Goal: Book appointment/travel/reservation

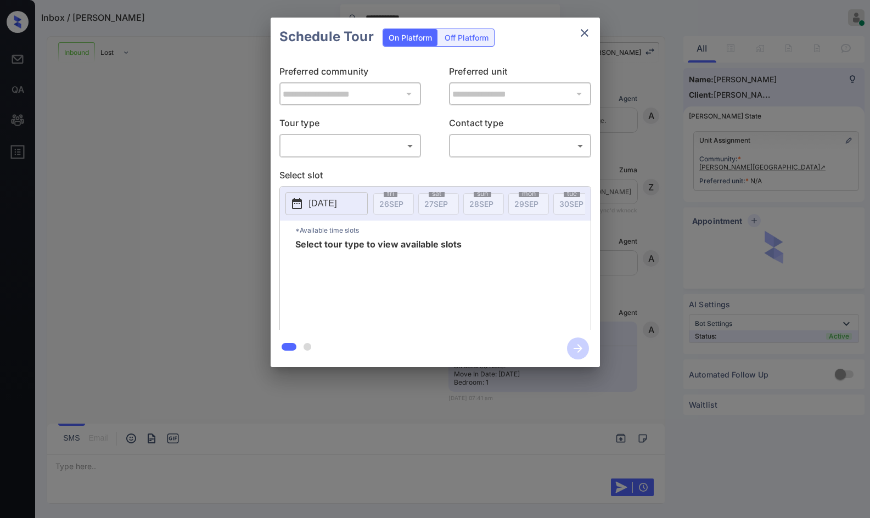
scroll to position [340, 0]
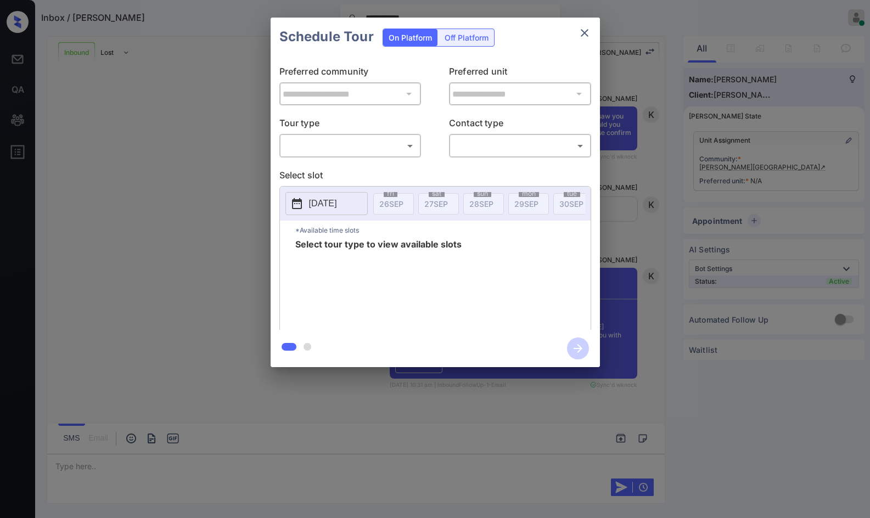
click at [355, 152] on body "**********" at bounding box center [435, 259] width 870 height 518
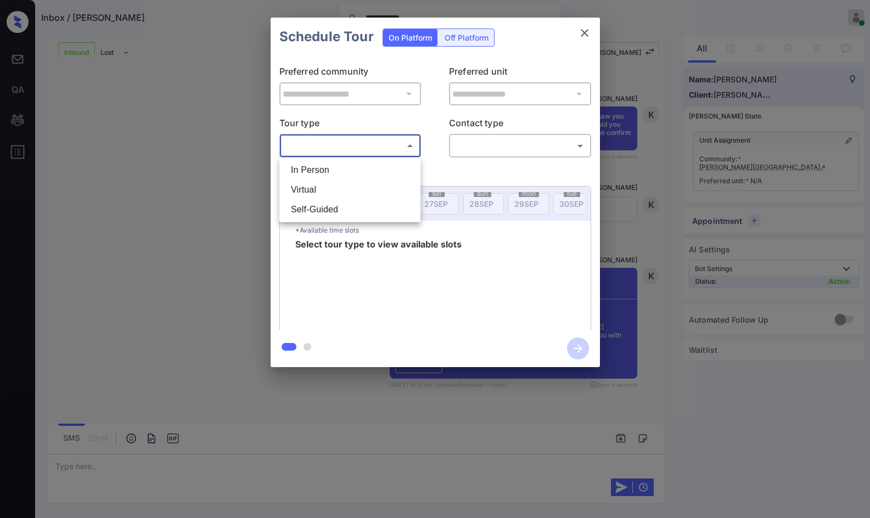
click at [255, 183] on div at bounding box center [435, 259] width 870 height 518
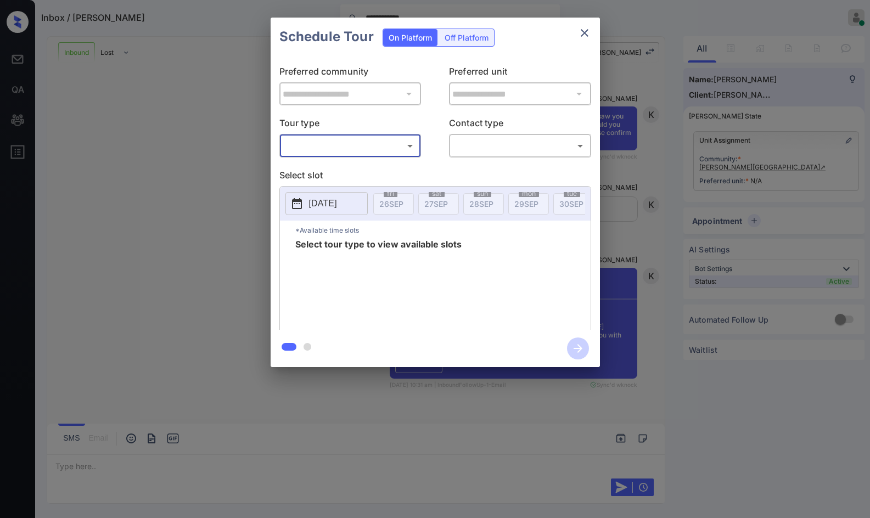
click at [650, 219] on div "**********" at bounding box center [435, 192] width 870 height 385
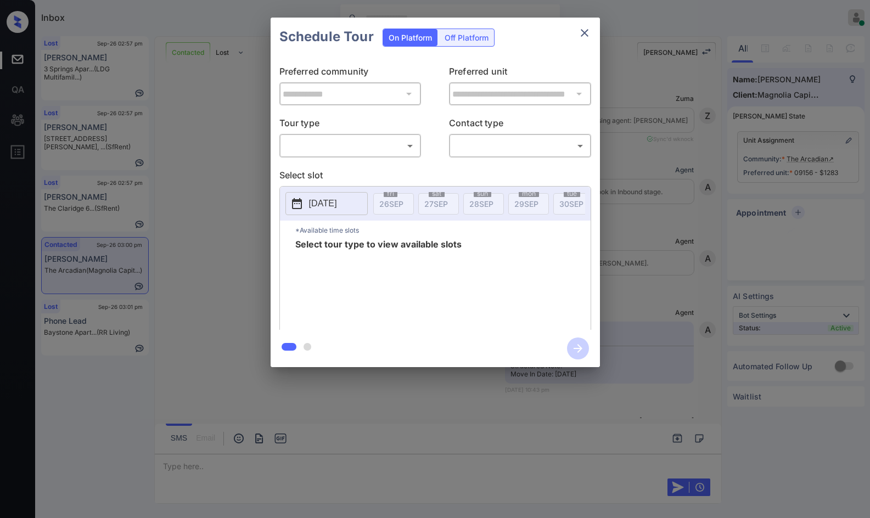
scroll to position [1503, 0]
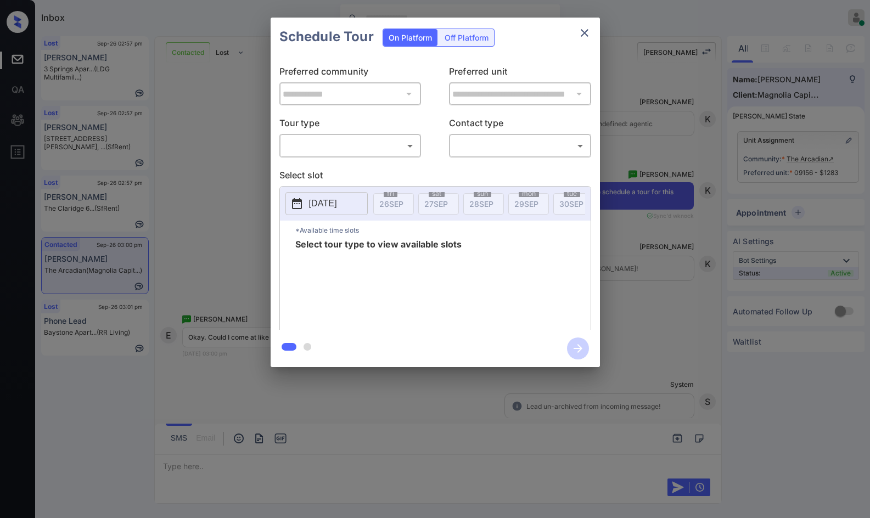
click at [386, 156] on div "​ ​" at bounding box center [350, 146] width 142 height 24
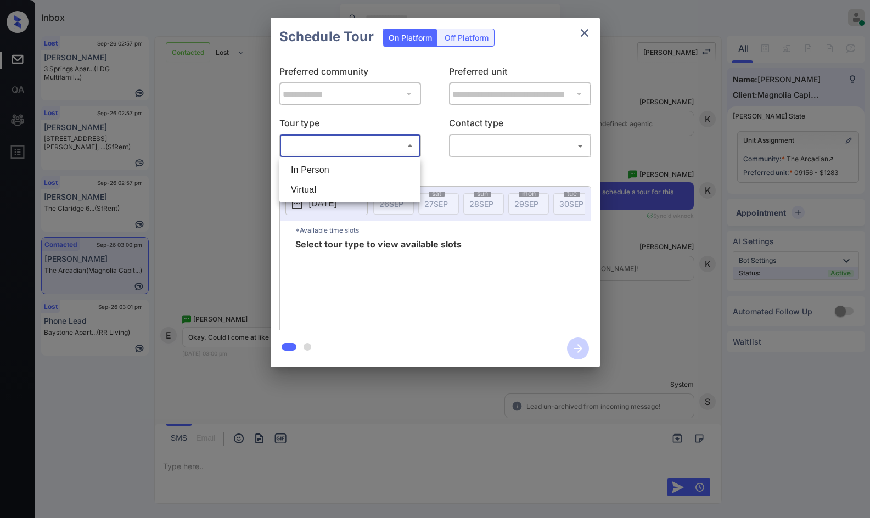
click at [388, 149] on body "Inbox Jezcil Usanastre Online Set yourself offline Set yourself on break Profil…" at bounding box center [435, 259] width 870 height 518
click at [389, 171] on li "In Person" at bounding box center [350, 170] width 136 height 20
type input "********"
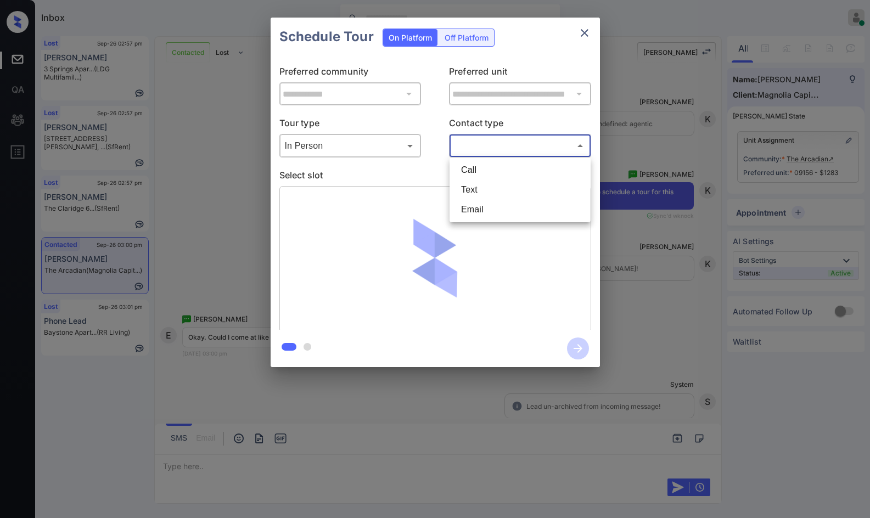
click at [485, 149] on body "Inbox Jezcil Usanastre Online Set yourself offline Set yourself on break Profil…" at bounding box center [435, 259] width 870 height 518
click at [490, 181] on li "Text" at bounding box center [520, 190] width 136 height 20
type input "****"
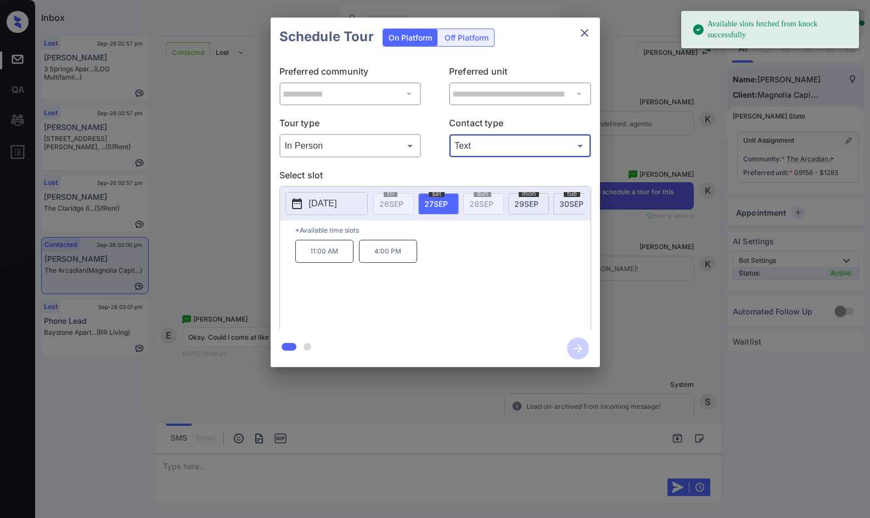
click at [200, 231] on div "**********" at bounding box center [435, 192] width 870 height 385
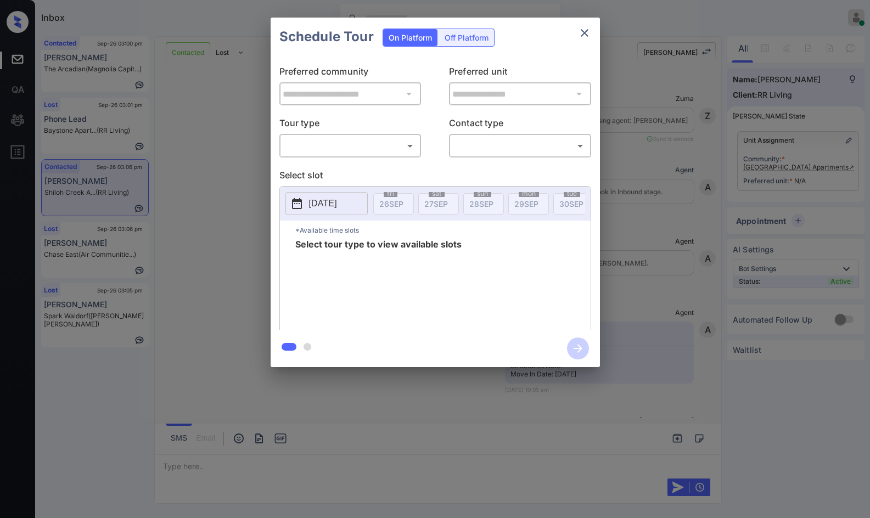
scroll to position [3631, 0]
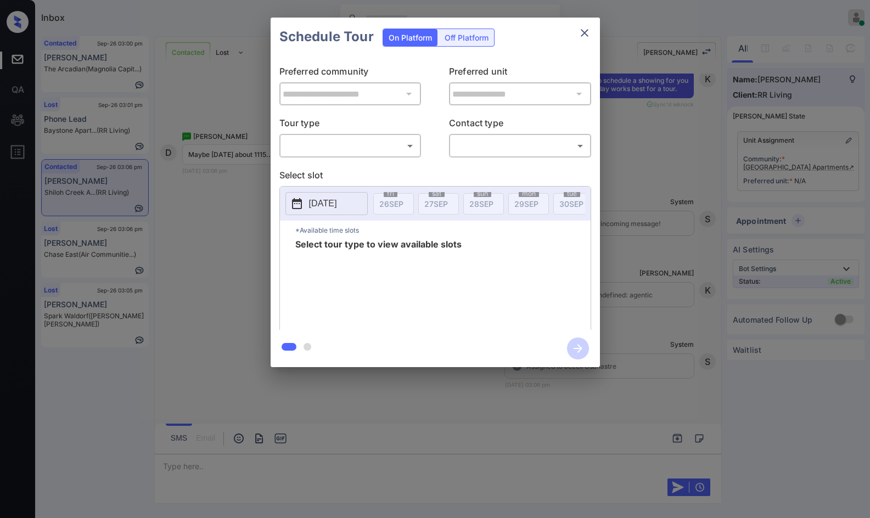
click at [373, 144] on body "Inbox Jezcil Usanastre Online Set yourself offline Set yourself on break Profil…" at bounding box center [435, 259] width 870 height 518
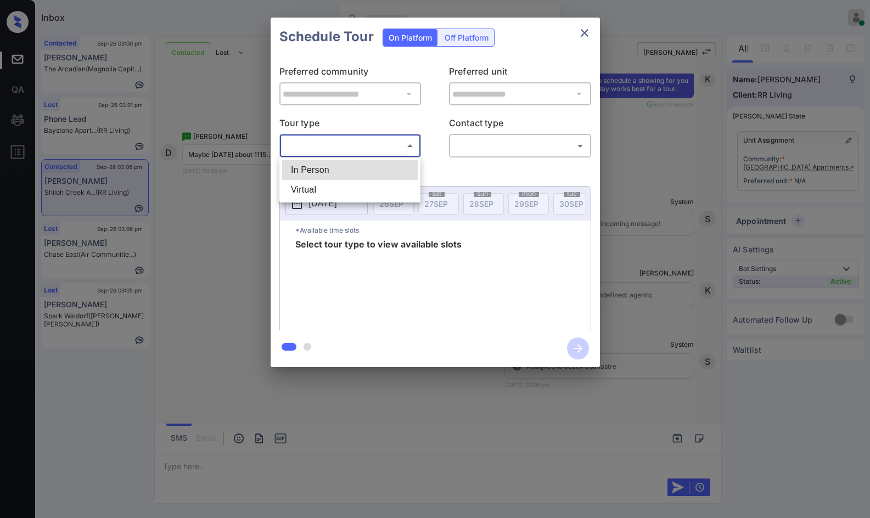
click at [371, 167] on li "In Person" at bounding box center [350, 170] width 136 height 20
type input "********"
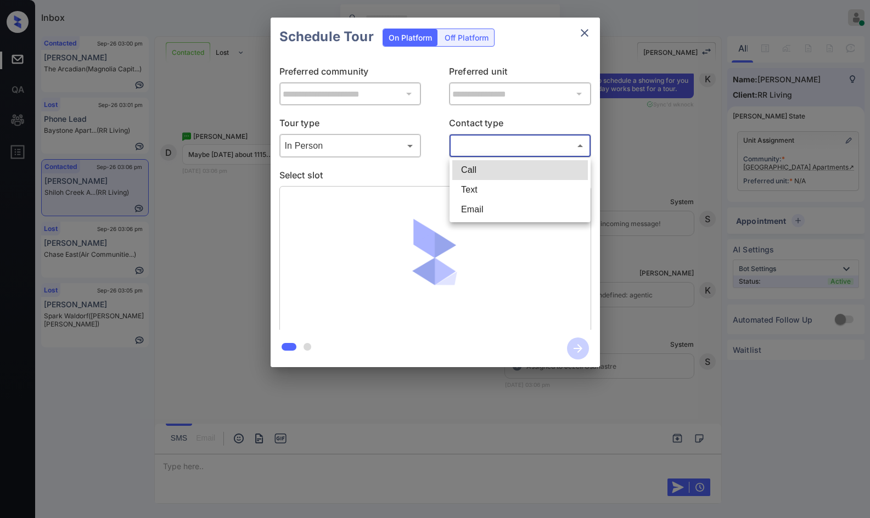
click at [487, 146] on body "Inbox Jezcil Usanastre Online Set yourself offline Set yourself on break Profil…" at bounding box center [435, 259] width 870 height 518
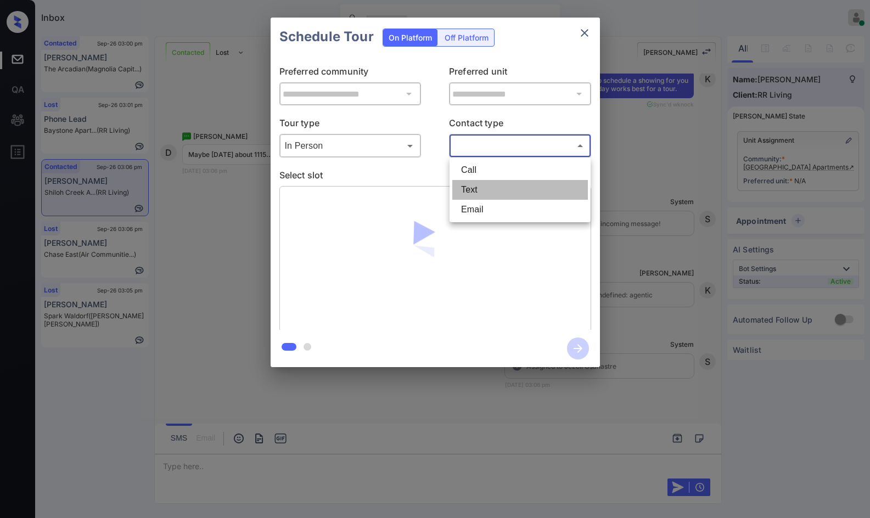
click at [490, 187] on li "Text" at bounding box center [520, 190] width 136 height 20
type input "****"
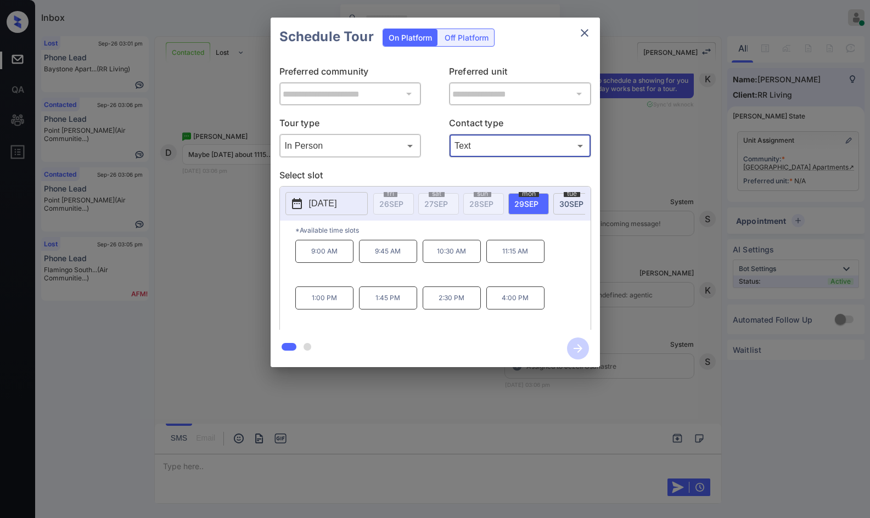
click at [564, 203] on span "30 SEP" at bounding box center [572, 203] width 24 height 9
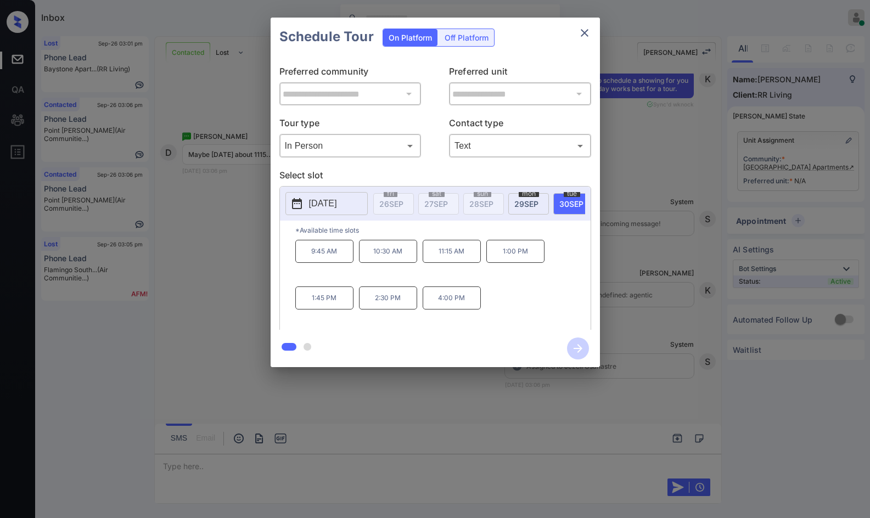
click at [240, 270] on div "**********" at bounding box center [435, 192] width 870 height 385
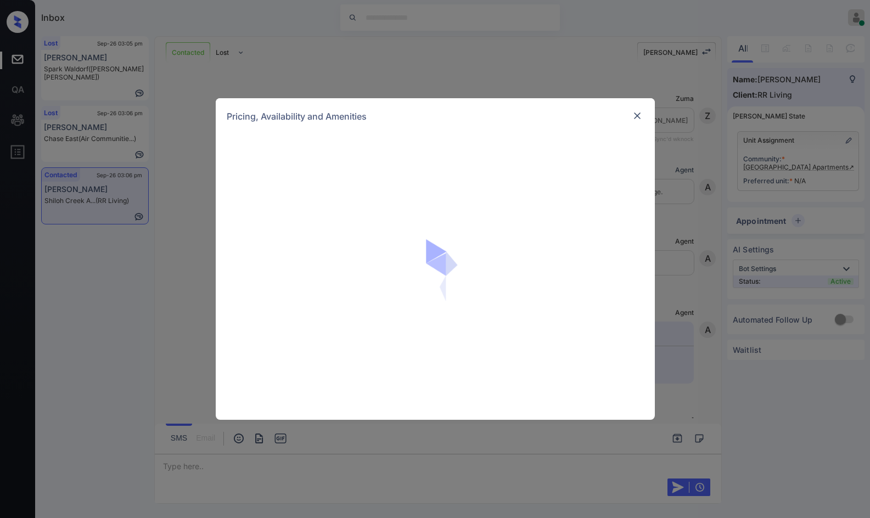
scroll to position [1490, 0]
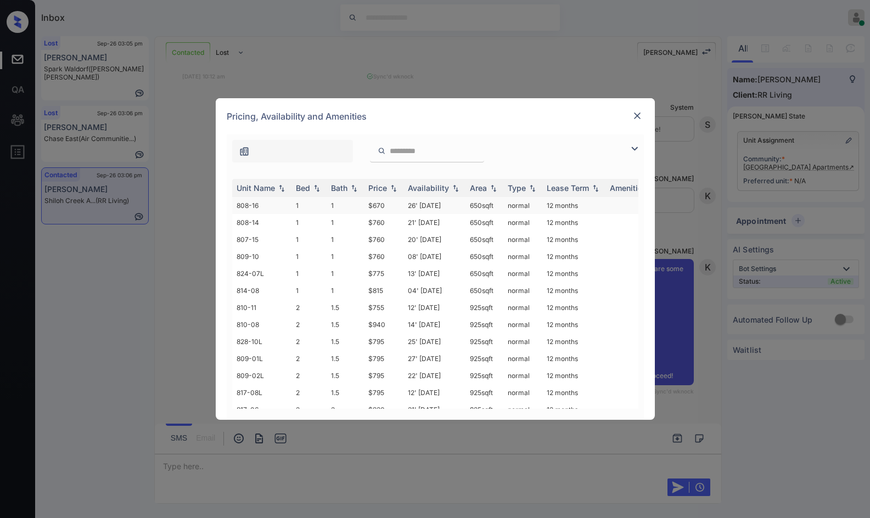
click at [355, 208] on td "1" at bounding box center [345, 205] width 37 height 17
click at [366, 226] on td "$760" at bounding box center [384, 222] width 40 height 17
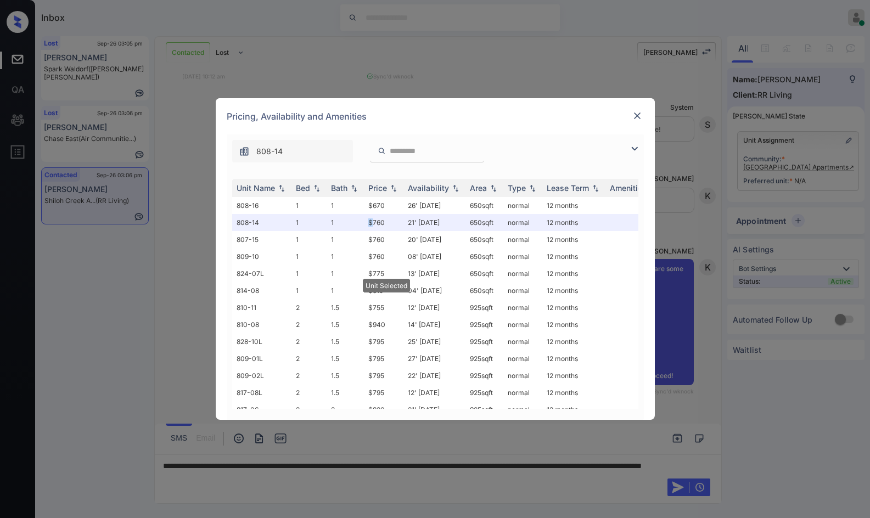
click at [633, 113] on img at bounding box center [637, 115] width 11 height 11
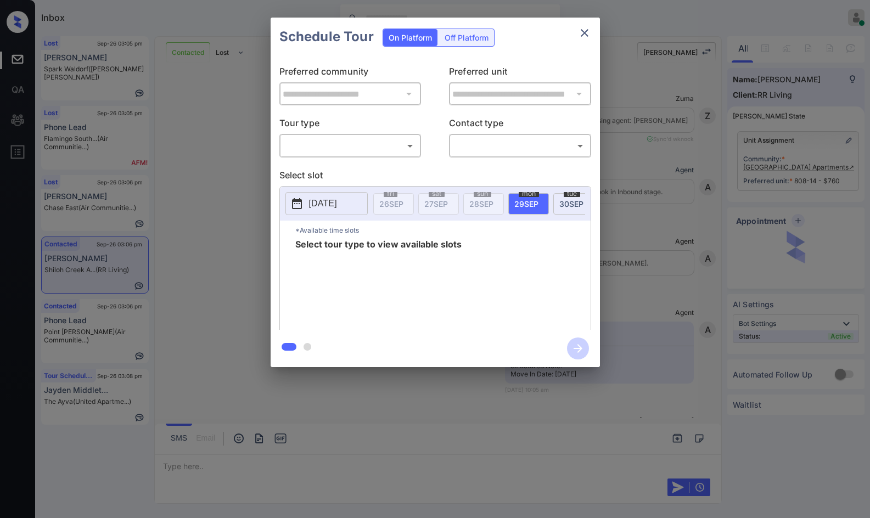
scroll to position [3829, 0]
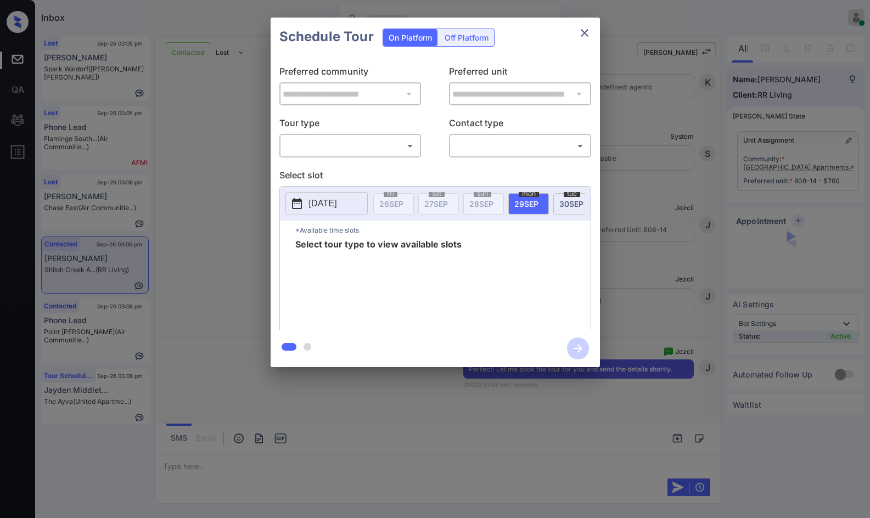
click at [375, 152] on body "Inbox Jezcil Usanastre Online Set yourself offline Set yourself on break Profil…" at bounding box center [435, 259] width 870 height 518
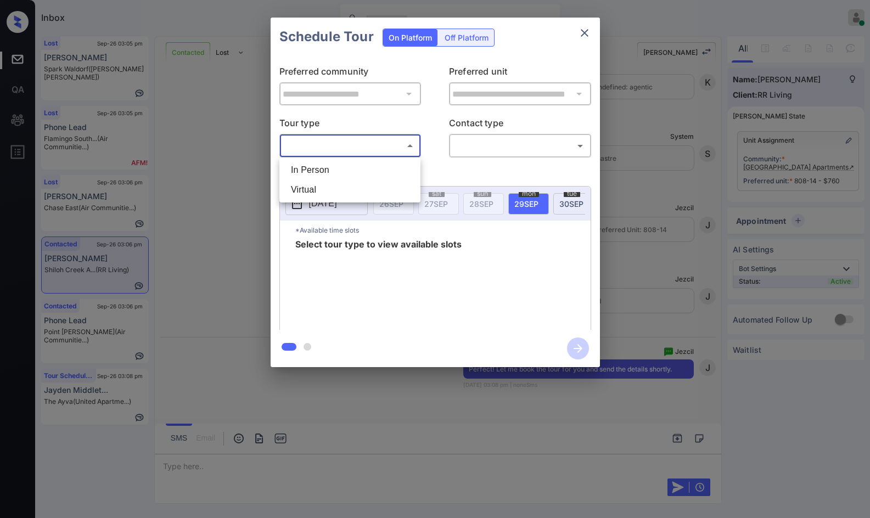
click at [367, 166] on li "In Person" at bounding box center [350, 170] width 136 height 20
type input "********"
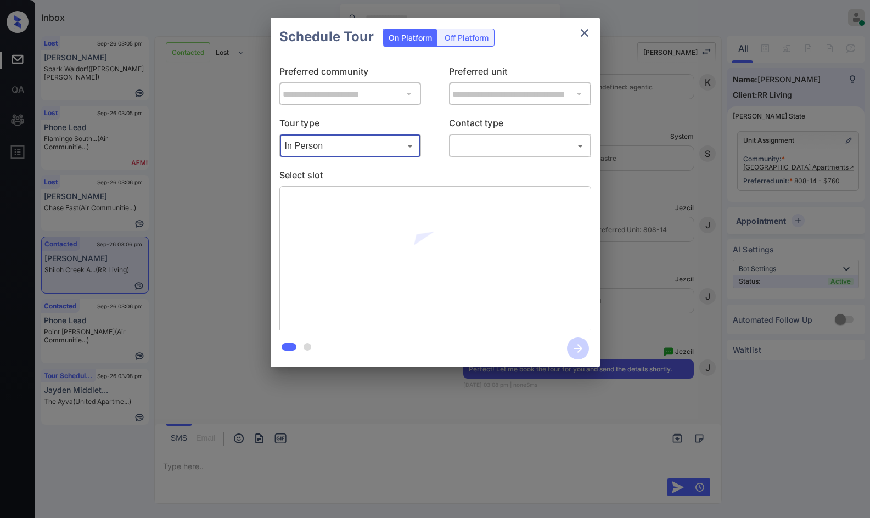
click at [508, 149] on body "Inbox Jezcil Usanastre Online Set yourself offline Set yourself on break Profil…" at bounding box center [435, 259] width 870 height 518
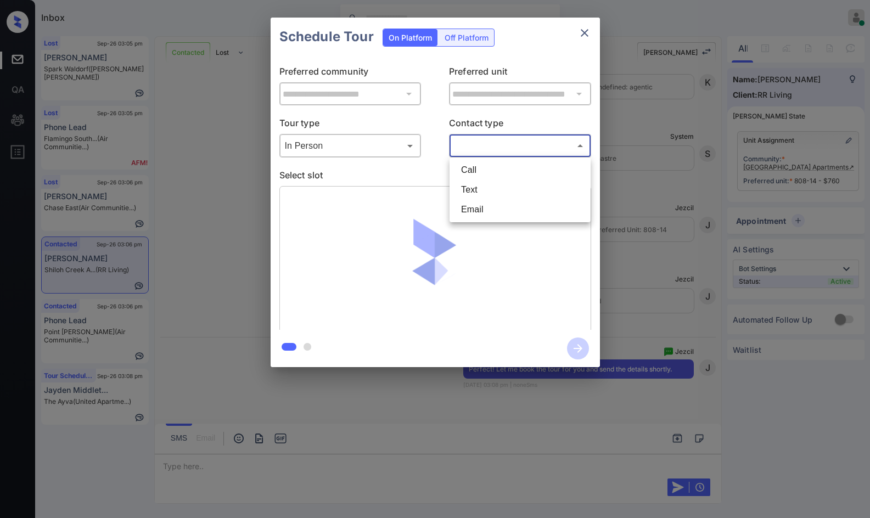
click at [531, 192] on li "Text" at bounding box center [520, 190] width 136 height 20
type input "****"
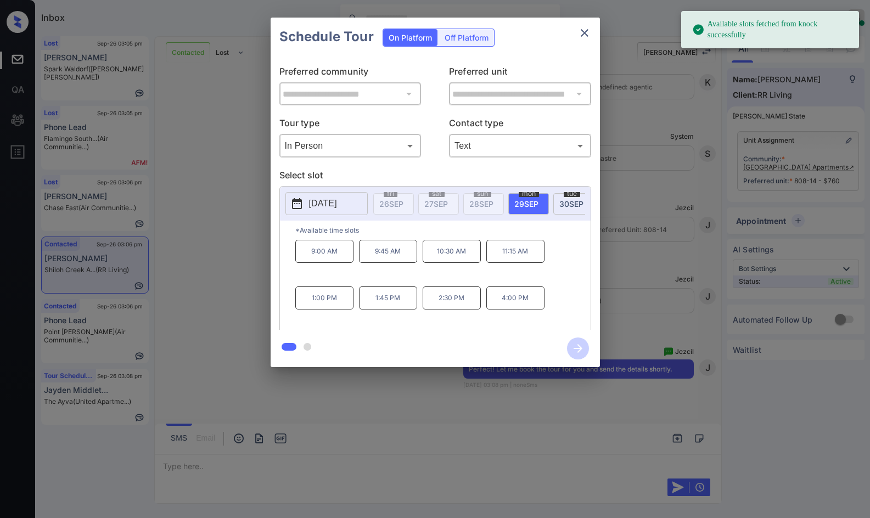
click at [573, 203] on span "30 SEP" at bounding box center [572, 203] width 24 height 9
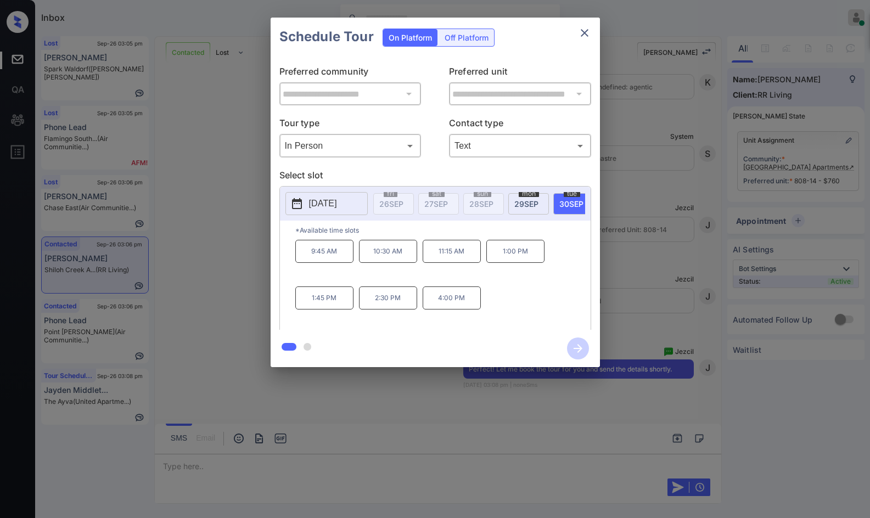
click at [445, 262] on p "11:15 AM" at bounding box center [452, 251] width 58 height 23
click at [572, 350] on icon "button" at bounding box center [578, 349] width 22 height 22
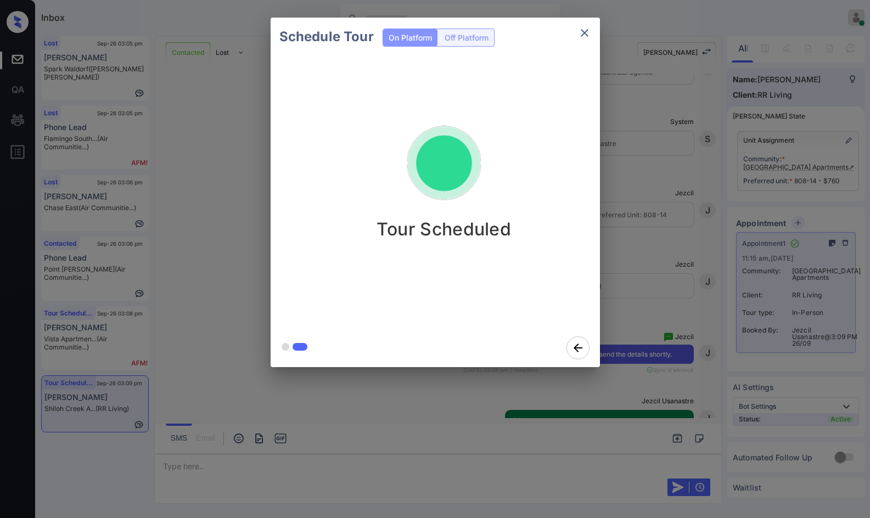
click at [248, 288] on div "Schedule Tour On Platform Off Platform Tour Scheduled" at bounding box center [435, 192] width 870 height 385
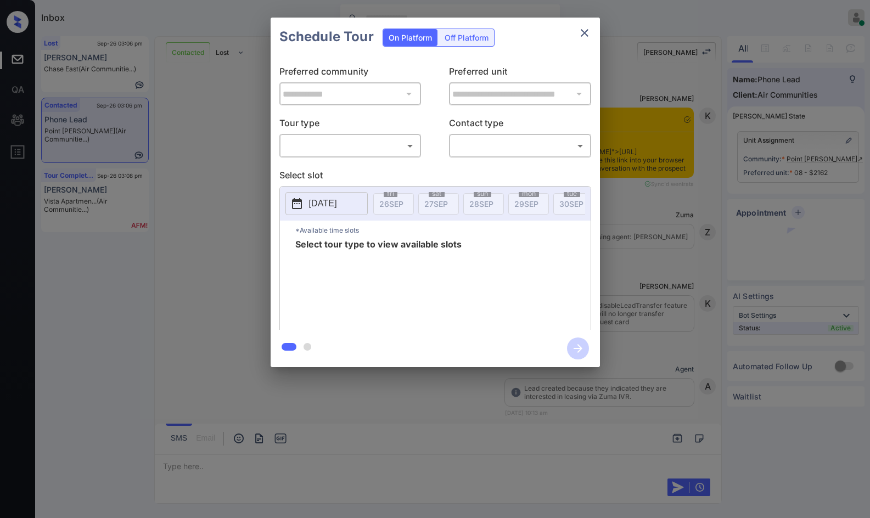
scroll to position [2363, 0]
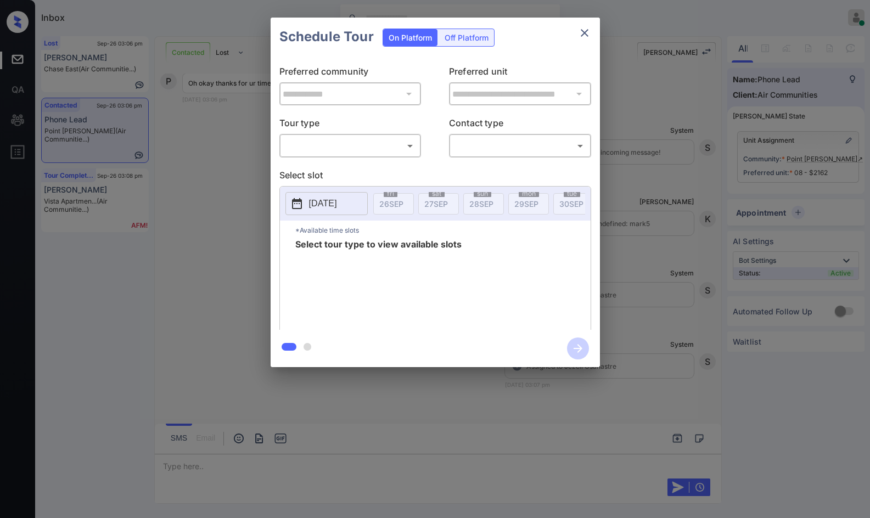
drag, startPoint x: 298, startPoint y: 132, endPoint x: 307, endPoint y: 159, distance: 28.1
click at [301, 135] on div "Tour type ​ ​" at bounding box center [350, 136] width 142 height 41
click at [312, 148] on body "Inbox Jezcil Usanastre Online Set yourself offline Set yourself on break Profil…" at bounding box center [435, 259] width 870 height 518
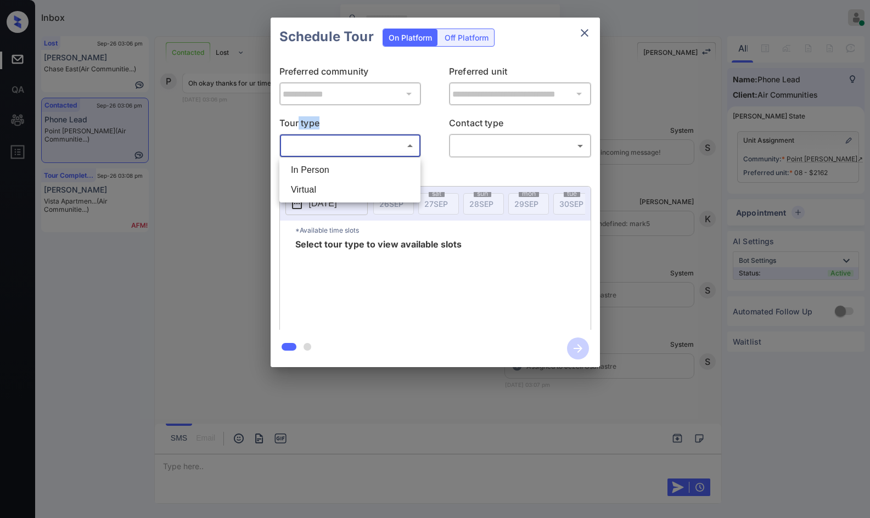
click at [316, 173] on li "In Person" at bounding box center [350, 170] width 136 height 20
type input "********"
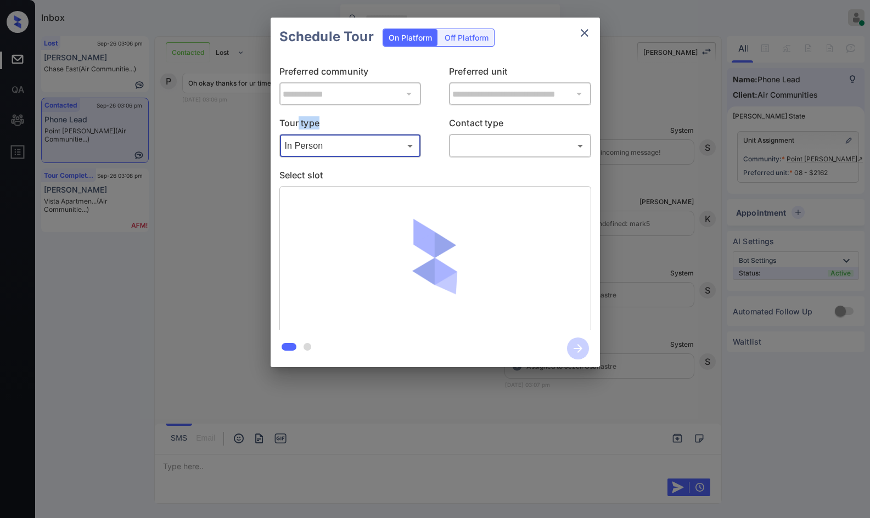
click at [491, 137] on body "Inbox Jezcil Usanastre Online Set yourself offline Set yourself on break Profil…" at bounding box center [435, 259] width 870 height 518
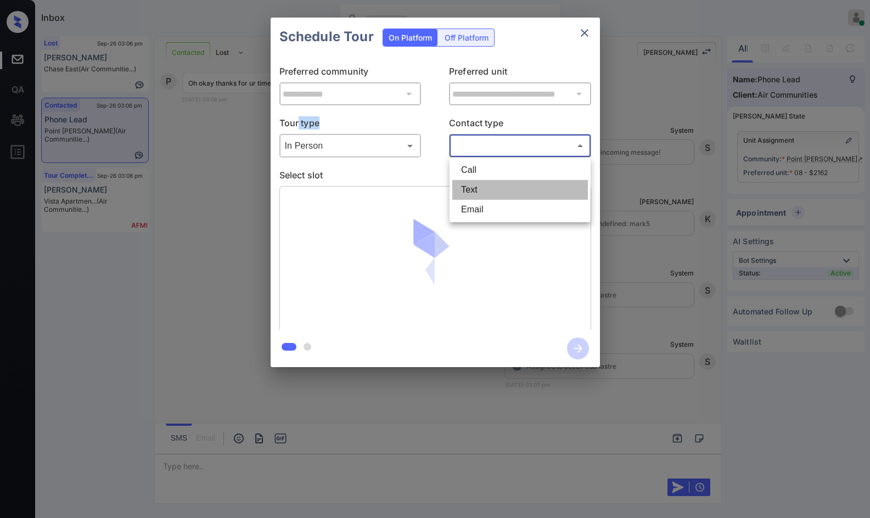
click at [490, 191] on li "Text" at bounding box center [520, 190] width 136 height 20
type input "****"
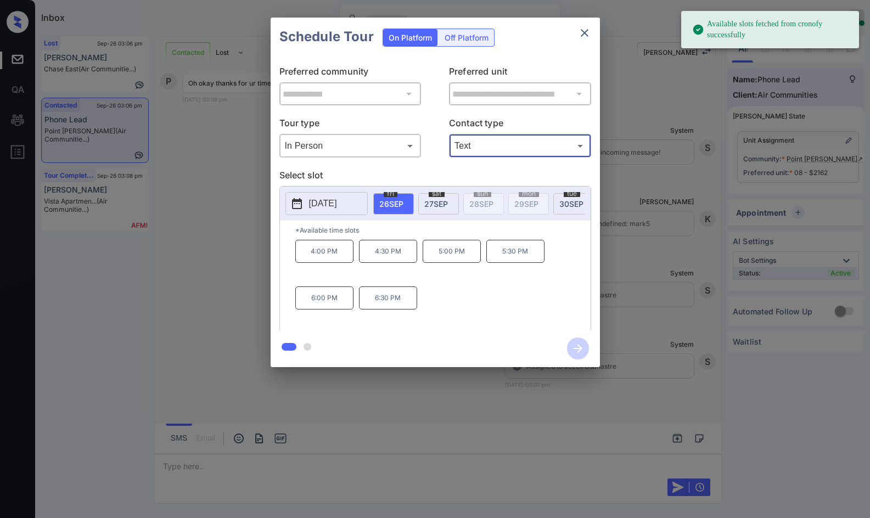
click at [568, 204] on span "[DATE]" at bounding box center [572, 203] width 24 height 9
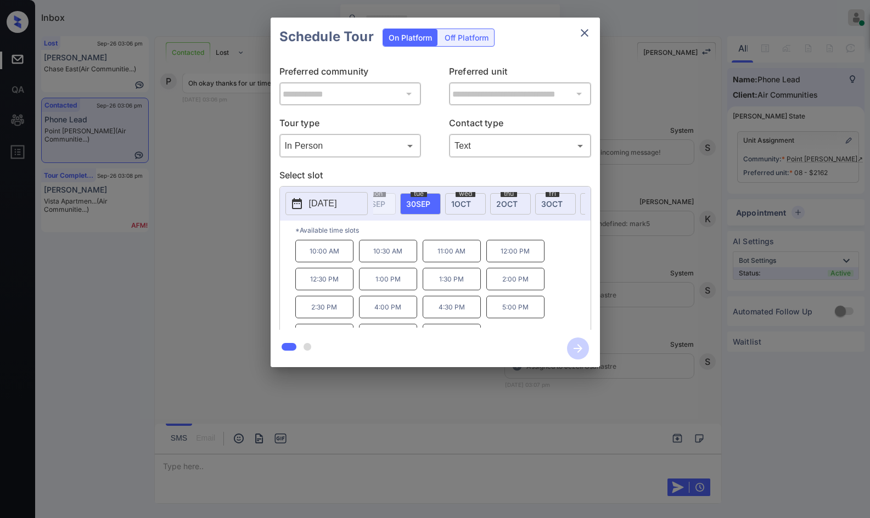
scroll to position [0, 161]
click at [493, 204] on span "2 OCT" at bounding box center [499, 203] width 21 height 9
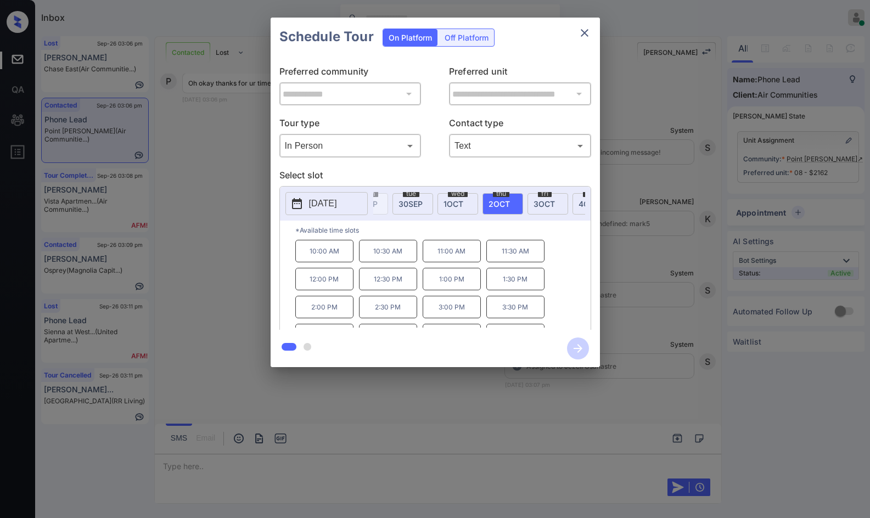
click at [220, 318] on div "**********" at bounding box center [435, 192] width 870 height 385
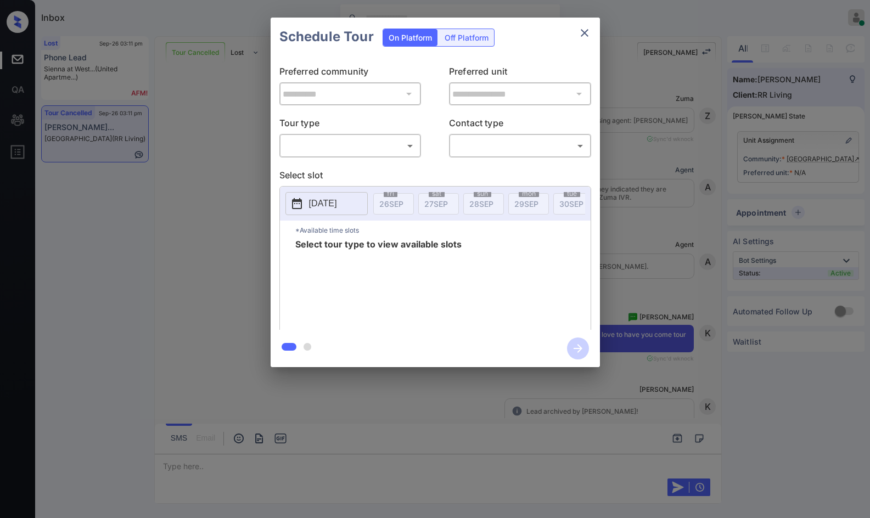
scroll to position [4075, 0]
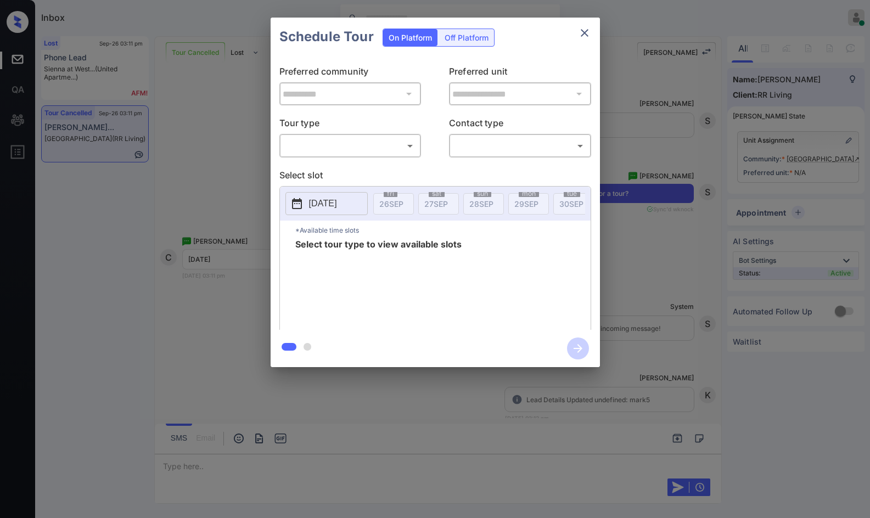
click at [367, 139] on body "Inbox Jezcil Usanastre Online Set yourself offline Set yourself on break Profil…" at bounding box center [435, 259] width 870 height 518
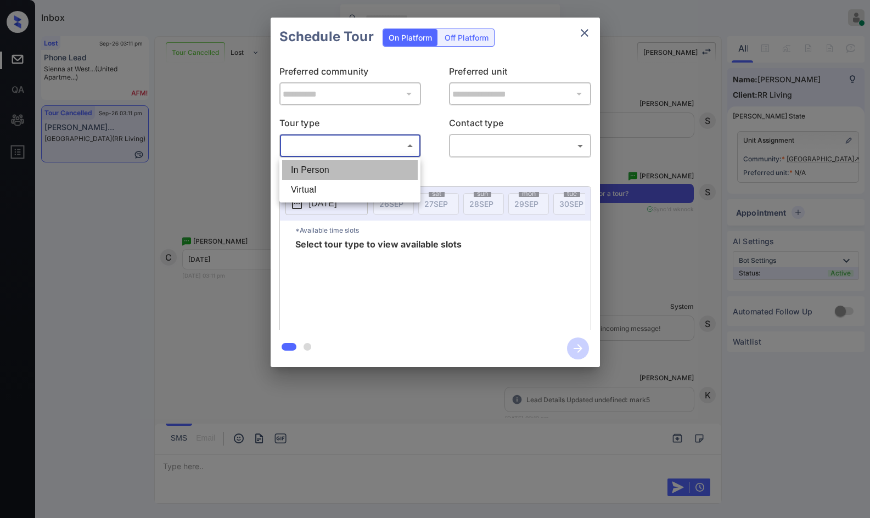
click at [359, 170] on li "In Person" at bounding box center [350, 170] width 136 height 20
type input "********"
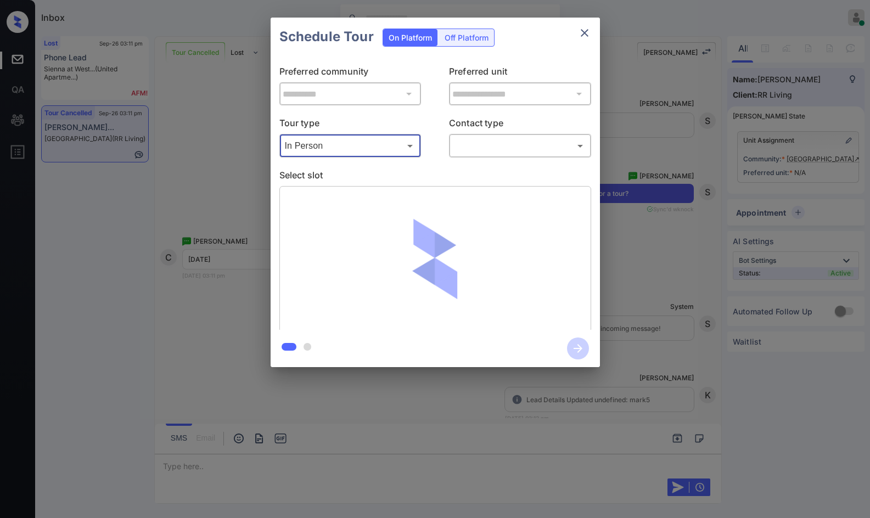
click at [502, 143] on body "Inbox Jezcil Usanastre Online Set yourself offline Set yourself on break Profil…" at bounding box center [435, 259] width 870 height 518
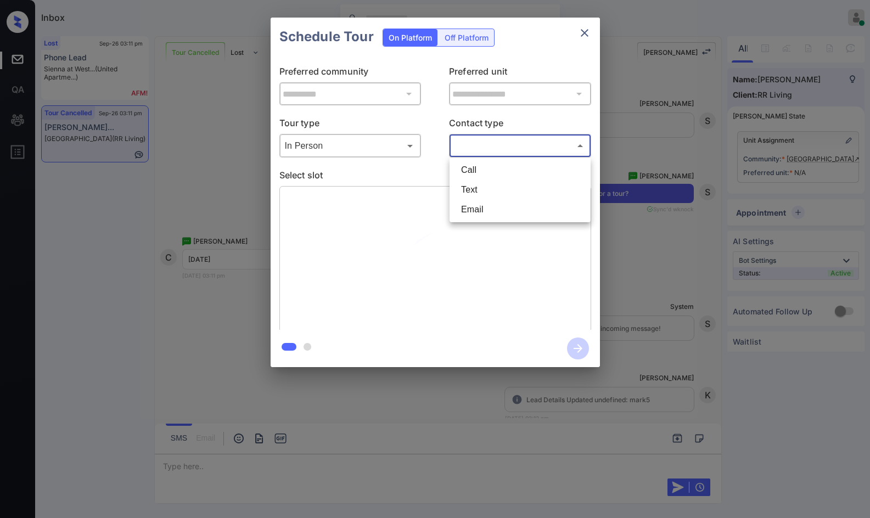
click at [488, 186] on li "Text" at bounding box center [520, 190] width 136 height 20
type input "****"
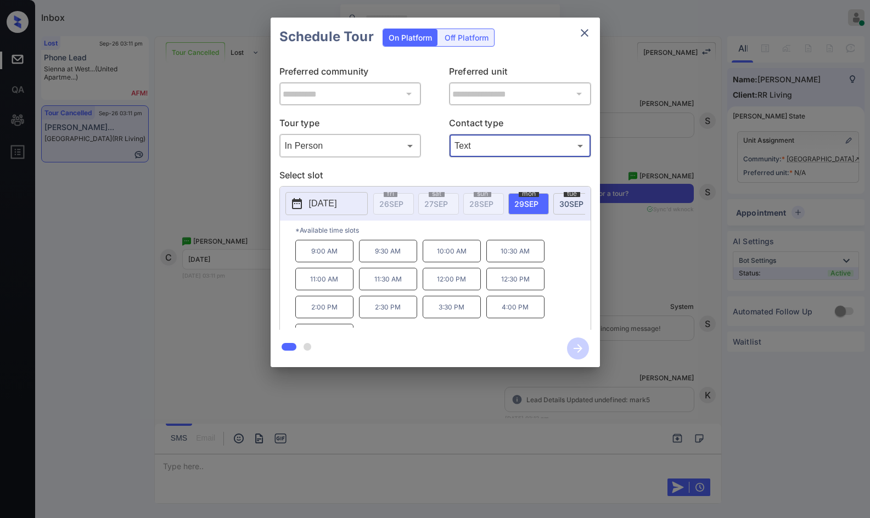
click at [228, 281] on div "**********" at bounding box center [435, 192] width 870 height 385
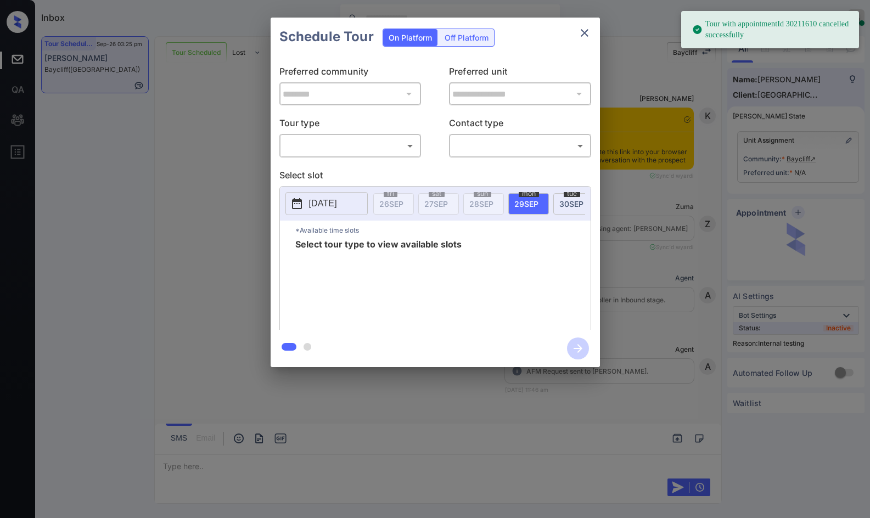
scroll to position [4461, 0]
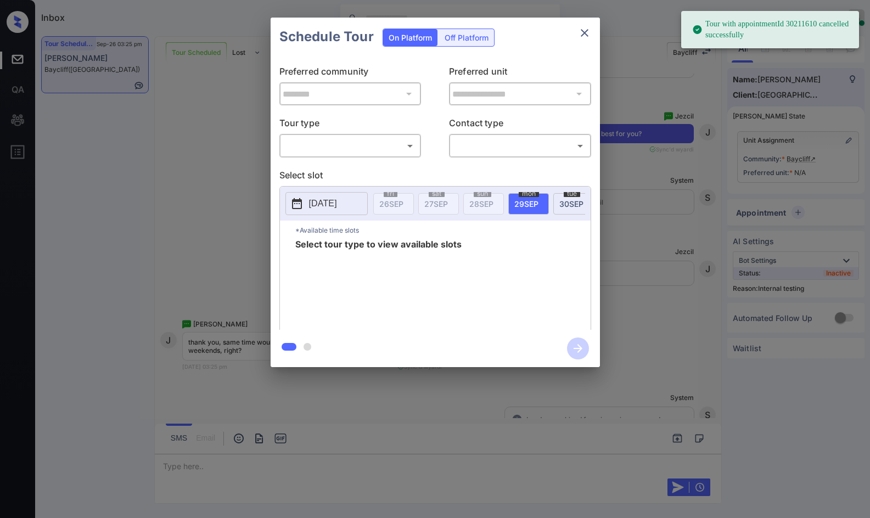
click at [388, 141] on body "Tour with appointmentId 30211610 cancelled successfully Inbox Jezcil Usanastre …" at bounding box center [435, 259] width 870 height 518
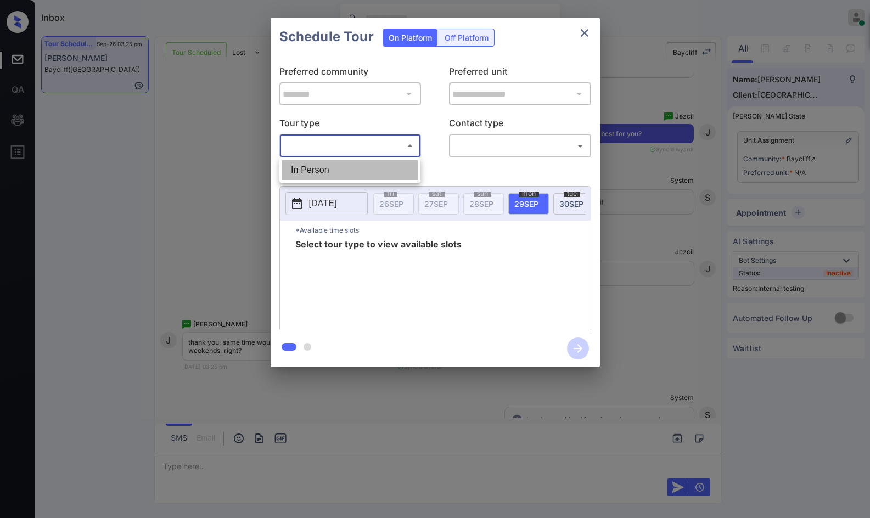
click at [385, 163] on li "In Person" at bounding box center [350, 170] width 136 height 20
type input "********"
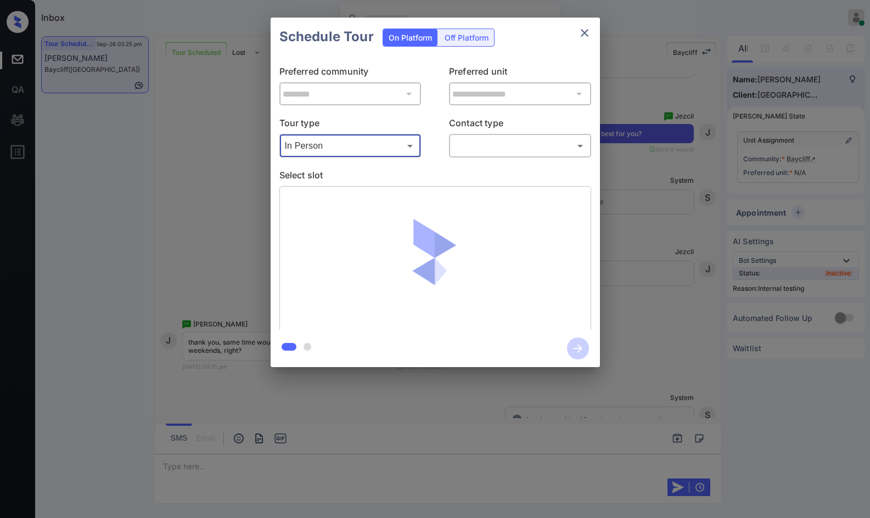
click at [496, 143] on body "Tour with appointmentId 30211610 cancelled successfully Inbox Jezcil Usanastre …" at bounding box center [435, 259] width 870 height 518
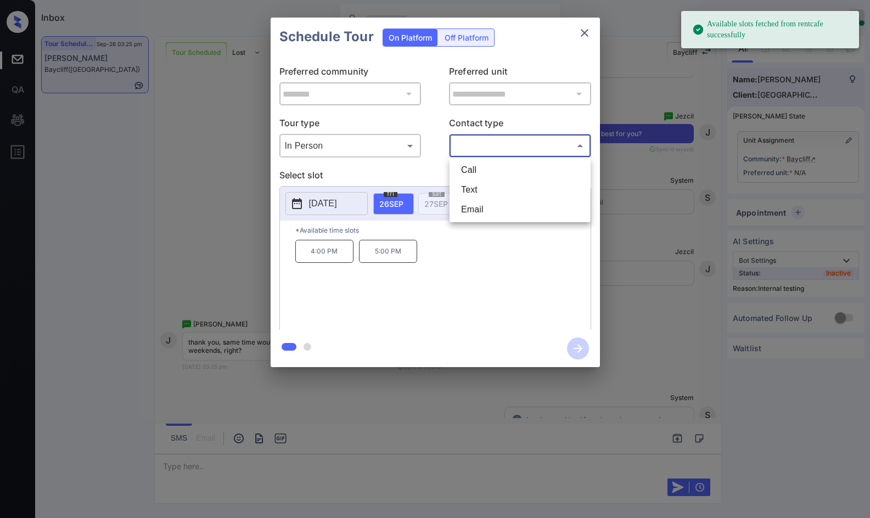
click at [538, 194] on li "Text" at bounding box center [520, 190] width 136 height 20
type input "****"
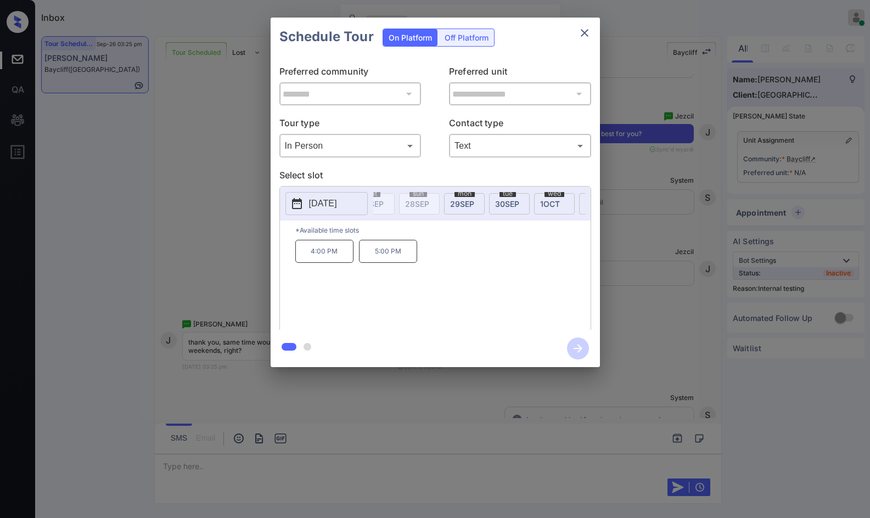
scroll to position [0, 81]
click at [206, 267] on div "**********" at bounding box center [435, 192] width 870 height 385
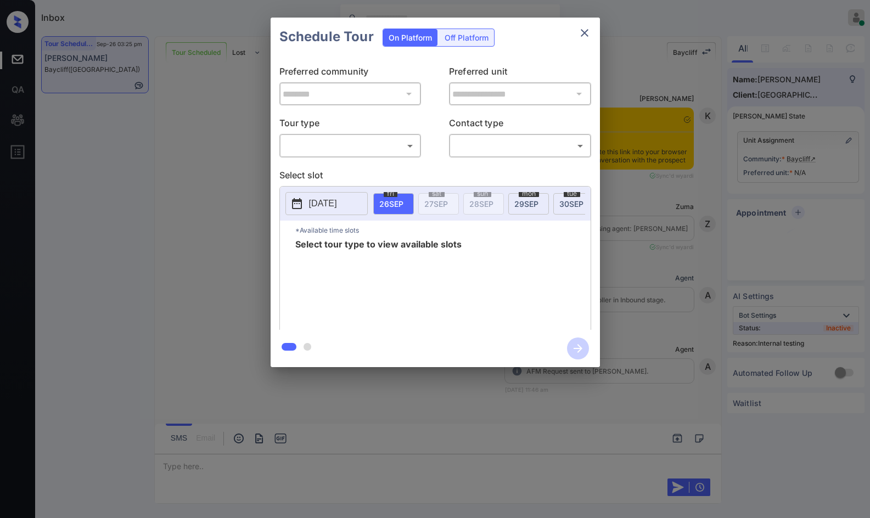
scroll to position [4956, 0]
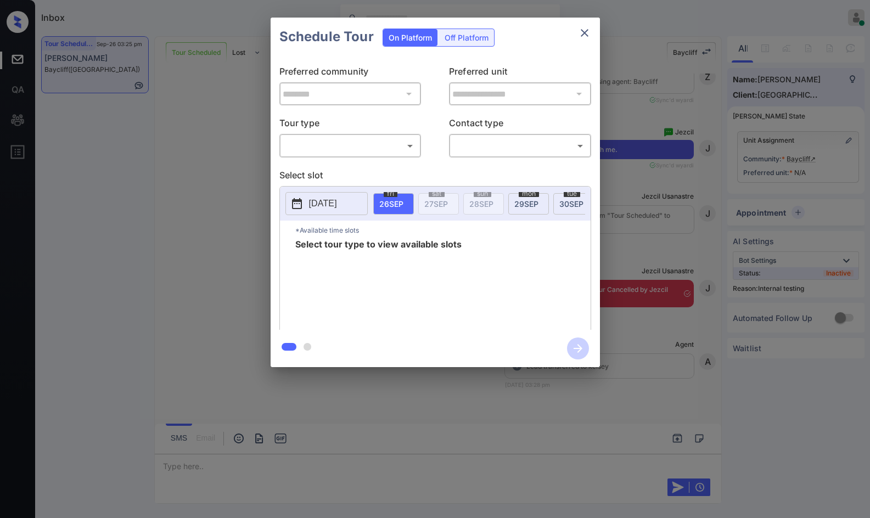
click at [394, 142] on body "Inbox Jezcil Usanastre Online Set yourself offline Set yourself on break Profil…" at bounding box center [435, 259] width 870 height 518
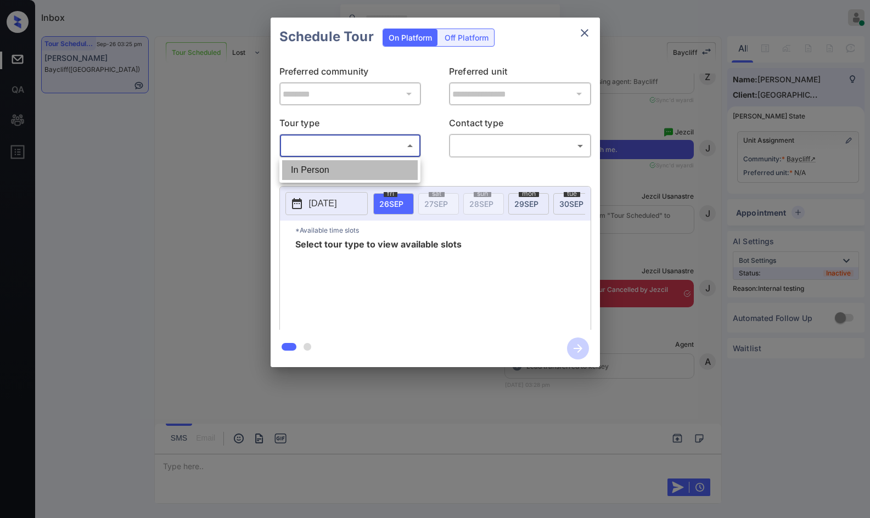
click at [385, 165] on li "In Person" at bounding box center [350, 170] width 136 height 20
type input "********"
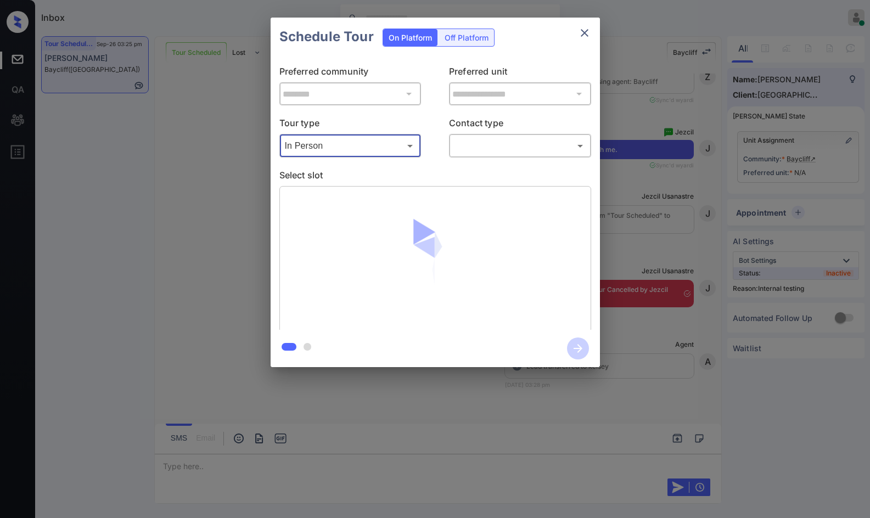
click at [483, 157] on div "​ ​" at bounding box center [520, 146] width 142 height 24
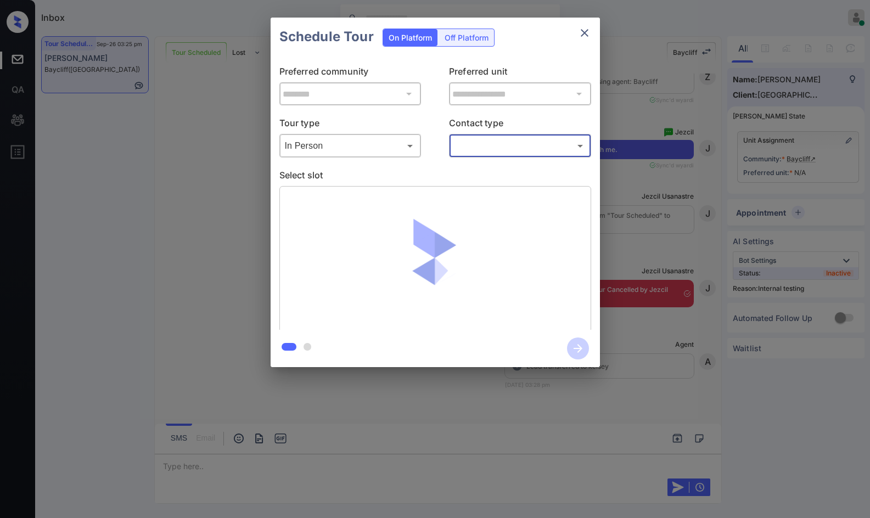
click at [498, 157] on div "​ ​" at bounding box center [520, 146] width 142 height 24
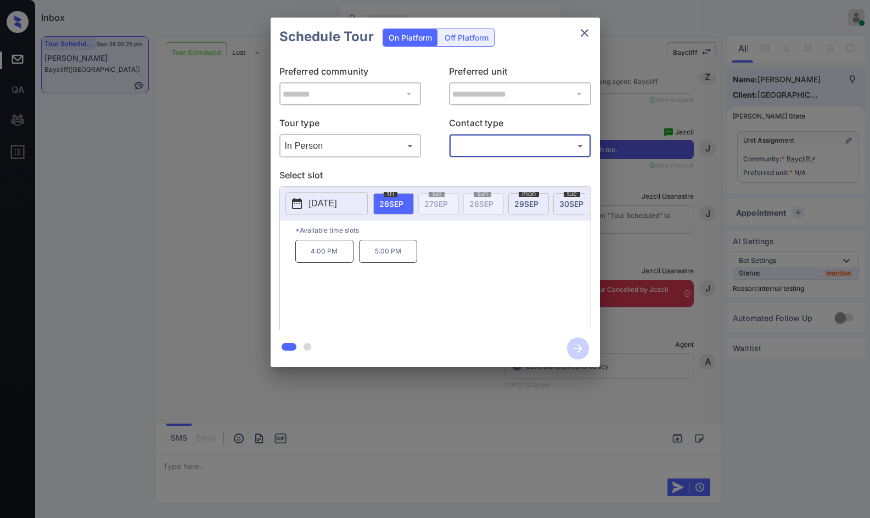
click at [497, 152] on body "Inbox Jezcil Usanastre Online Set yourself offline Set yourself on break Profil…" at bounding box center [435, 259] width 870 height 518
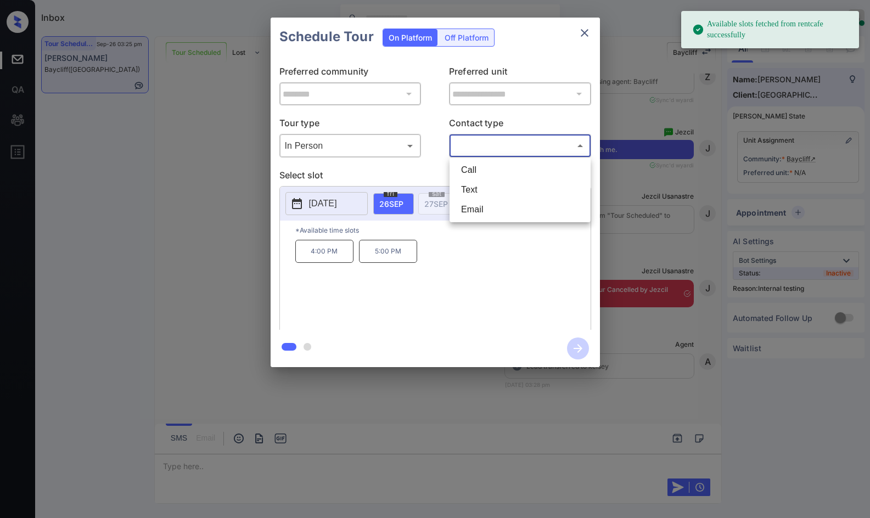
click at [491, 186] on li "Text" at bounding box center [520, 190] width 136 height 20
type input "****"
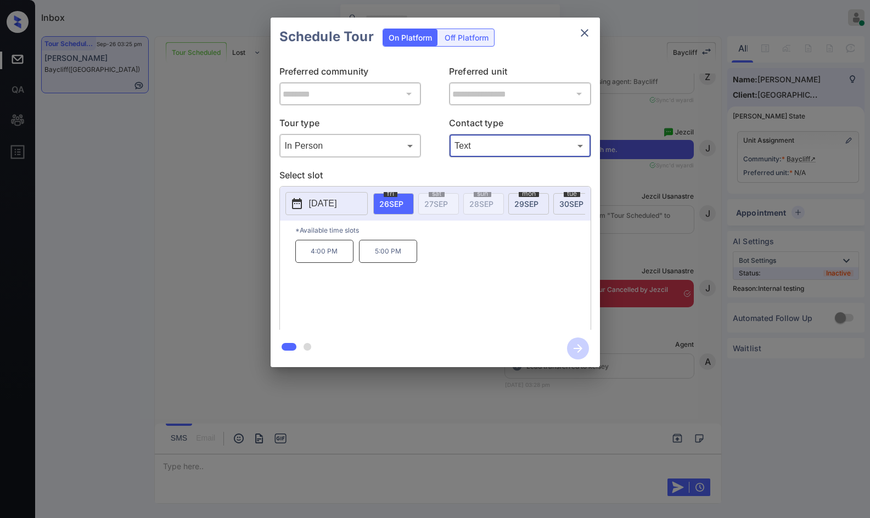
click at [557, 201] on div "tue 30 SEP" at bounding box center [573, 203] width 41 height 21
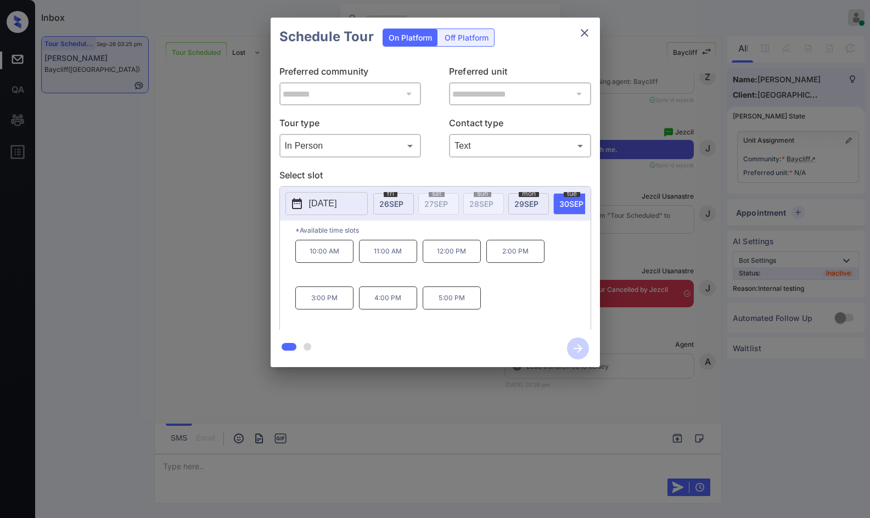
scroll to position [0, 97]
click at [529, 199] on div "wed 1 OCT" at bounding box center [522, 203] width 41 height 21
drag, startPoint x: 378, startPoint y: 302, endPoint x: 404, endPoint y: 303, distance: 26.4
click at [404, 303] on p "5:00 PM" at bounding box center [388, 298] width 58 height 23
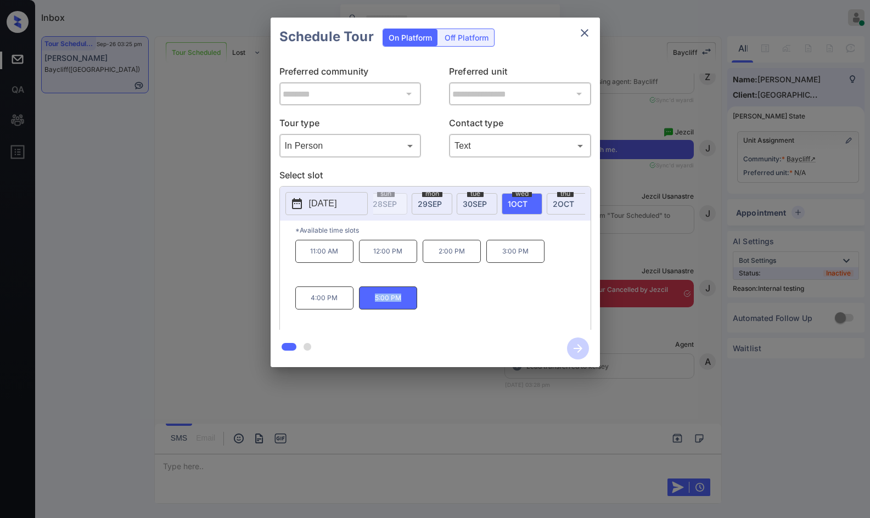
copy p "5:00 PM"
click at [253, 273] on div "**********" at bounding box center [435, 192] width 870 height 385
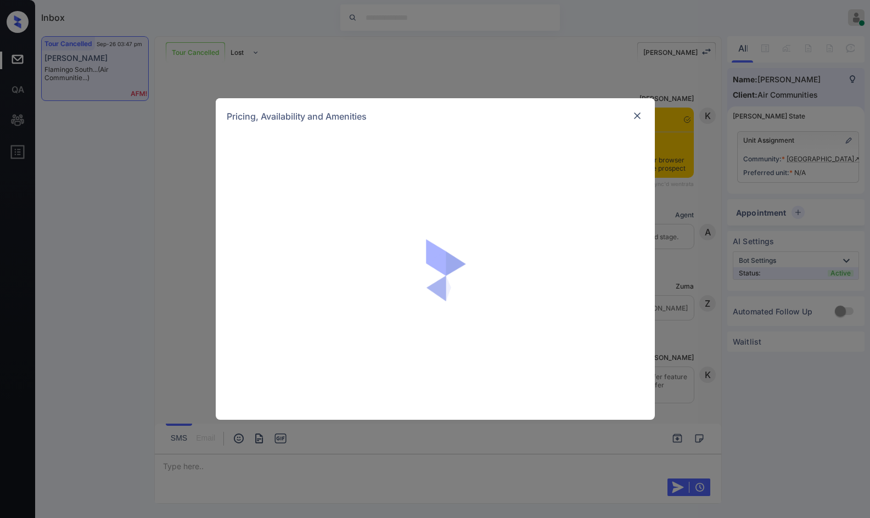
scroll to position [1962, 0]
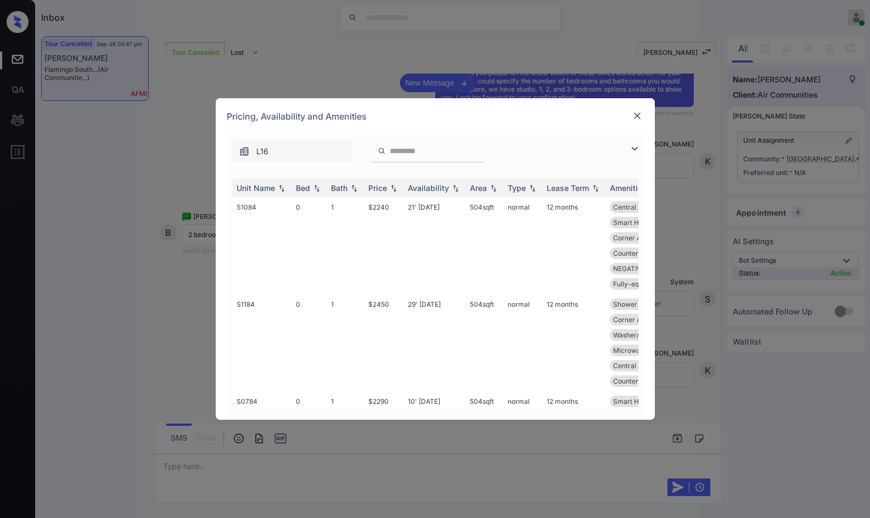
click at [160, 217] on div "**********" at bounding box center [435, 259] width 870 height 518
click at [639, 117] on img at bounding box center [637, 115] width 11 height 11
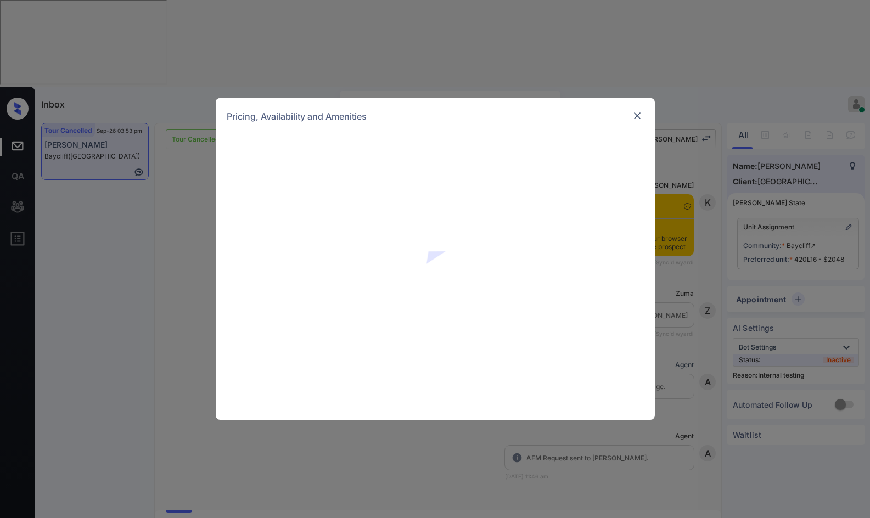
scroll to position [5721, 0]
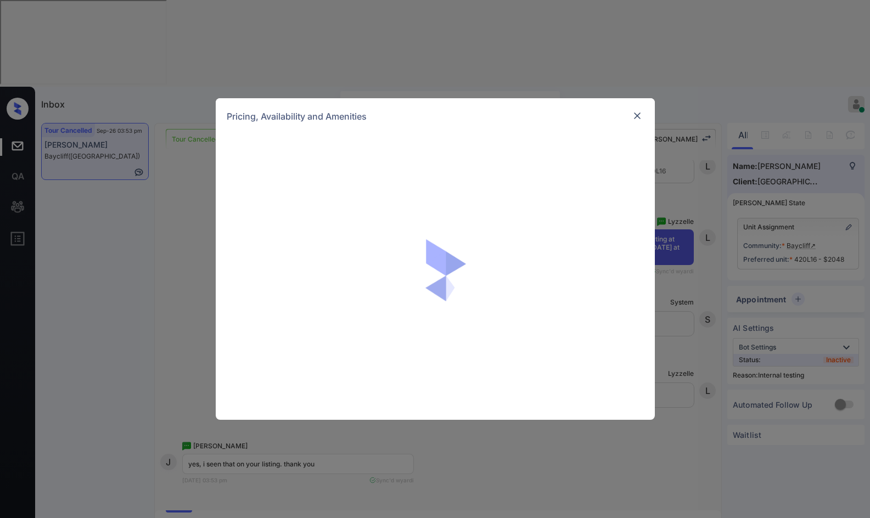
click at [773, 156] on div "Pricing, Availability and Amenities" at bounding box center [435, 259] width 870 height 518
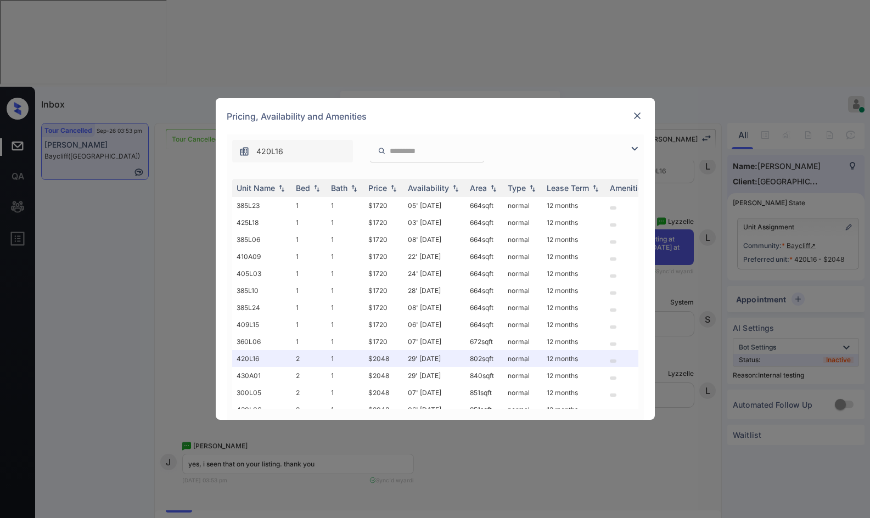
click at [637, 116] on img at bounding box center [637, 115] width 11 height 11
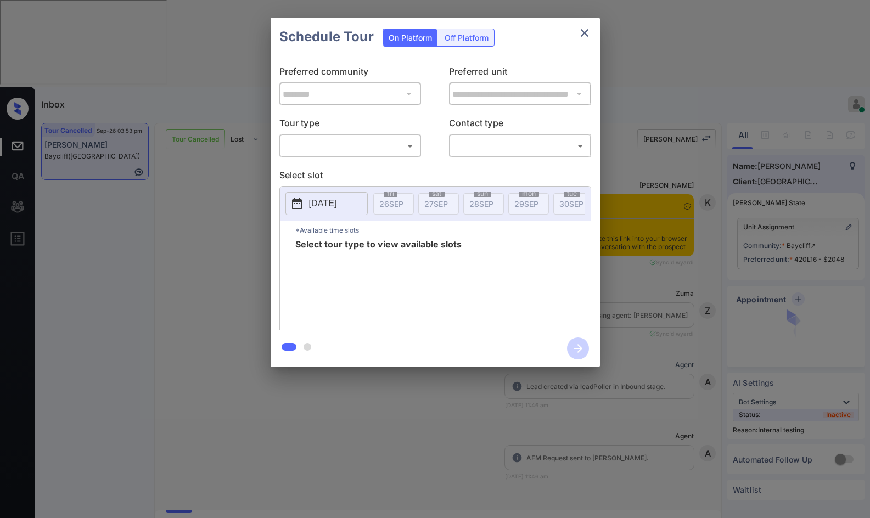
scroll to position [5189, 0]
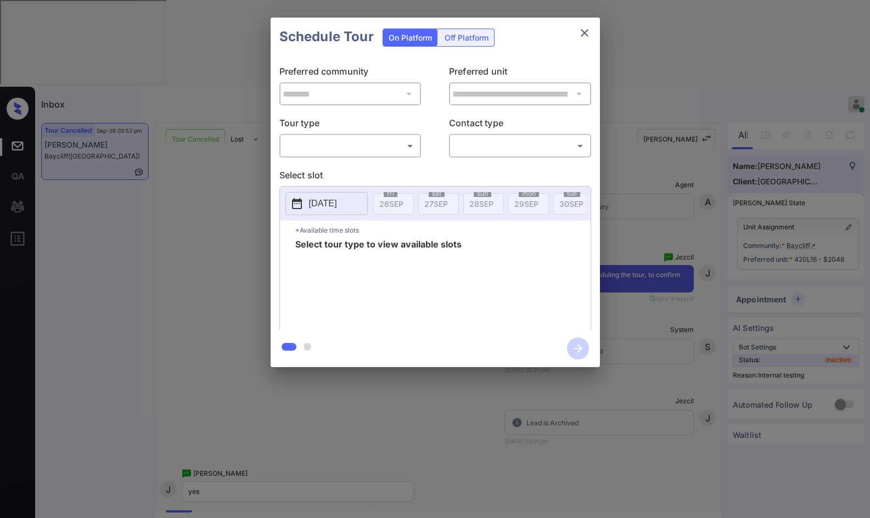
click at [357, 152] on body "Inbox Jezcil Usanastre Online Set yourself offline Set yourself on break Profil…" at bounding box center [435, 259] width 870 height 518
click at [356, 170] on li "In Person" at bounding box center [350, 170] width 136 height 20
type input "********"
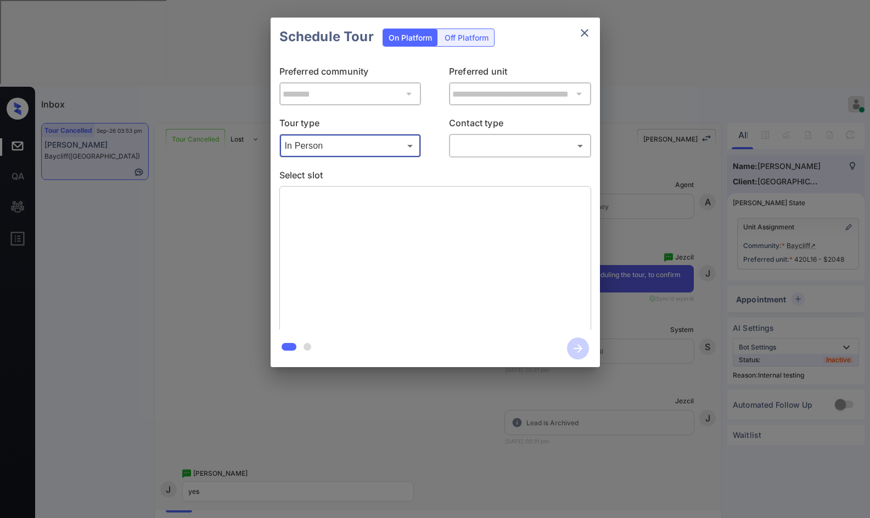
click at [473, 153] on body "Inbox Jezcil Usanastre Online Set yourself offline Set yourself on break Profil…" at bounding box center [435, 259] width 870 height 518
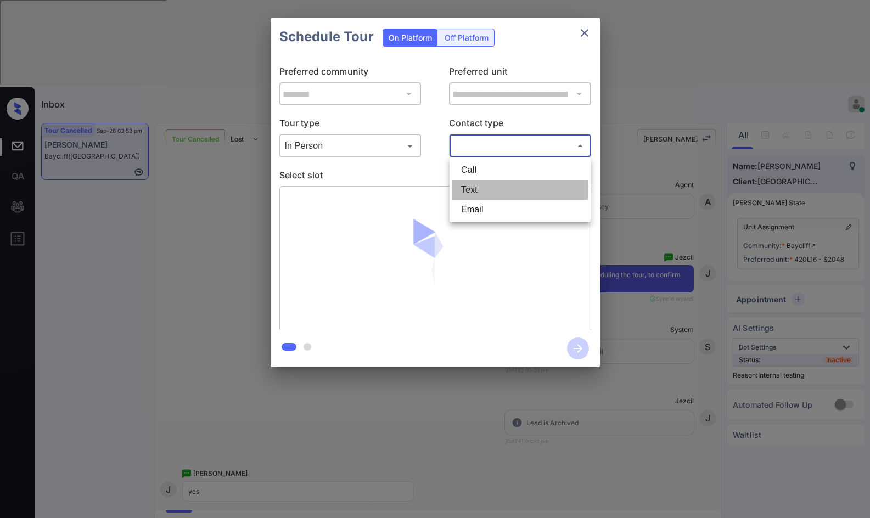
click at [480, 187] on li "Text" at bounding box center [520, 190] width 136 height 20
type input "****"
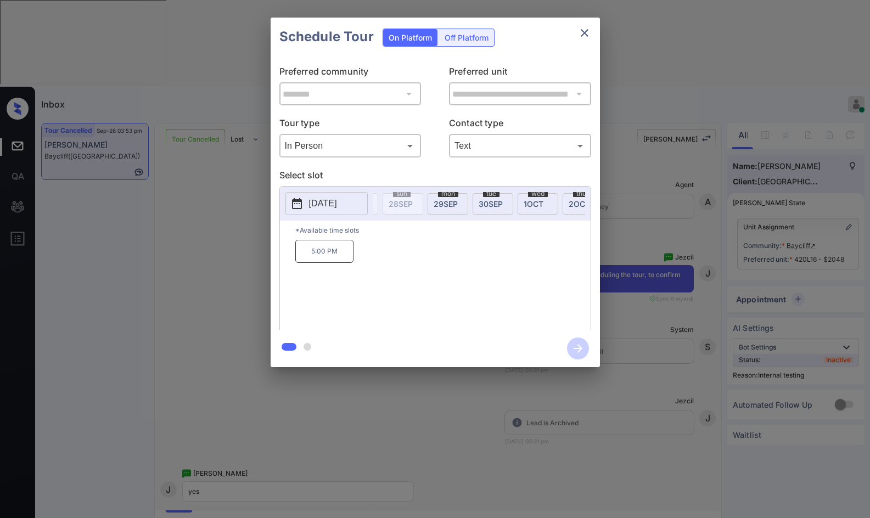
scroll to position [0, 72]
click at [538, 206] on span "1 OCT" at bounding box center [542, 203] width 20 height 9
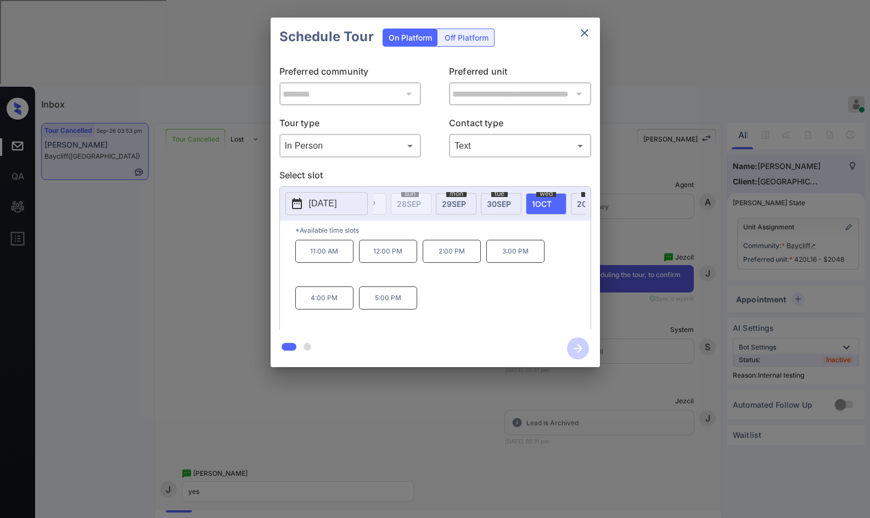
click at [385, 308] on p "5:00 PM" at bounding box center [388, 298] width 58 height 23
click at [580, 352] on icon "button" at bounding box center [578, 349] width 22 height 22
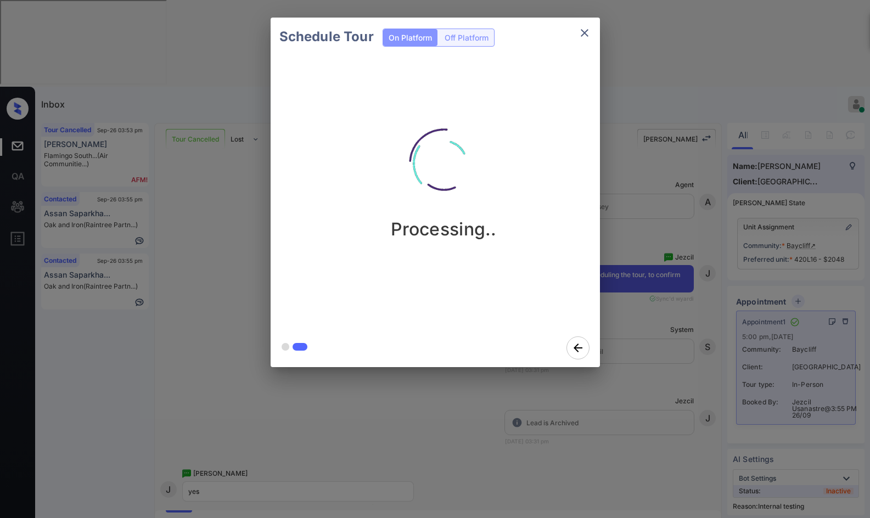
click at [198, 252] on div "Schedule Tour On Platform Off Platform Processing.." at bounding box center [435, 192] width 870 height 385
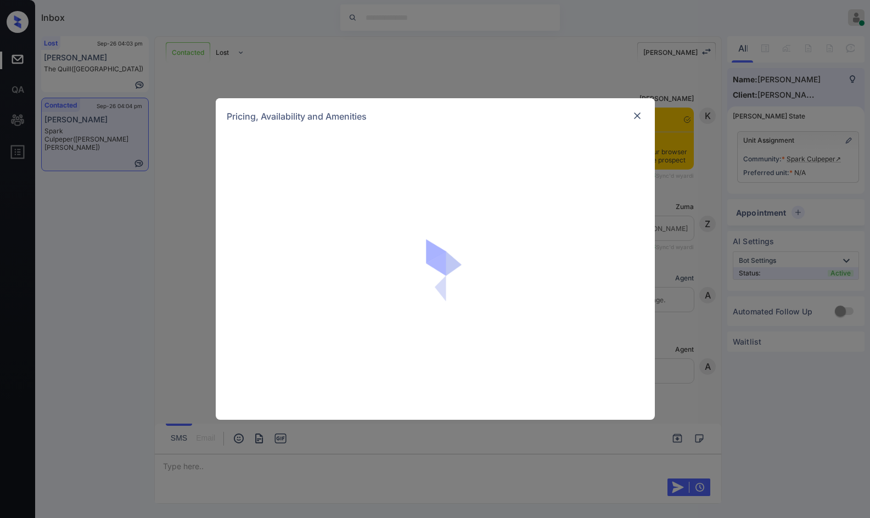
scroll to position [898, 0]
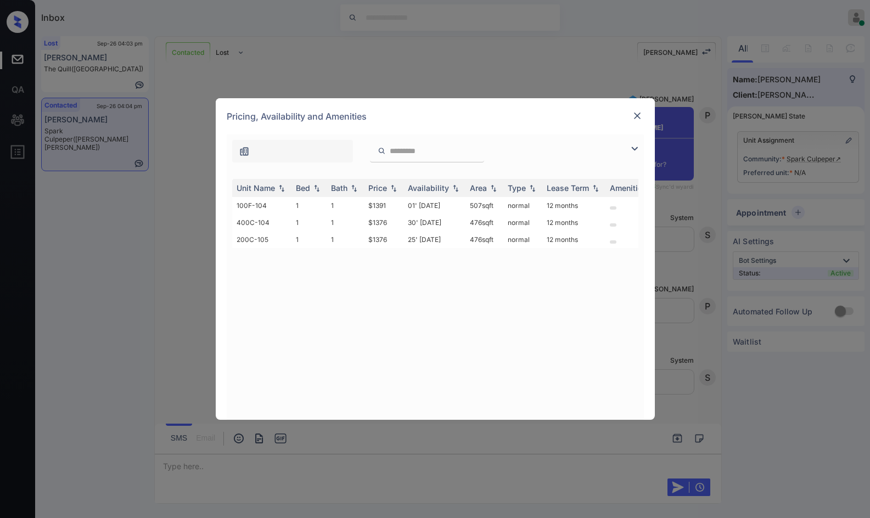
click at [625, 150] on div at bounding box center [435, 149] width 417 height 28
click at [636, 147] on img at bounding box center [634, 148] width 13 height 13
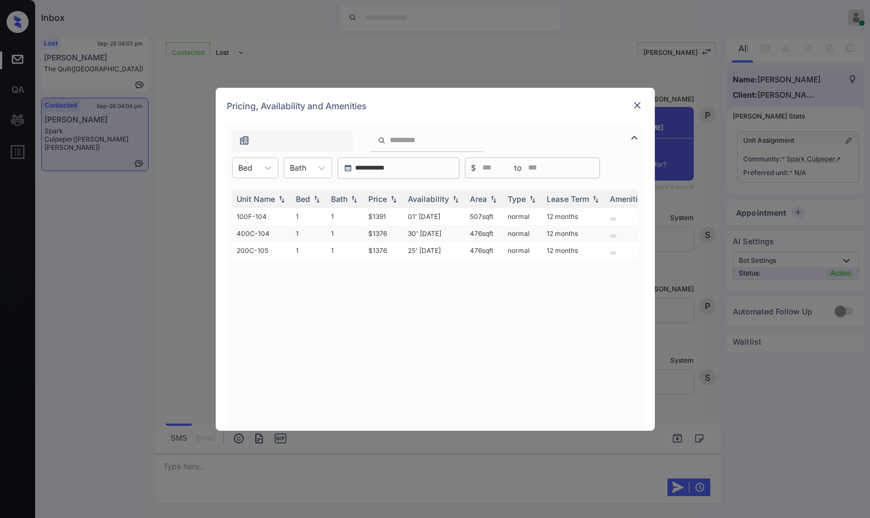
click at [384, 233] on td "$1376" at bounding box center [384, 233] width 40 height 17
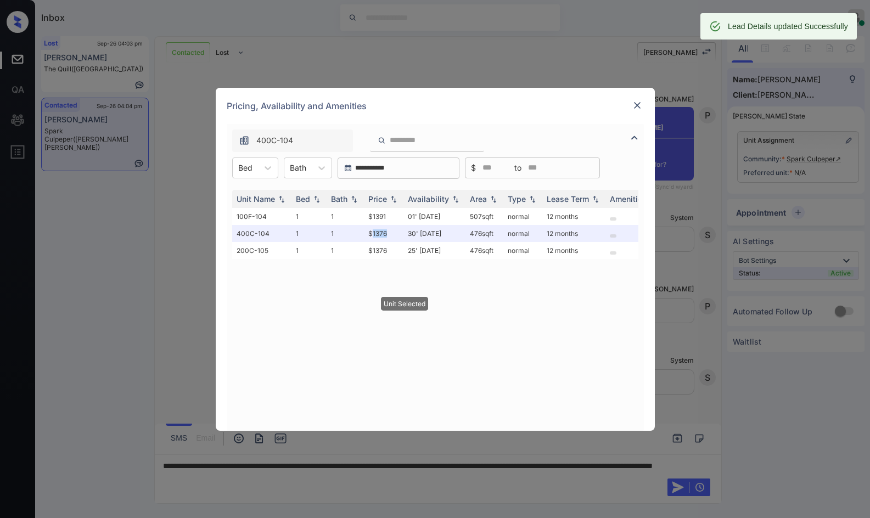
click at [635, 104] on img at bounding box center [637, 105] width 11 height 11
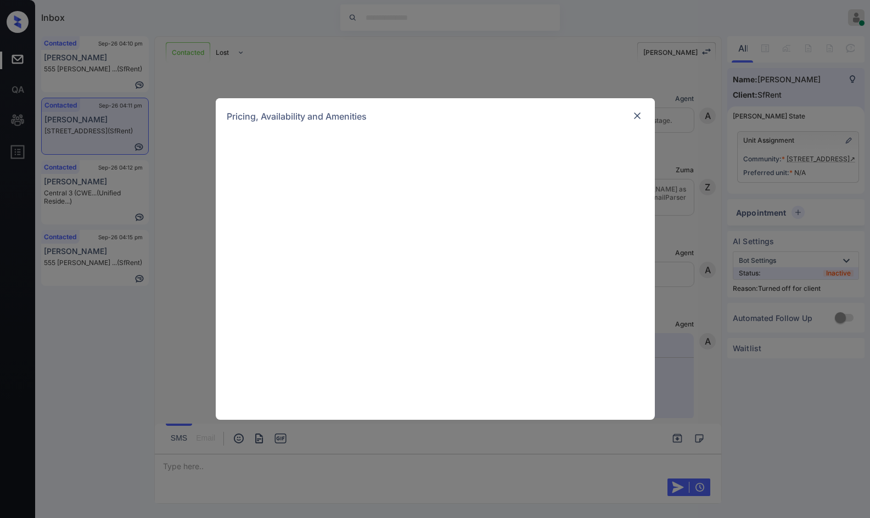
scroll to position [3492, 0]
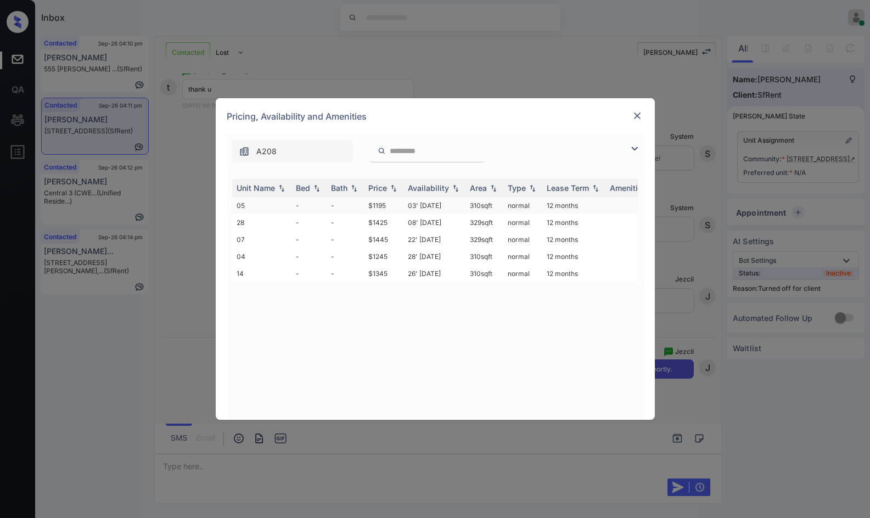
click at [460, 201] on td "03' Aug 20" at bounding box center [435, 205] width 62 height 17
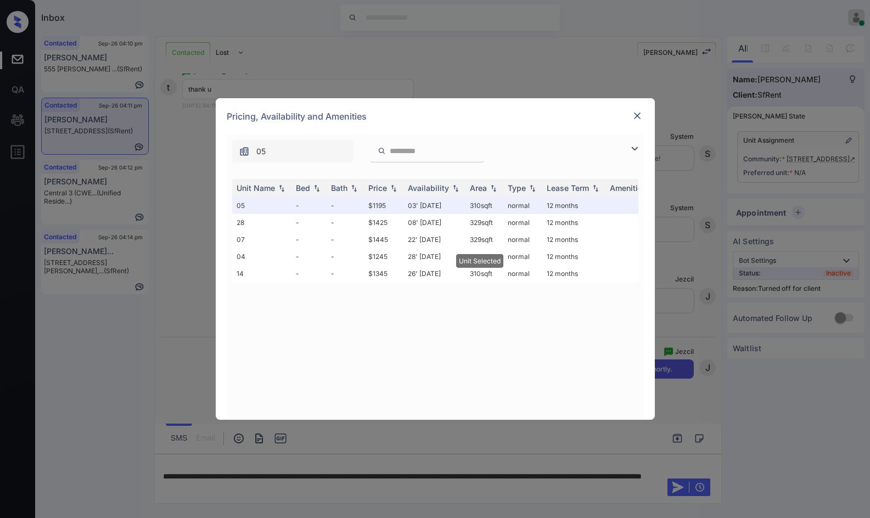
click at [640, 118] on img at bounding box center [637, 115] width 11 height 11
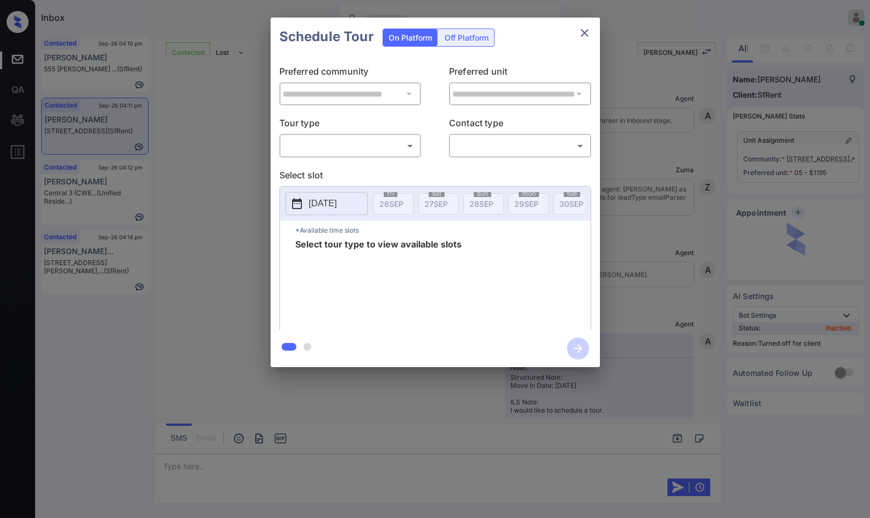
scroll to position [3563, 0]
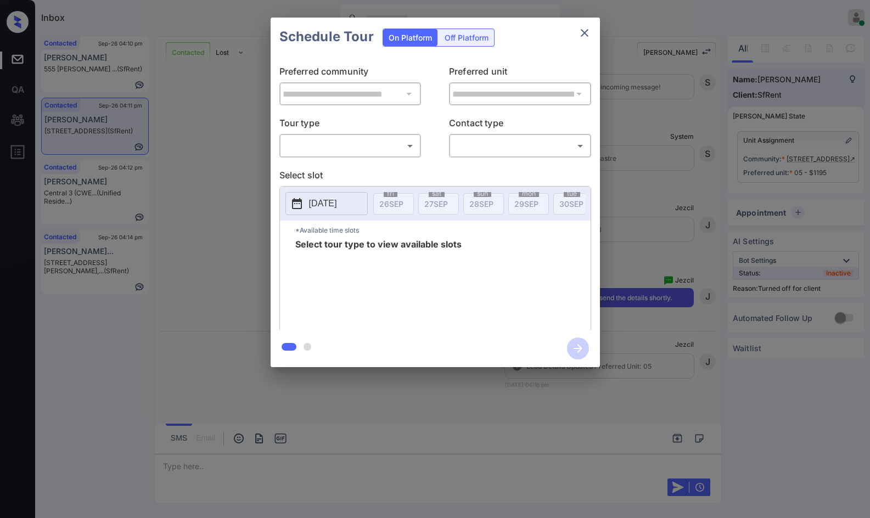
click at [481, 37] on div "Off Platform" at bounding box center [466, 37] width 55 height 17
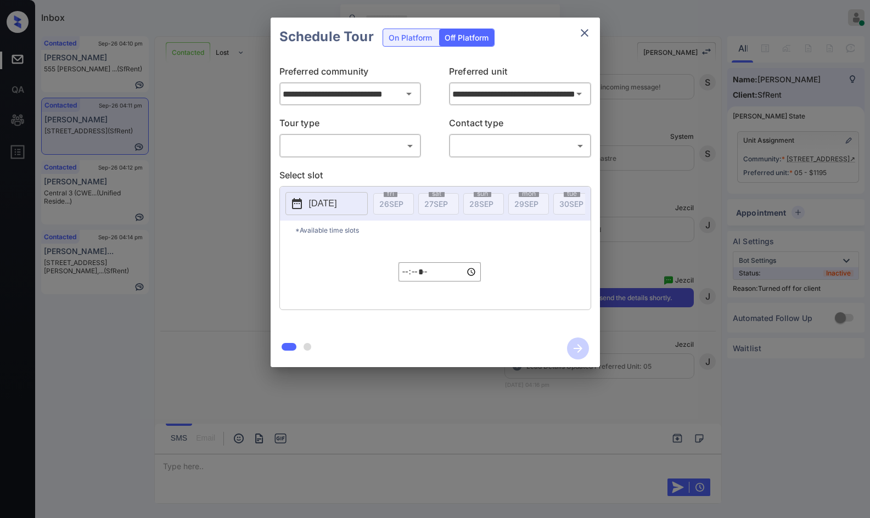
click at [394, 146] on body "Inbox Jezcil Usanastre Online Set yourself offline Set yourself on break Profil…" at bounding box center [435, 259] width 870 height 518
click at [388, 160] on li "In Person" at bounding box center [350, 170] width 136 height 20
type input "********"
click at [482, 131] on p "Contact type" at bounding box center [520, 125] width 142 height 18
click at [485, 157] on div "​ ​" at bounding box center [520, 146] width 142 height 24
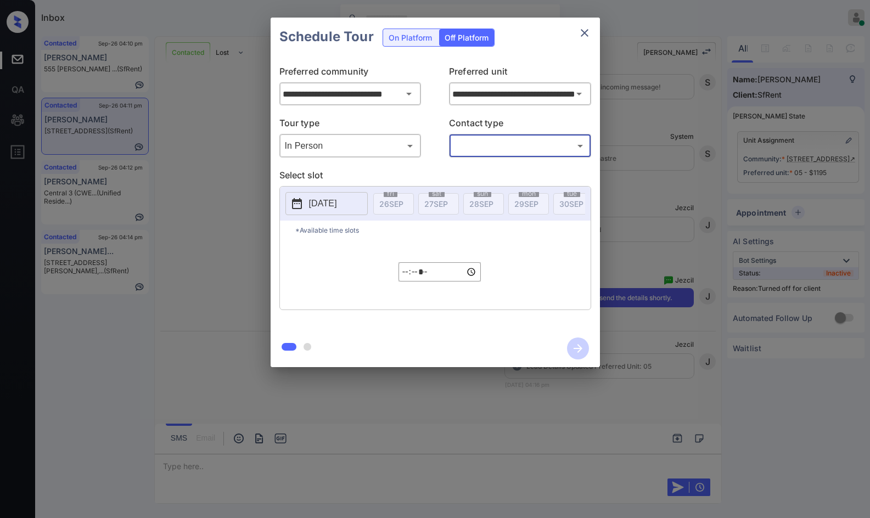
click at [516, 155] on div "​ ​" at bounding box center [520, 146] width 142 height 24
click at [518, 136] on div "​ ​" at bounding box center [520, 146] width 142 height 24
click at [516, 127] on p "Contact type" at bounding box center [520, 125] width 142 height 18
click at [516, 141] on body "Inbox Jezcil Usanastre Online Set yourself offline Set yourself on break Profil…" at bounding box center [435, 259] width 870 height 518
click at [496, 188] on li "Text" at bounding box center [520, 190] width 136 height 20
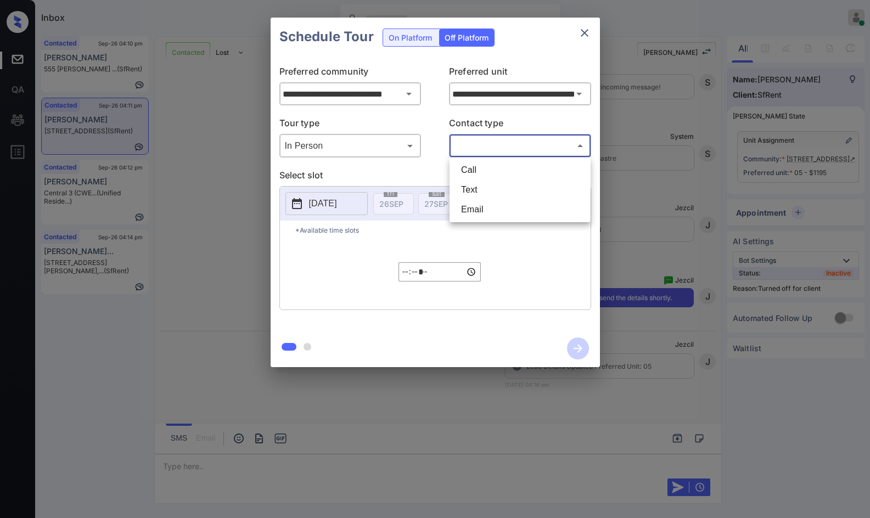
type input "****"
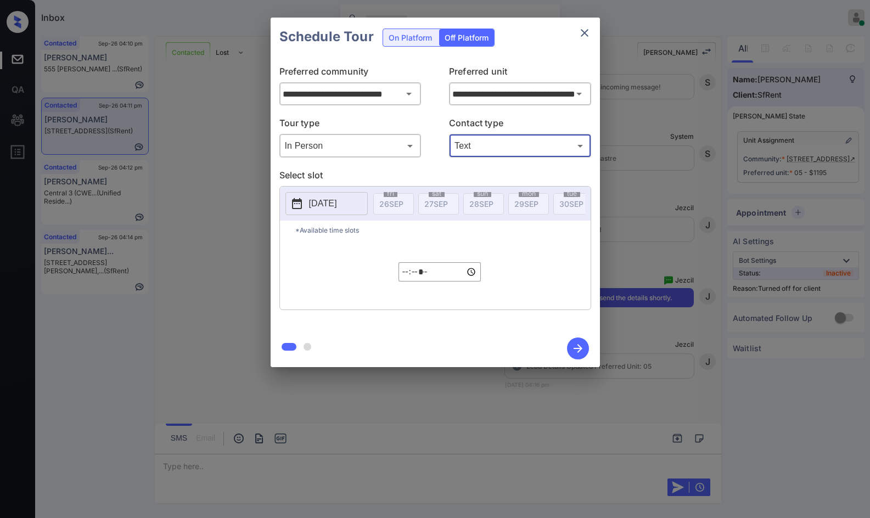
click at [355, 186] on p "Select slot" at bounding box center [435, 178] width 312 height 18
click at [337, 204] on p "2025-09-26" at bounding box center [323, 203] width 28 height 13
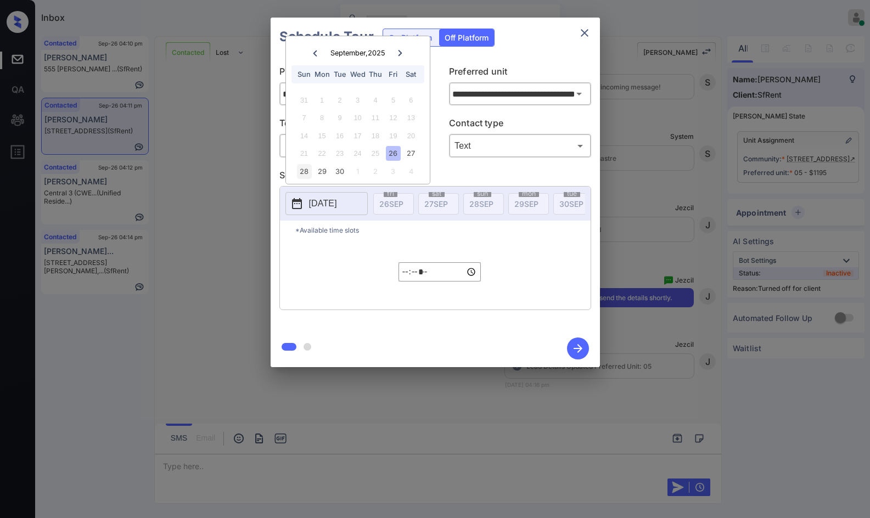
click at [310, 172] on div "28" at bounding box center [304, 171] width 15 height 15
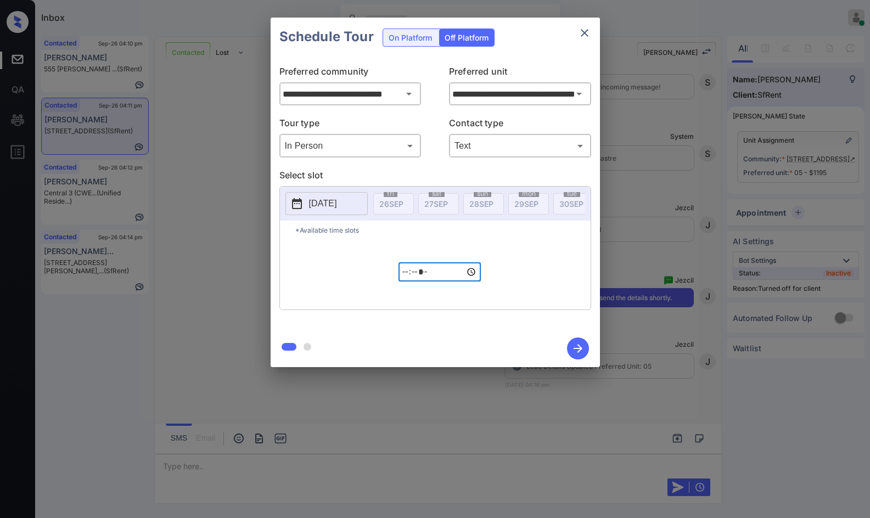
click at [410, 275] on input "*****" at bounding box center [440, 271] width 82 height 19
type input "*****"
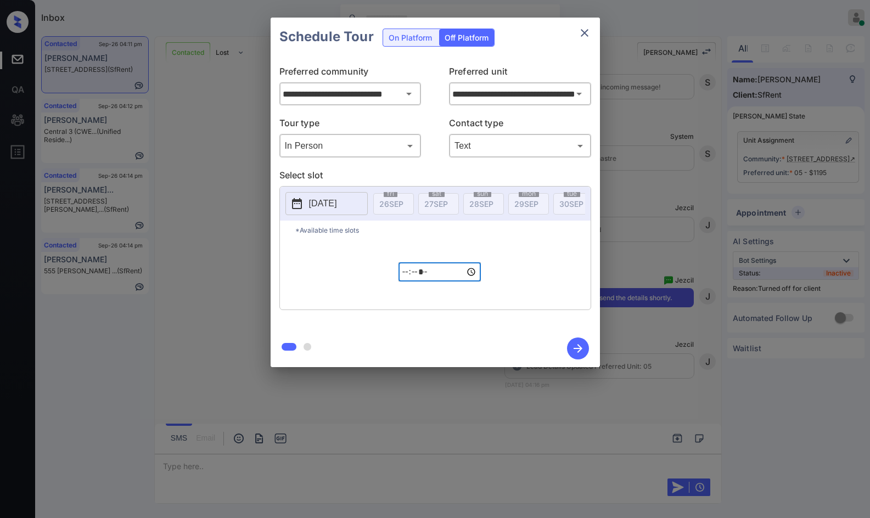
click at [573, 348] on icon "button" at bounding box center [578, 349] width 22 height 22
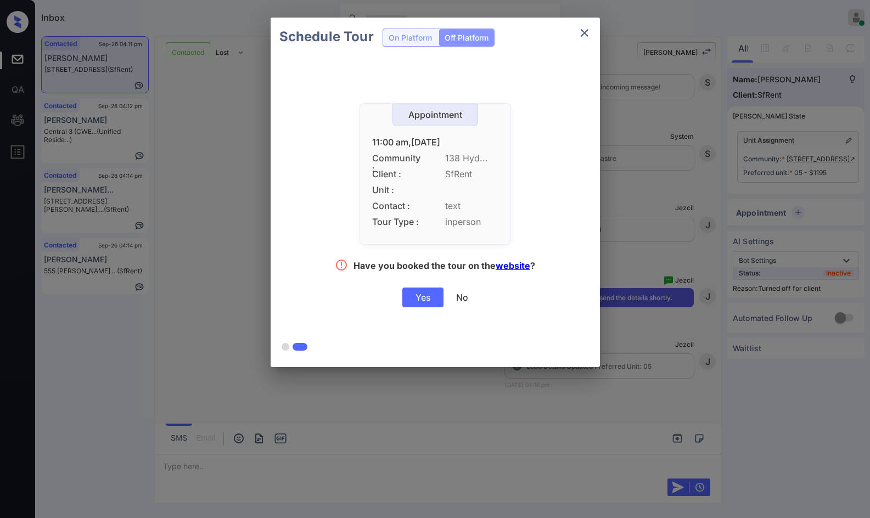
click at [420, 300] on div "Yes" at bounding box center [422, 298] width 41 height 20
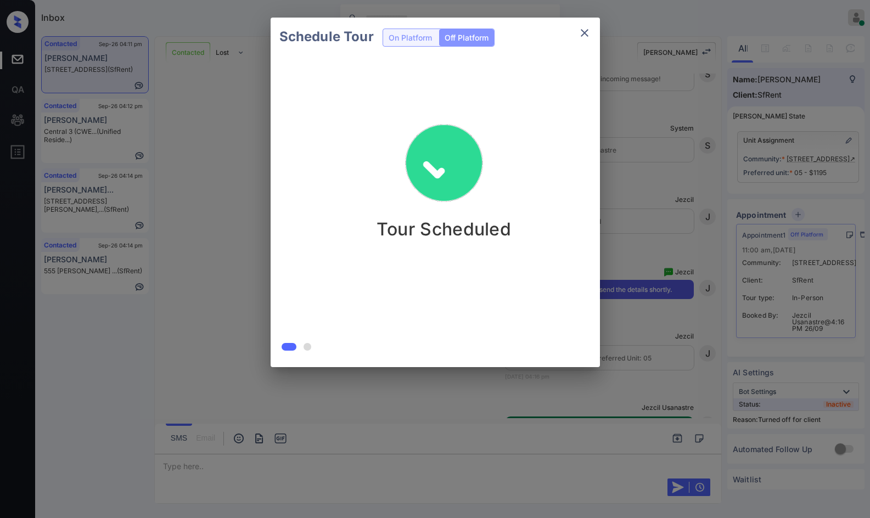
scroll to position [3633, 0]
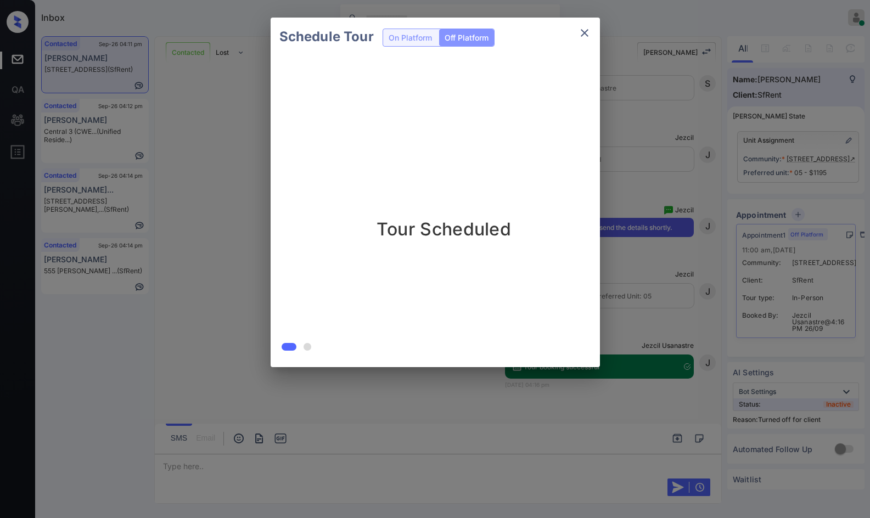
click at [279, 412] on div at bounding box center [435, 259] width 870 height 518
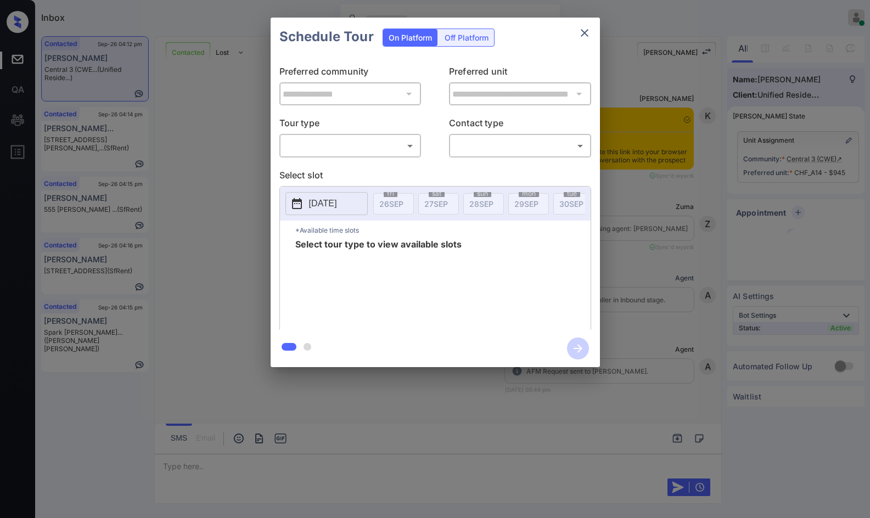
scroll to position [1867, 0]
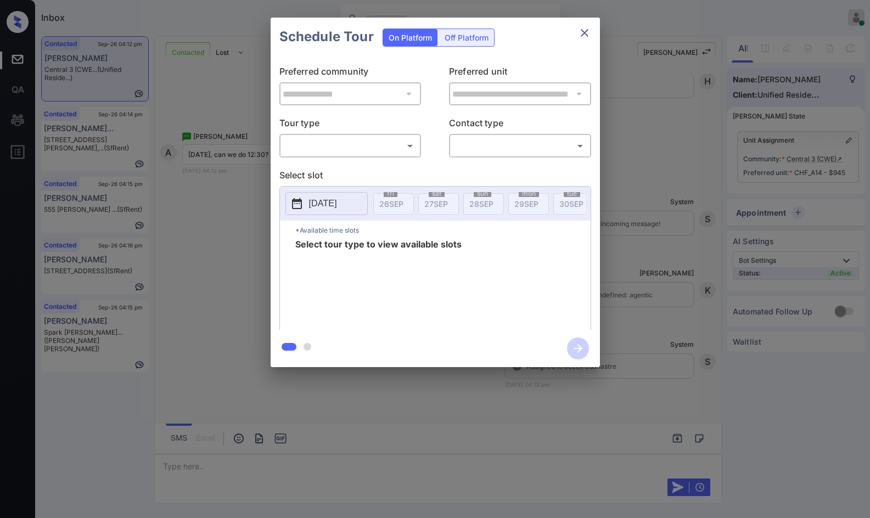
click at [355, 151] on body "Inbox Jezcil Usanastre Online Set yourself offline Set yourself on break Profil…" at bounding box center [435, 259] width 870 height 518
click at [355, 168] on li "In Person" at bounding box center [350, 170] width 136 height 20
type input "********"
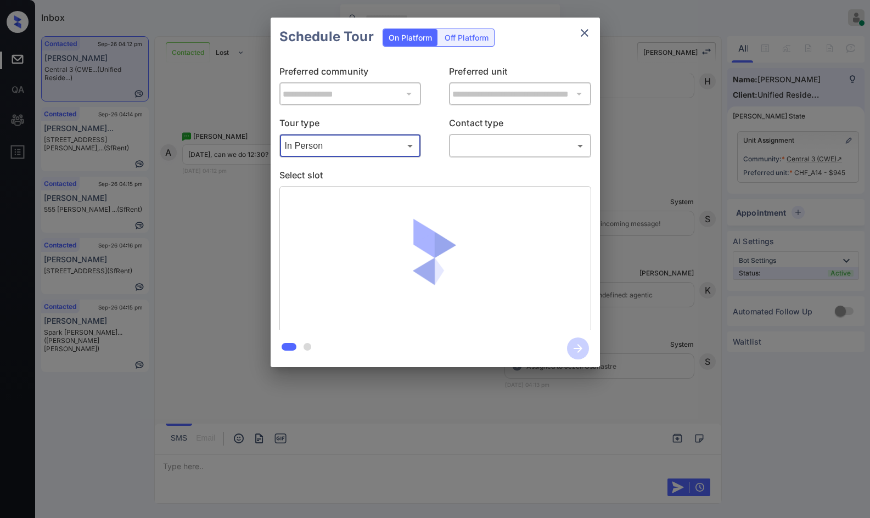
click at [484, 155] on div "​ ​" at bounding box center [520, 146] width 142 height 24
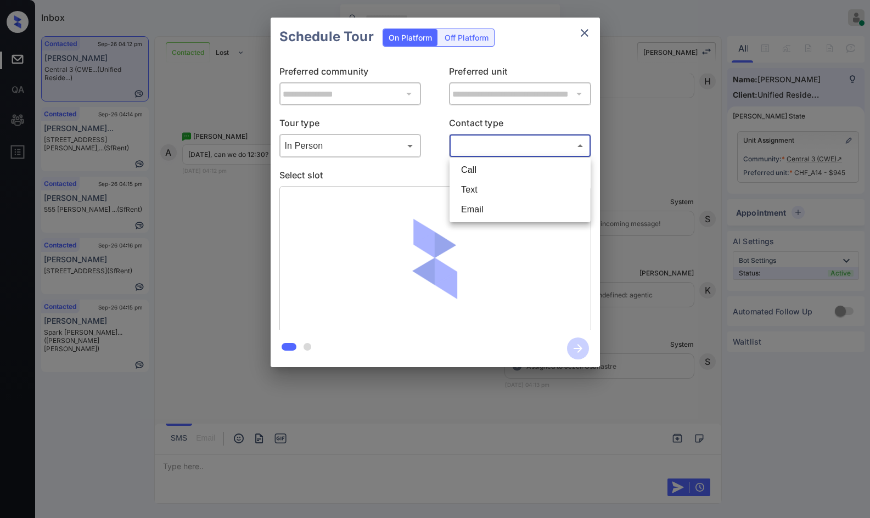
click at [492, 149] on body "Inbox Jezcil Usanastre Online Set yourself offline Set yourself on break Profil…" at bounding box center [435, 259] width 870 height 518
click at [489, 183] on li "Text" at bounding box center [520, 190] width 136 height 20
type input "****"
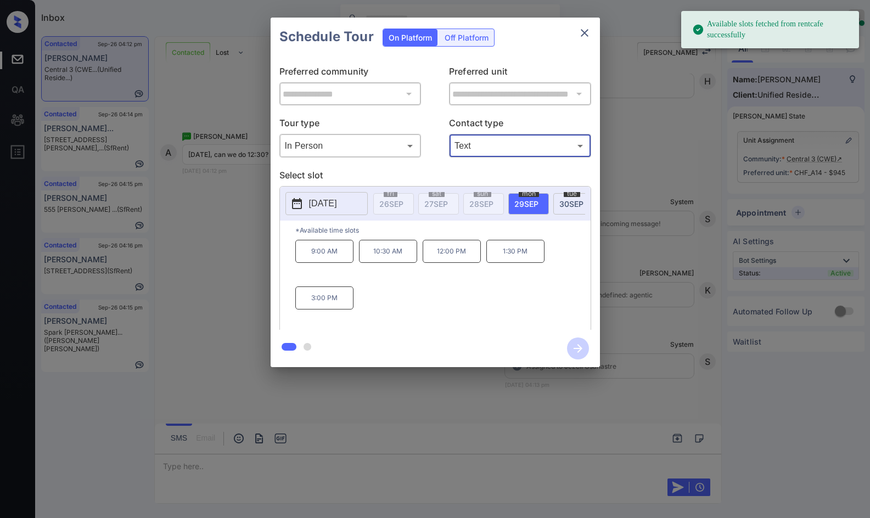
click at [557, 206] on div "tue 30 SEP" at bounding box center [573, 203] width 41 height 21
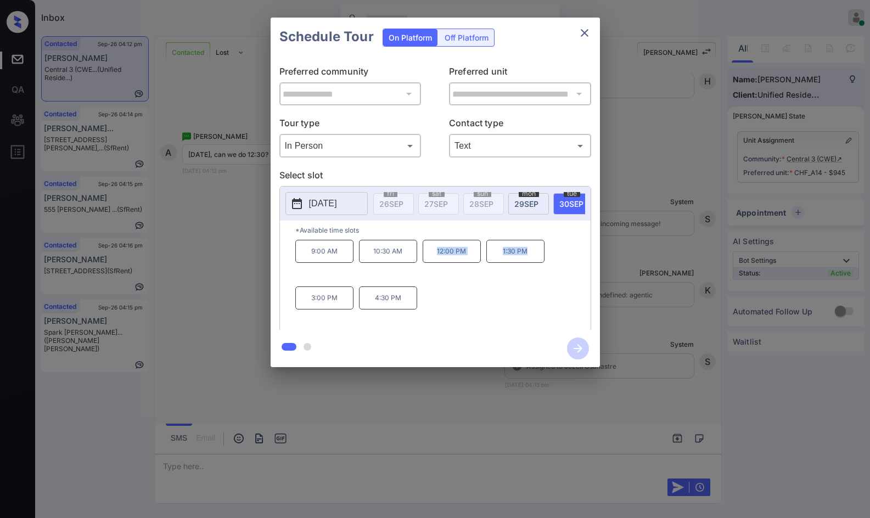
drag, startPoint x: 428, startPoint y: 261, endPoint x: 528, endPoint y: 267, distance: 100.7
click at [553, 261] on div "9:00 AM 10:30 AM 12:00 PM 1:30 PM 3:00 PM 4:30 PM" at bounding box center [442, 284] width 295 height 88
copy div "12:00 PM 1:30 PM"
click at [192, 270] on div "**********" at bounding box center [435, 192] width 870 height 385
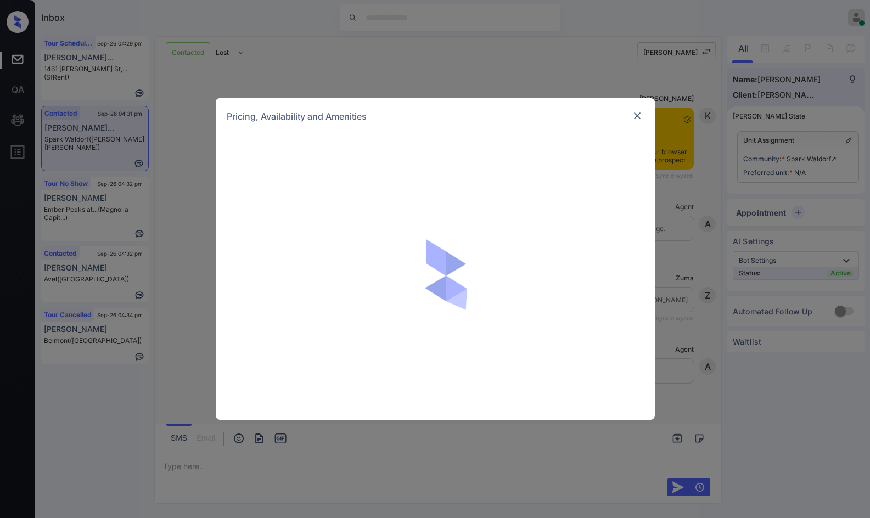
scroll to position [725, 0]
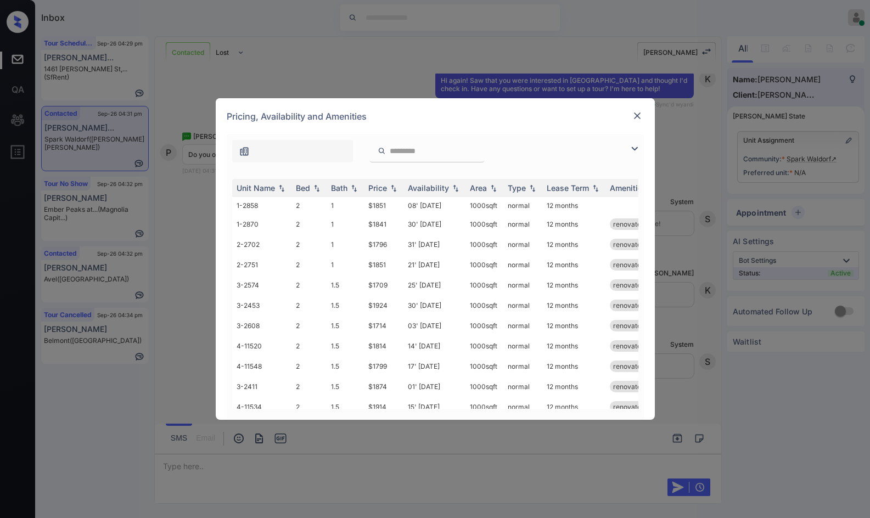
click at [637, 147] on img at bounding box center [634, 148] width 13 height 13
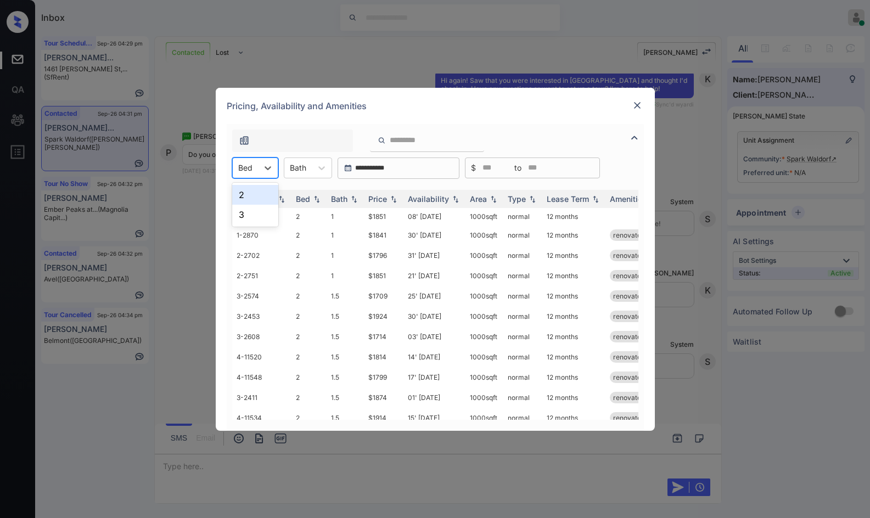
click at [251, 169] on div at bounding box center [245, 168] width 14 height 12
click at [253, 216] on div "3" at bounding box center [255, 215] width 46 height 20
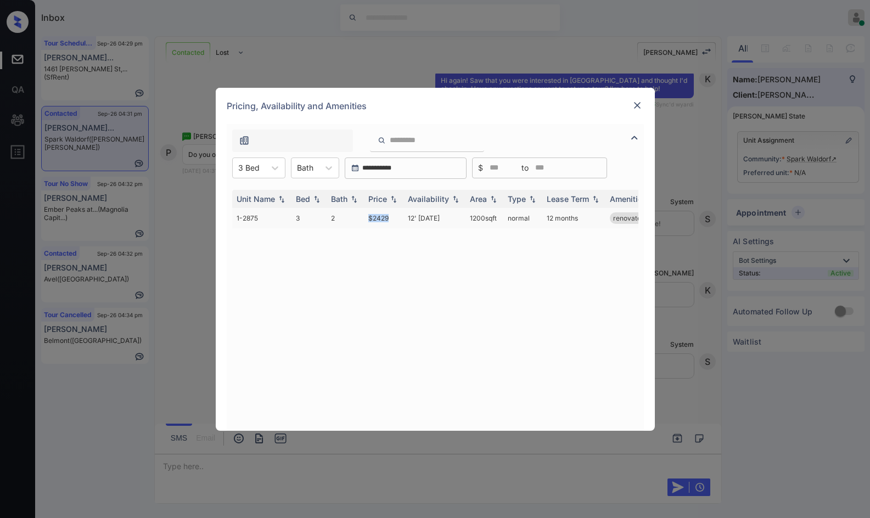
drag, startPoint x: 359, startPoint y: 221, endPoint x: 402, endPoint y: 221, distance: 43.4
click at [402, 221] on tr "1-2875 3 2 $2429 12' [DATE] sqft normal 12 months renovated" at bounding box center [519, 218] width 574 height 20
click at [402, 221] on td "$2429" at bounding box center [384, 218] width 40 height 20
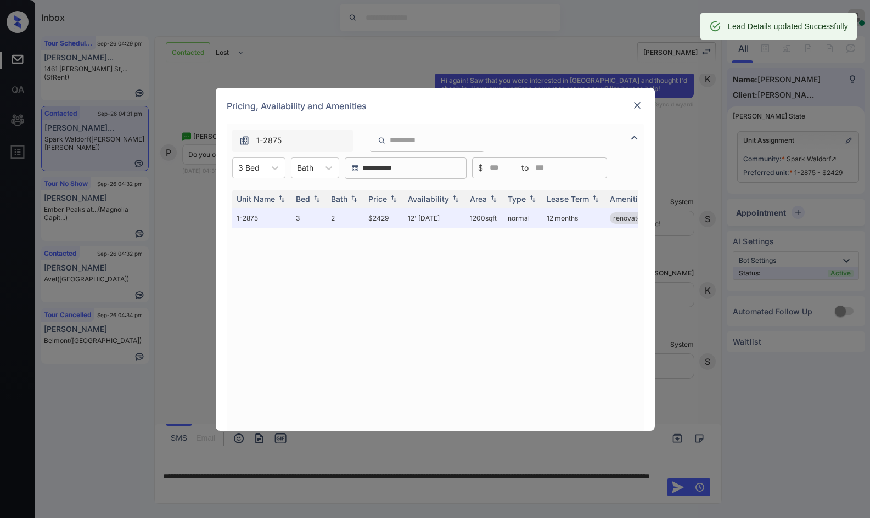
click at [639, 107] on img at bounding box center [637, 105] width 11 height 11
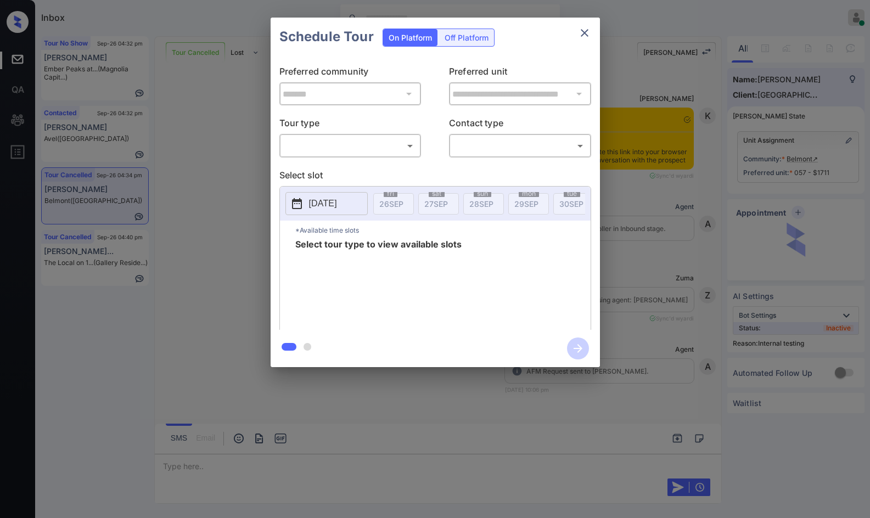
scroll to position [8459, 0]
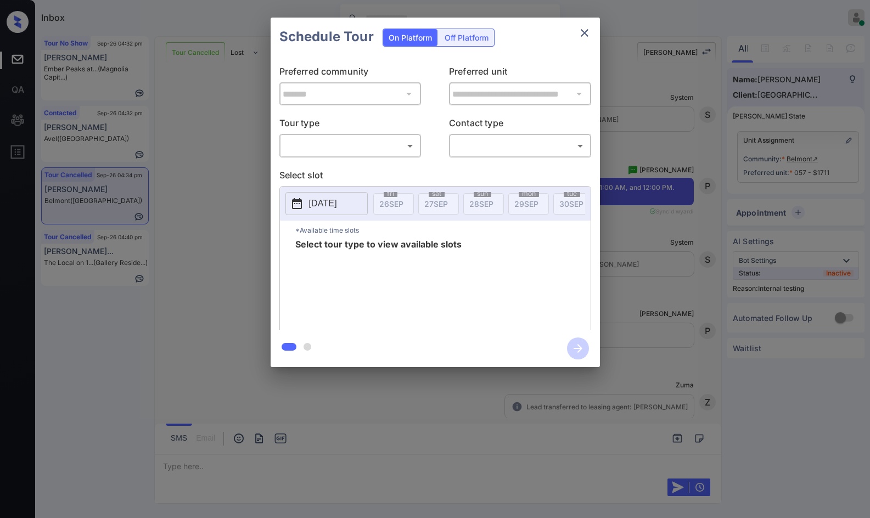
click at [406, 147] on body "Inbox Jezcil Usanastre Online Set yourself offline Set yourself on break Profil…" at bounding box center [435, 259] width 870 height 518
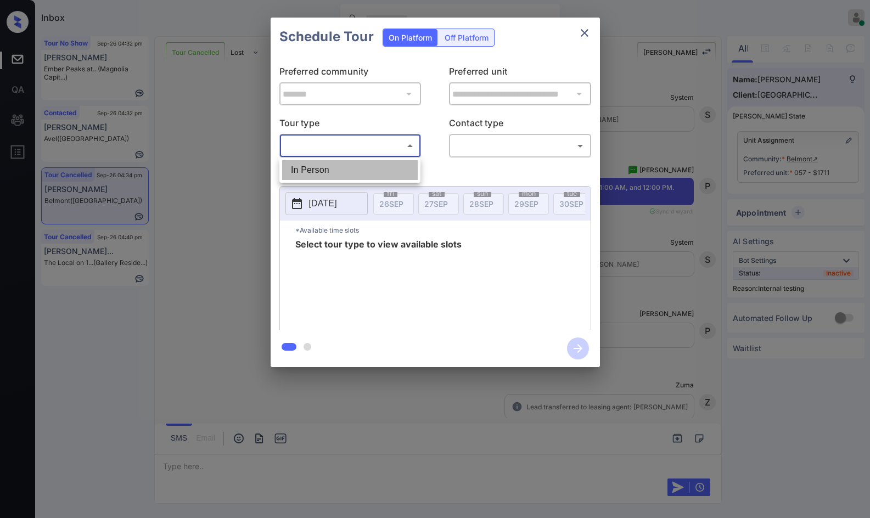
click at [402, 170] on li "In Person" at bounding box center [350, 170] width 136 height 20
type input "********"
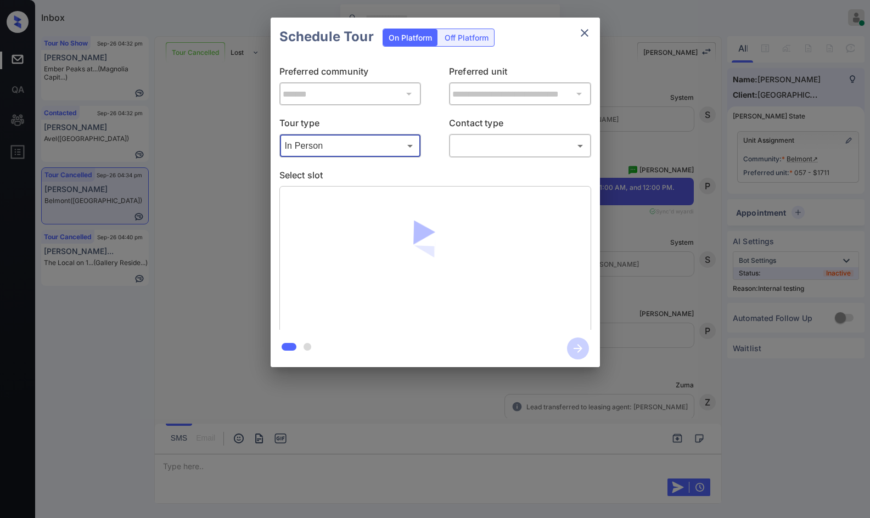
click at [450, 142] on div "​ ​" at bounding box center [520, 146] width 142 height 24
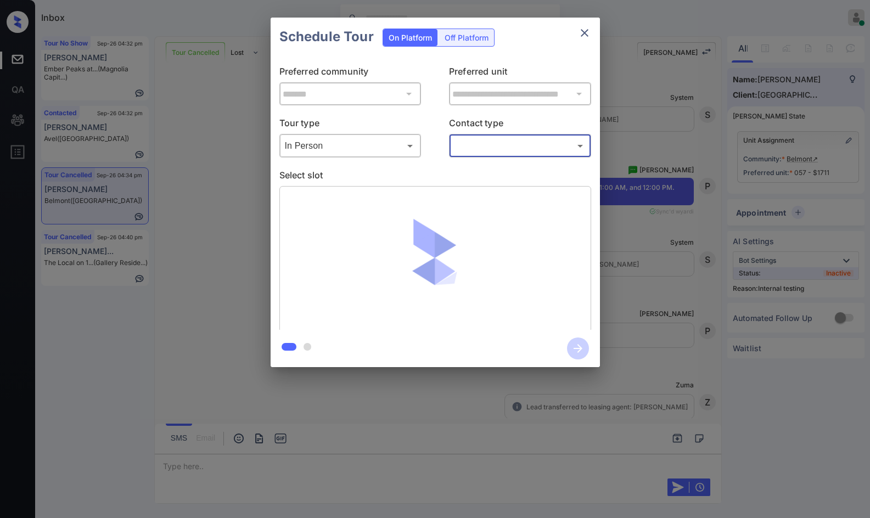
click at [454, 147] on body "Inbox Jezcil Usanastre Online Set yourself offline Set yourself on break Profil…" at bounding box center [435, 259] width 870 height 518
click at [462, 181] on li "Text" at bounding box center [520, 190] width 136 height 20
type input "****"
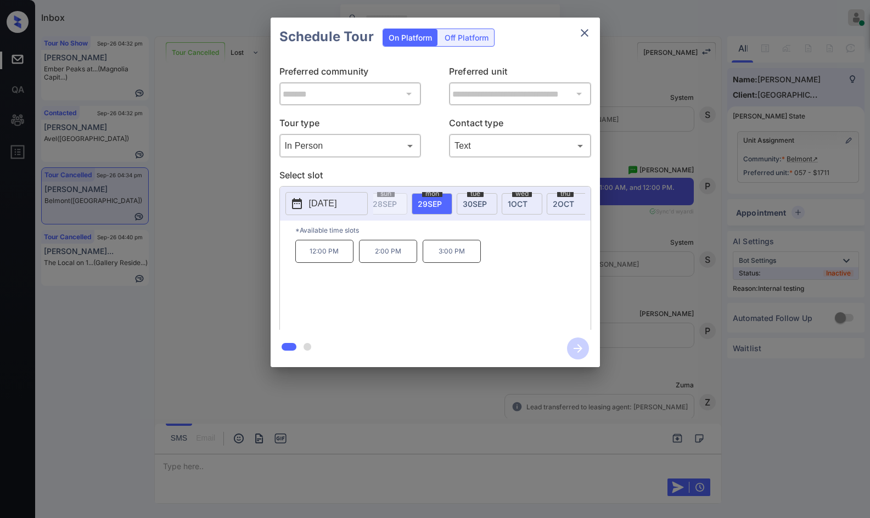
scroll to position [0, 137]
click at [574, 201] on span "3 OCT" at bounding box center [568, 203] width 21 height 9
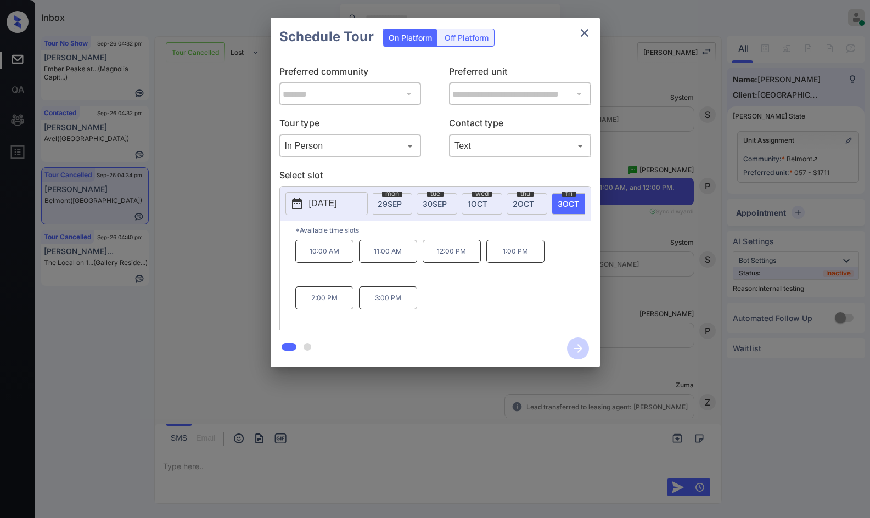
click at [243, 214] on div "**********" at bounding box center [435, 192] width 870 height 385
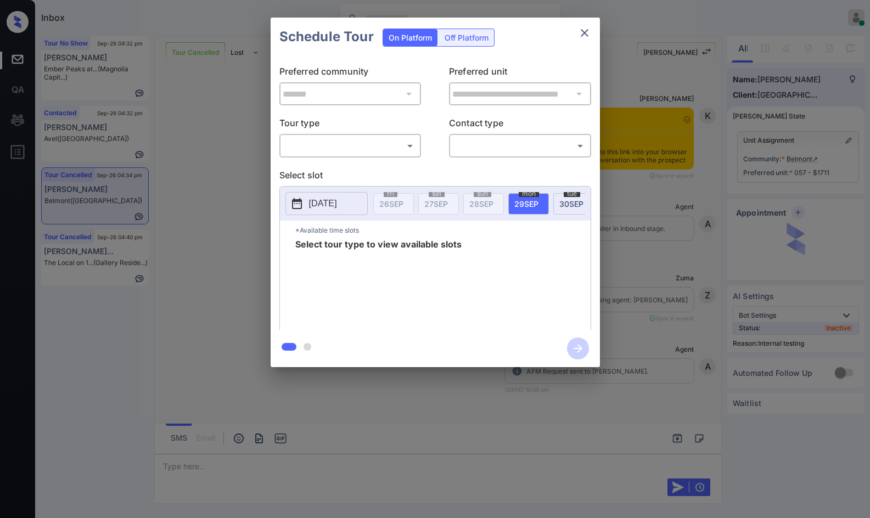
scroll to position [8870, 0]
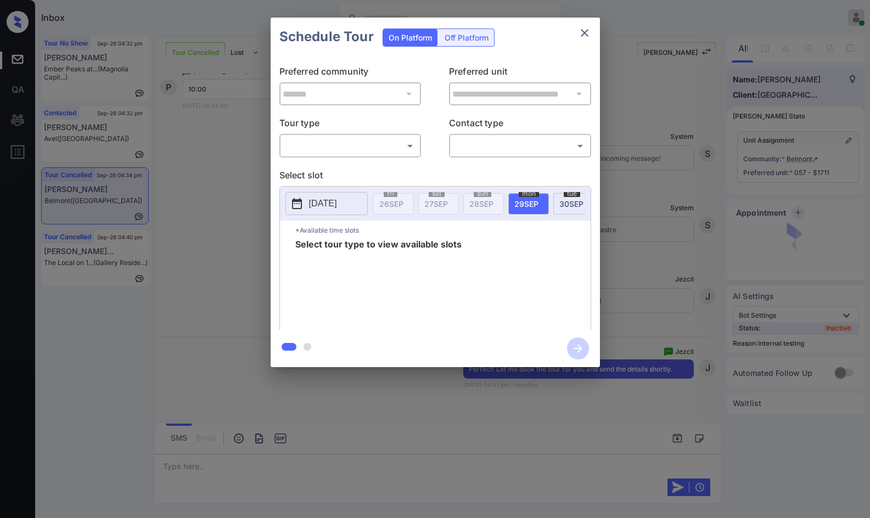
click at [334, 150] on body "Inbox Jezcil Usanastre Online Set yourself offline Set yourself on break Profil…" at bounding box center [435, 259] width 870 height 518
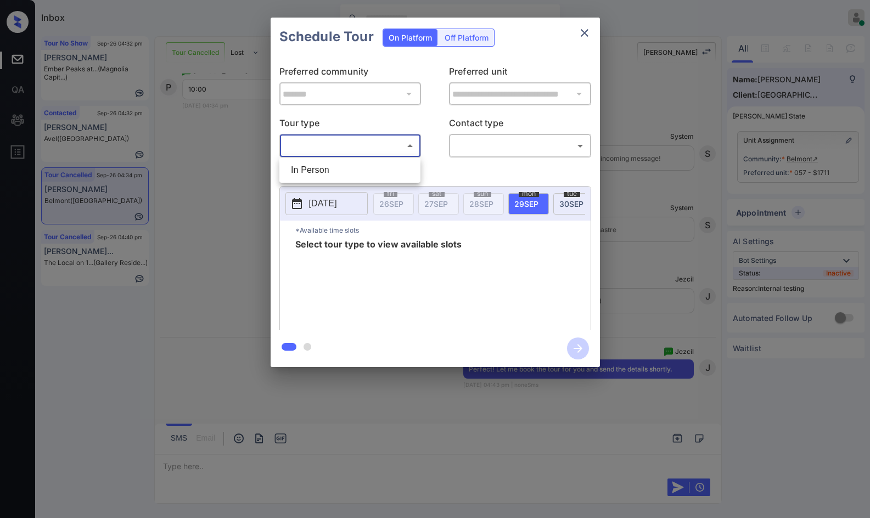
click at [337, 163] on li "In Person" at bounding box center [350, 170] width 136 height 20
type input "********"
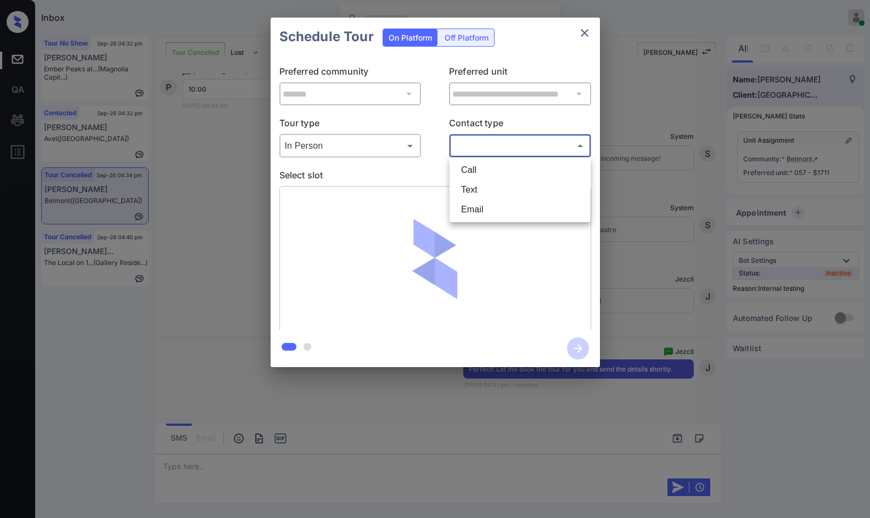
click at [460, 145] on body "Inbox Jezcil Usanastre Online Set yourself offline Set yourself on break Profil…" at bounding box center [435, 259] width 870 height 518
click at [505, 195] on li "Text" at bounding box center [520, 190] width 136 height 20
type input "****"
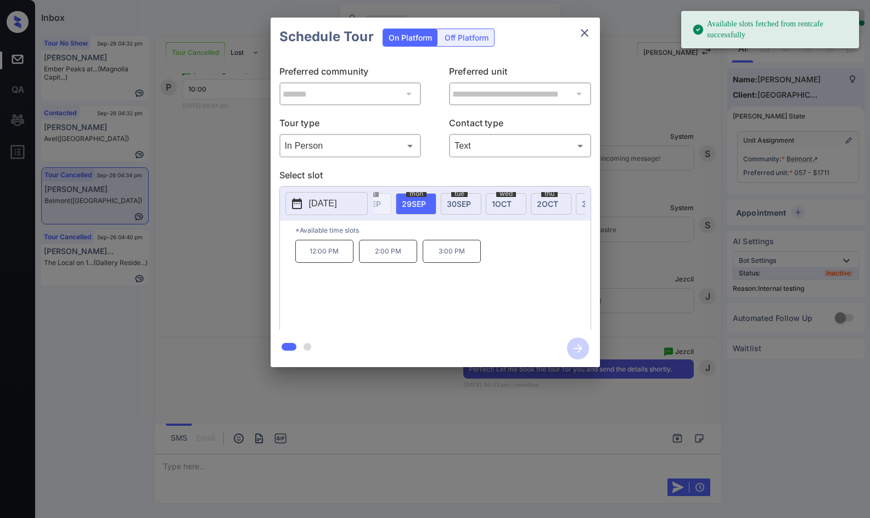
scroll to position [0, 129]
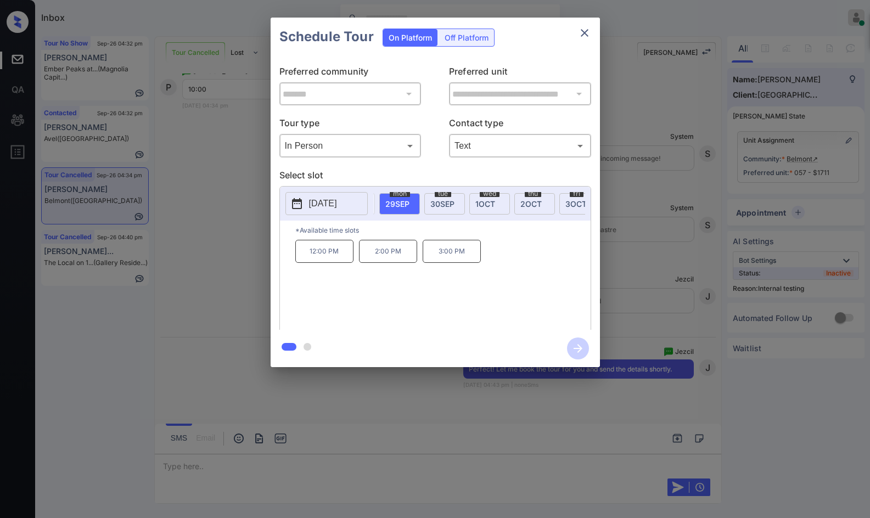
click at [563, 204] on div "fri 3 OCT" at bounding box center [580, 203] width 41 height 21
click at [331, 248] on p "10:00 AM" at bounding box center [324, 251] width 58 height 23
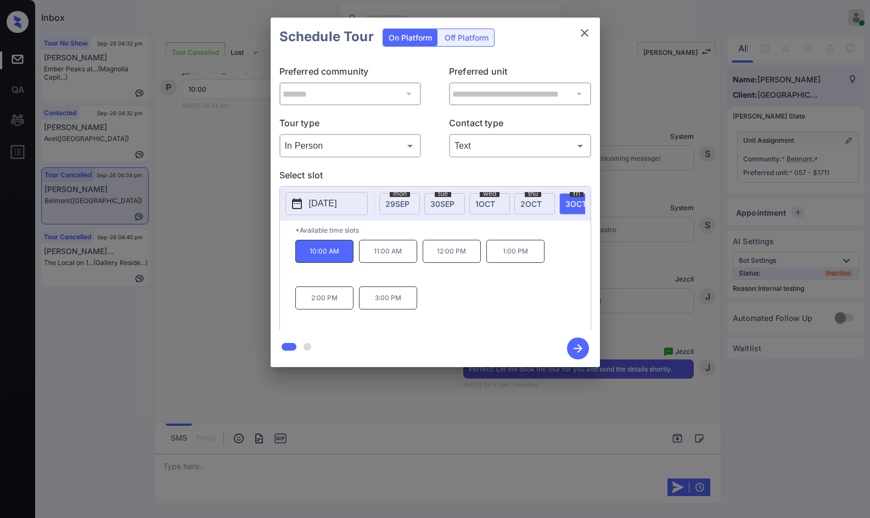
click at [580, 352] on icon "button" at bounding box center [578, 349] width 22 height 22
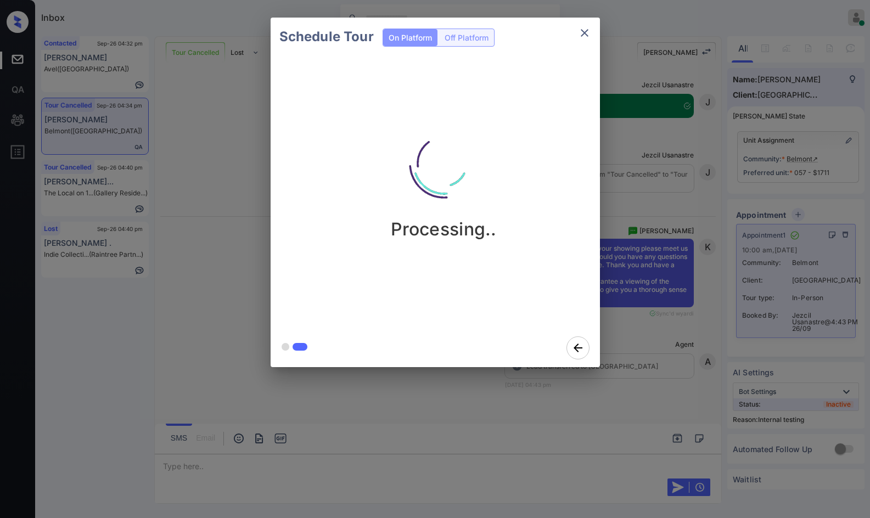
scroll to position [9201, 0]
click at [244, 249] on div "Schedule Tour On Platform Off Platform Processing.." at bounding box center [435, 192] width 870 height 385
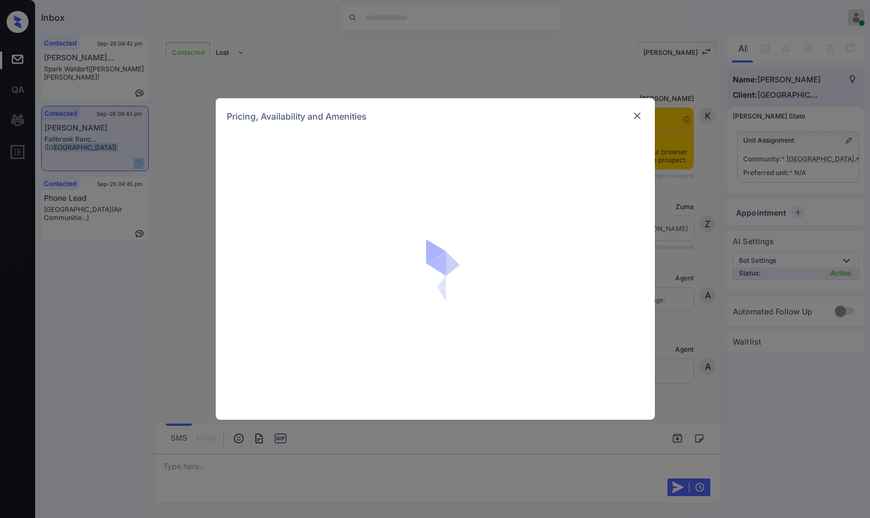
scroll to position [1187, 0]
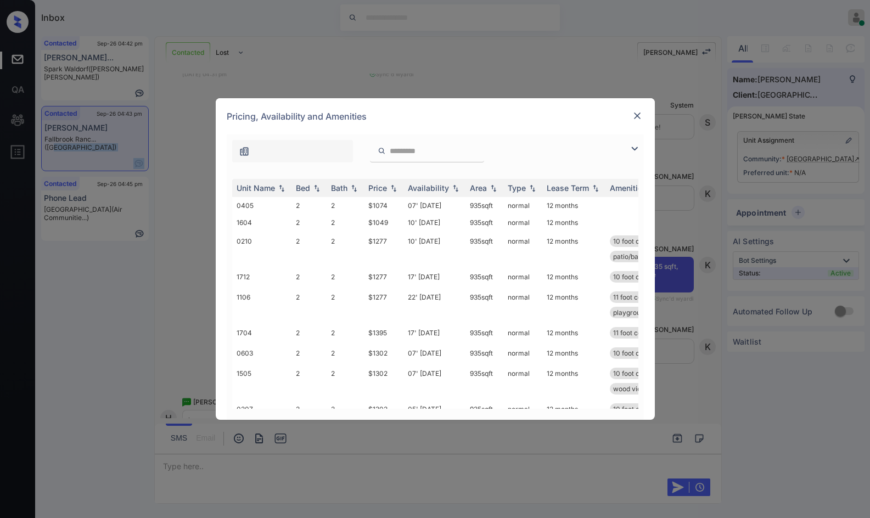
click at [634, 148] on img at bounding box center [634, 148] width 13 height 13
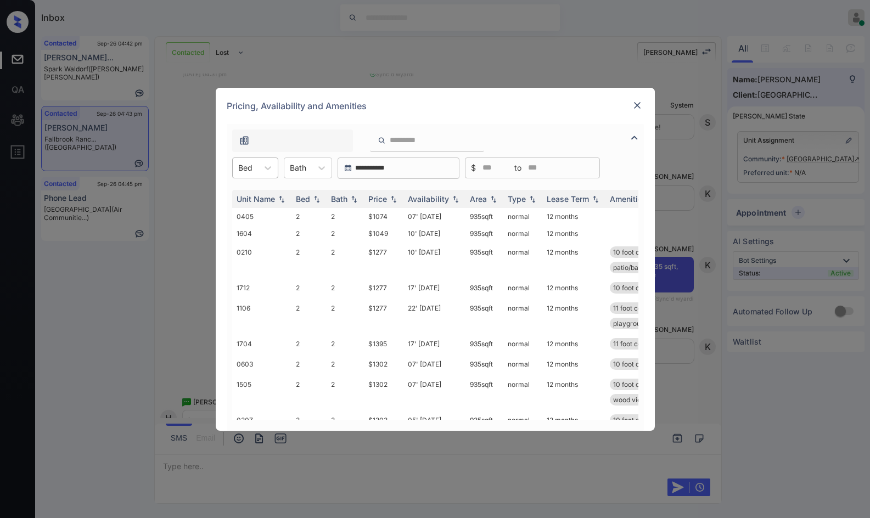
click at [236, 170] on div "Bed" at bounding box center [245, 168] width 25 height 16
click at [425, 143] on input "search" at bounding box center [434, 140] width 90 height 9
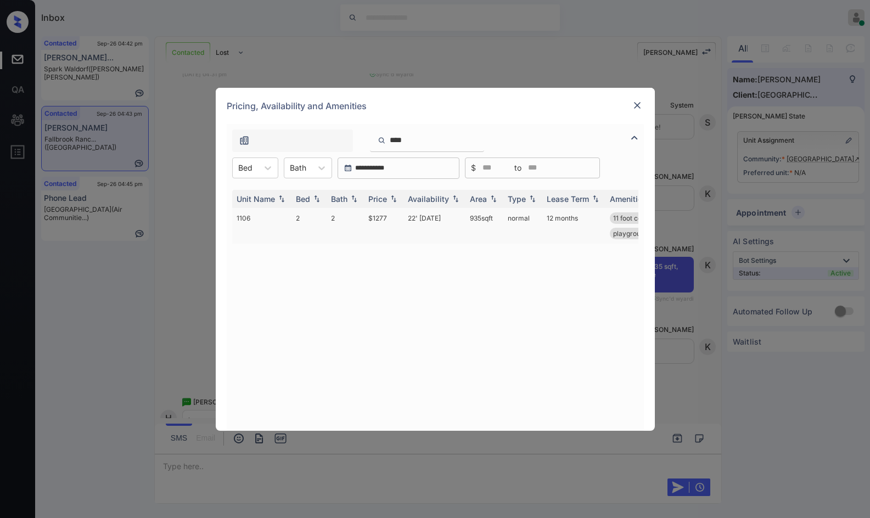
type input "****"
click at [346, 215] on td "2" at bounding box center [345, 226] width 37 height 36
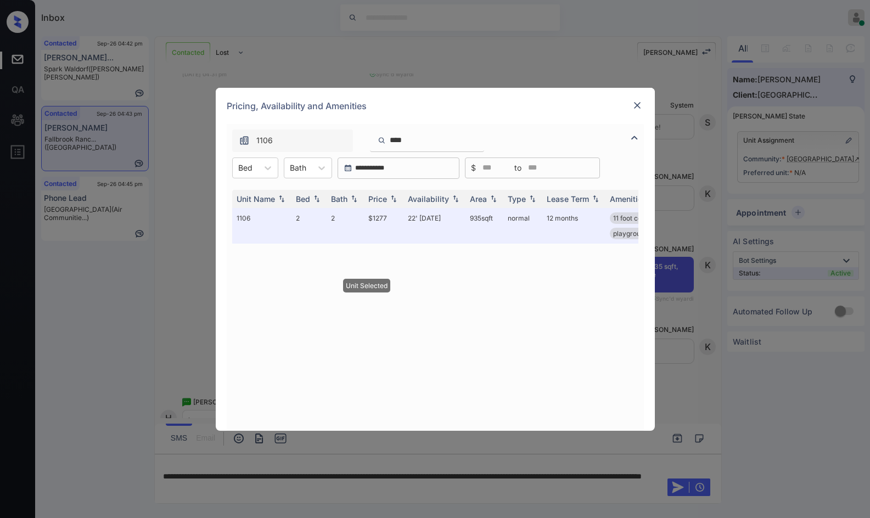
click at [636, 106] on img at bounding box center [637, 105] width 11 height 11
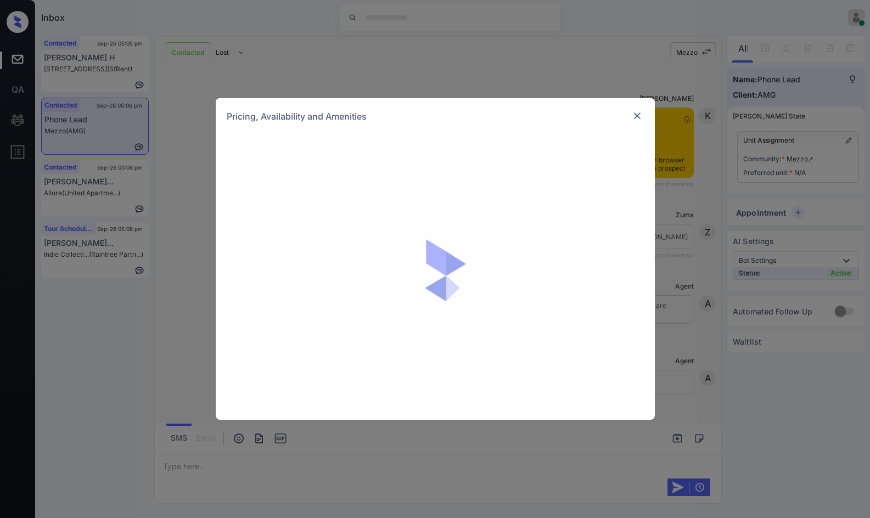
scroll to position [8040, 0]
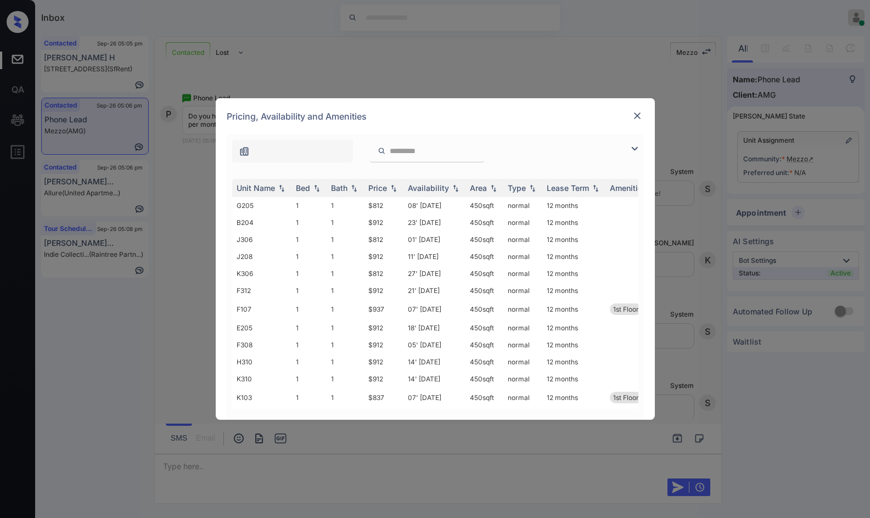
click at [628, 146] on img at bounding box center [634, 148] width 13 height 13
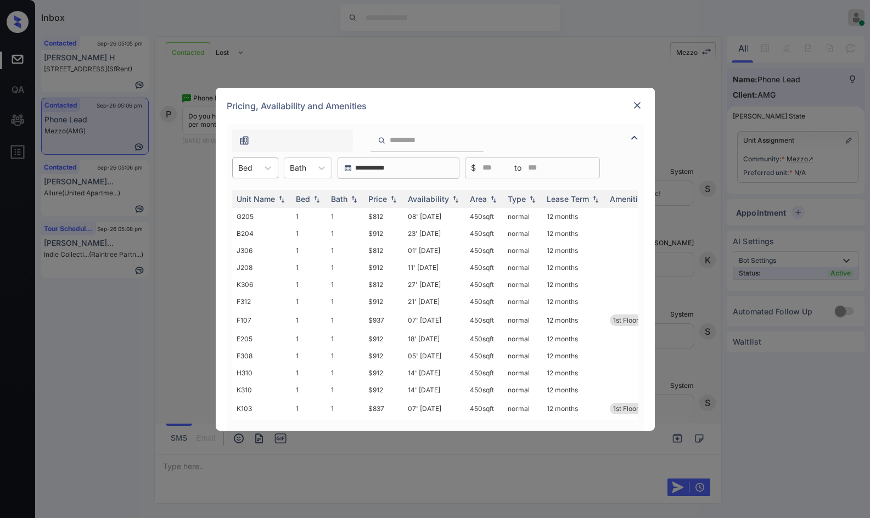
click at [254, 170] on div "Bed" at bounding box center [245, 168] width 25 height 16
click at [393, 197] on img at bounding box center [393, 199] width 11 height 8
drag, startPoint x: 371, startPoint y: 218, endPoint x: 407, endPoint y: 217, distance: 35.7
click at [407, 217] on tr "G205 1 1 $812 08' Sep 25 450 sqft normal 12 months" at bounding box center [519, 216] width 574 height 17
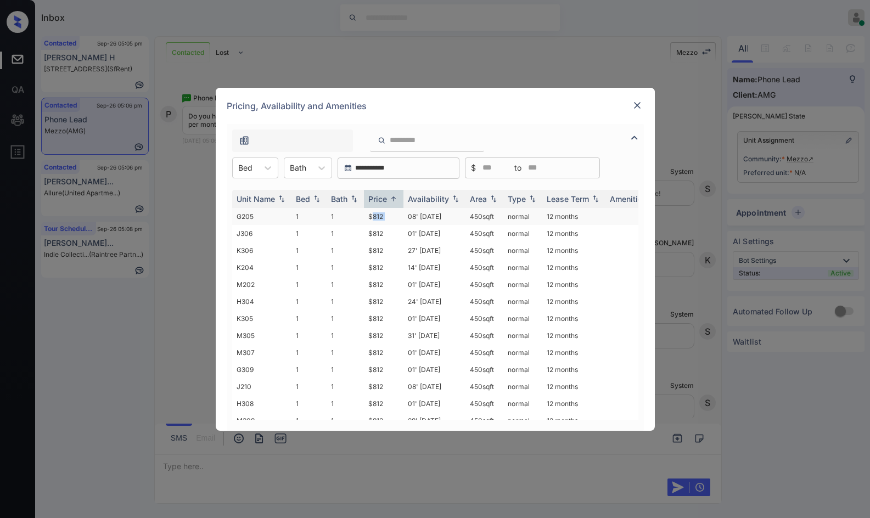
click at [407, 217] on td "08' Sep 25" at bounding box center [435, 216] width 62 height 17
drag, startPoint x: 407, startPoint y: 217, endPoint x: 452, endPoint y: 182, distance: 57.5
click at [407, 217] on td "08' Sep 25" at bounding box center [435, 216] width 62 height 17
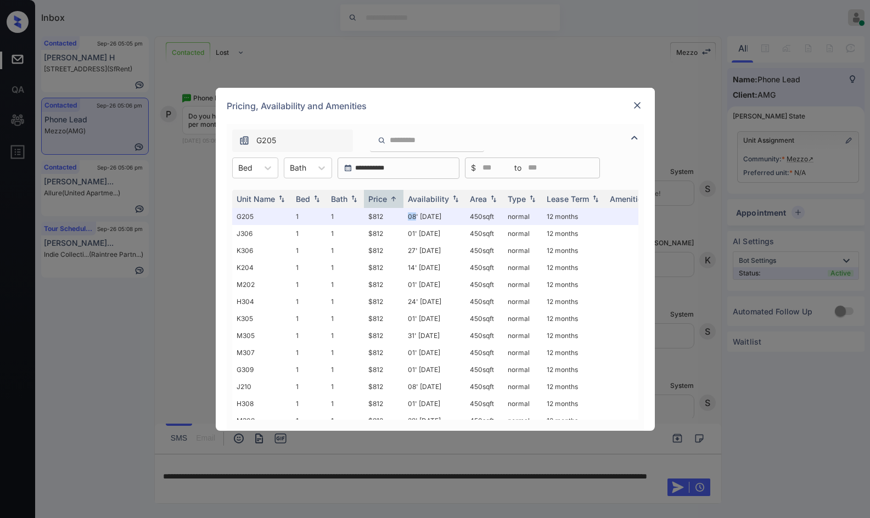
click at [638, 100] on img at bounding box center [637, 105] width 11 height 11
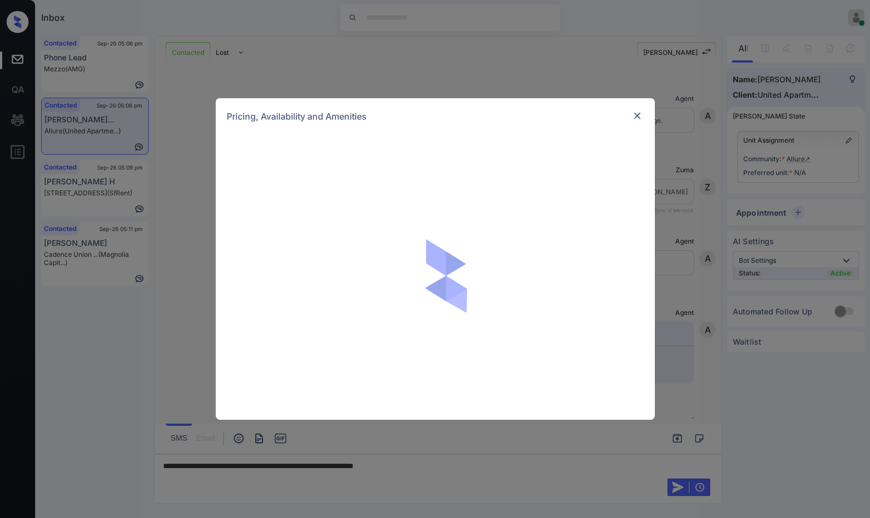
scroll to position [549, 0]
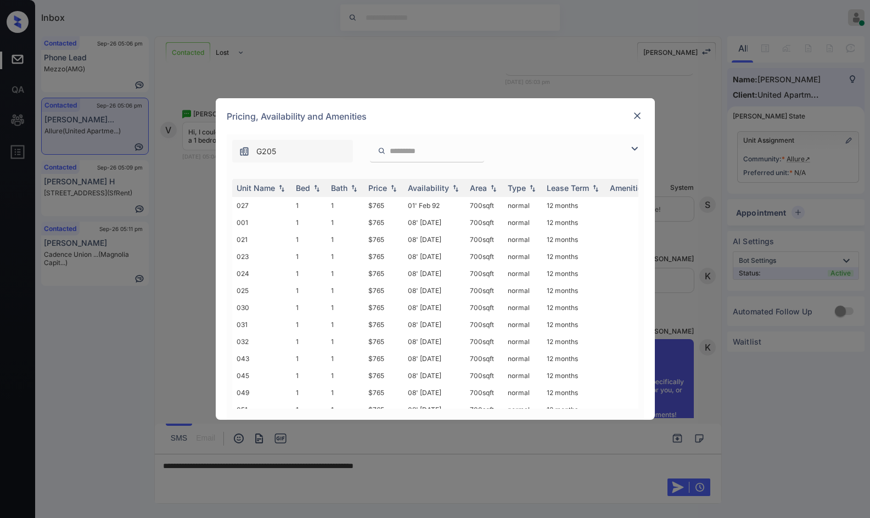
click at [634, 150] on img at bounding box center [634, 148] width 13 height 13
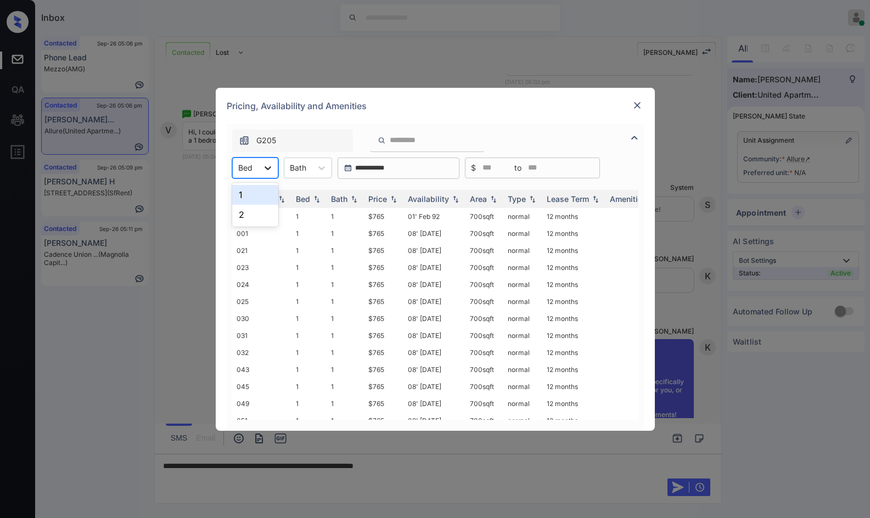
click at [266, 168] on icon at bounding box center [268, 168] width 7 height 4
click at [261, 198] on div "1" at bounding box center [255, 195] width 46 height 20
click at [404, 201] on th "Availability" at bounding box center [435, 199] width 62 height 18
click at [399, 200] on th "Price" at bounding box center [384, 199] width 40 height 18
click at [399, 200] on img at bounding box center [393, 199] width 11 height 8
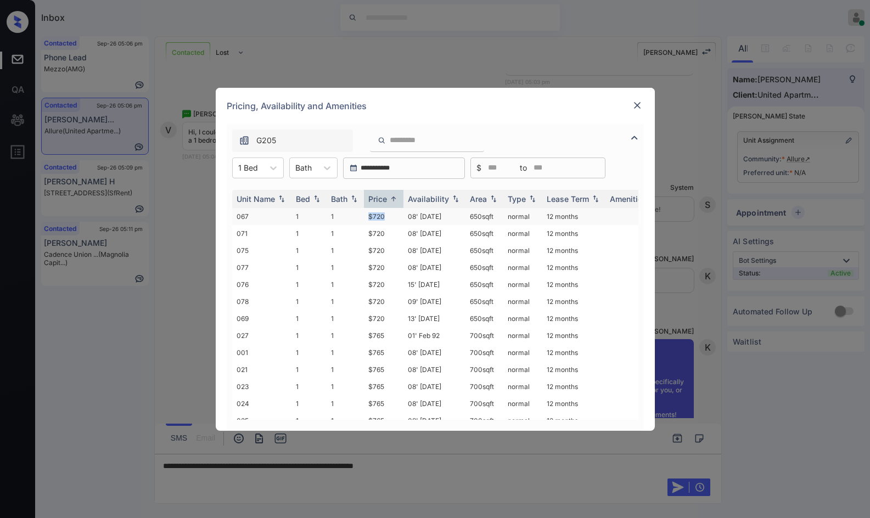
drag, startPoint x: 367, startPoint y: 216, endPoint x: 383, endPoint y: 215, distance: 16.5
click at [383, 215] on tr "067 1 1 $720 08' May 25 650 sqft normal 12 months" at bounding box center [519, 216] width 574 height 17
copy tr "$720"
click at [639, 104] on img at bounding box center [637, 105] width 11 height 11
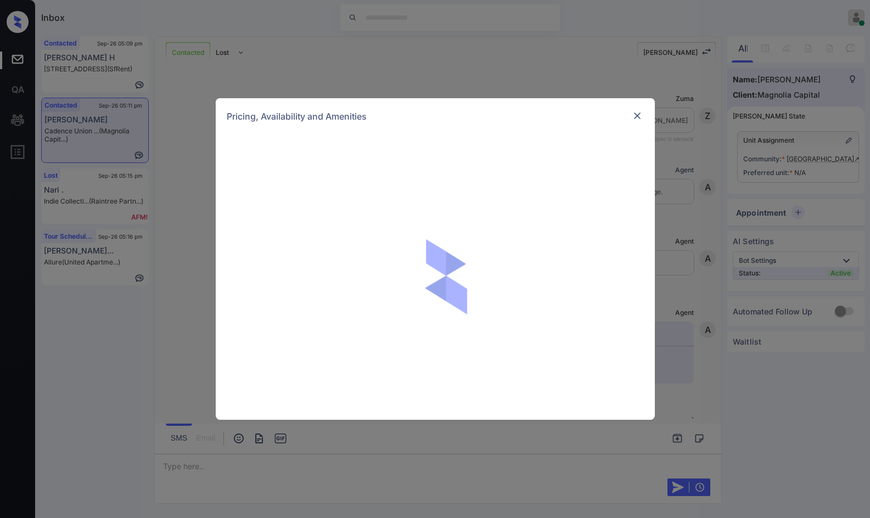
scroll to position [1379, 0]
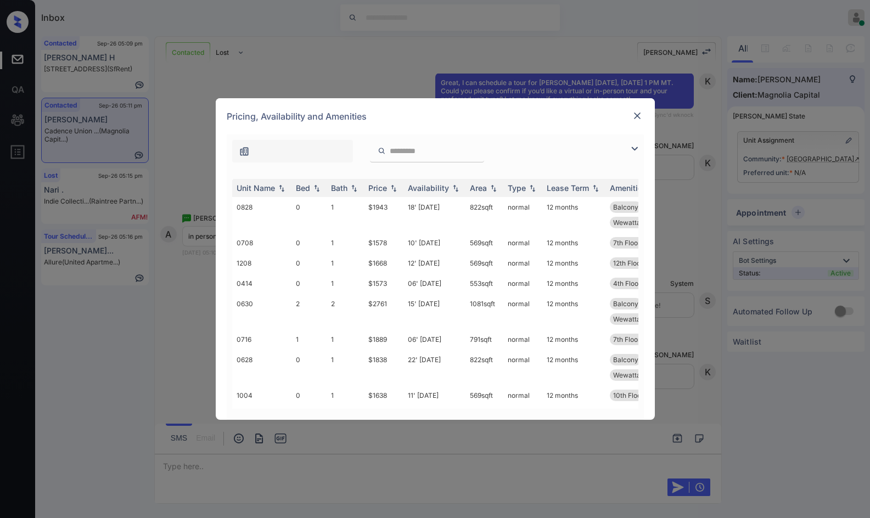
click at [635, 150] on img at bounding box center [634, 148] width 13 height 13
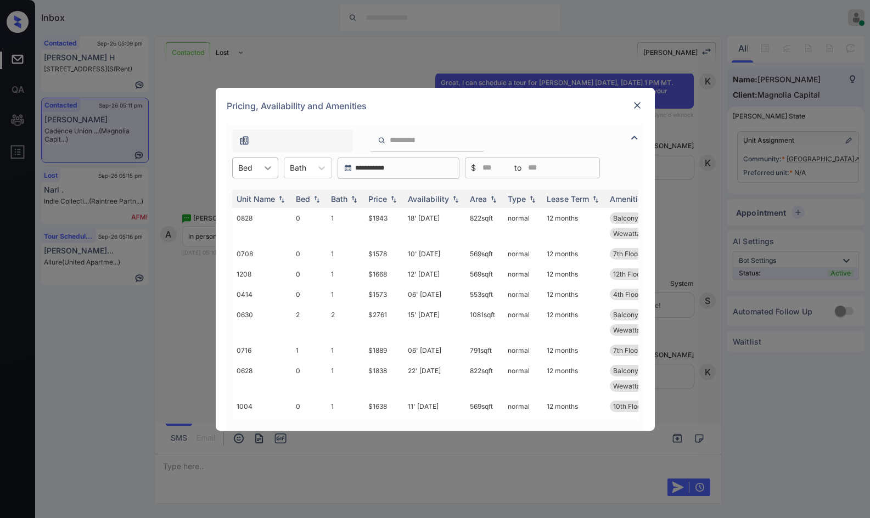
click at [273, 165] on div at bounding box center [268, 168] width 20 height 20
click at [262, 211] on div "1" at bounding box center [255, 215] width 46 height 20
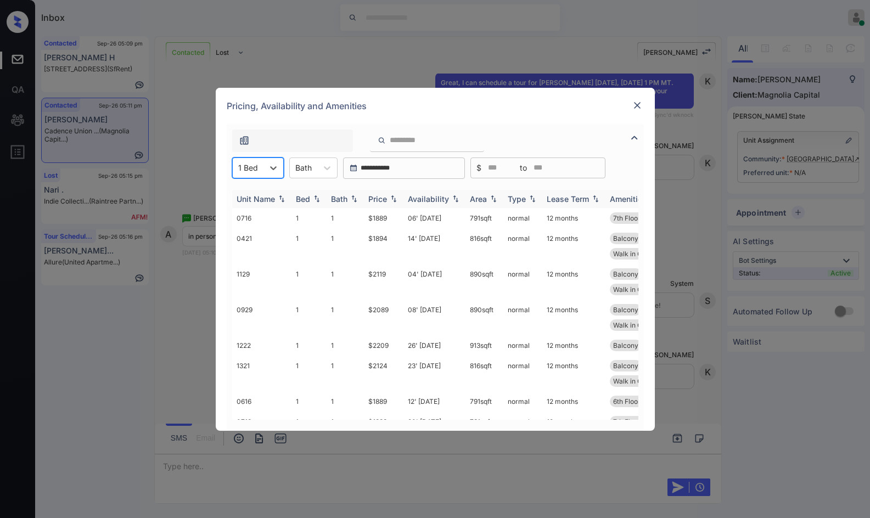
click at [394, 194] on div "Price" at bounding box center [383, 198] width 31 height 9
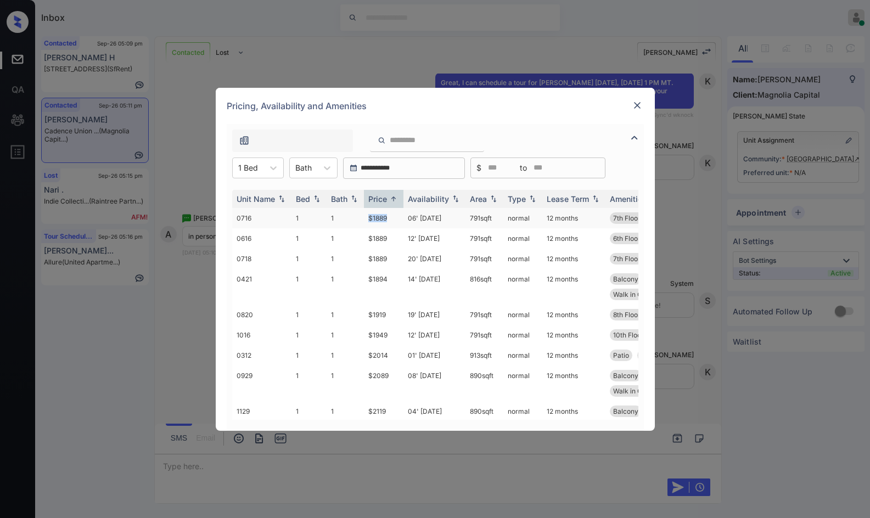
drag, startPoint x: 364, startPoint y: 215, endPoint x: 388, endPoint y: 217, distance: 23.7
click at [388, 217] on td "$1889" at bounding box center [384, 218] width 40 height 20
click at [396, 222] on td "$1889" at bounding box center [384, 218] width 40 height 20
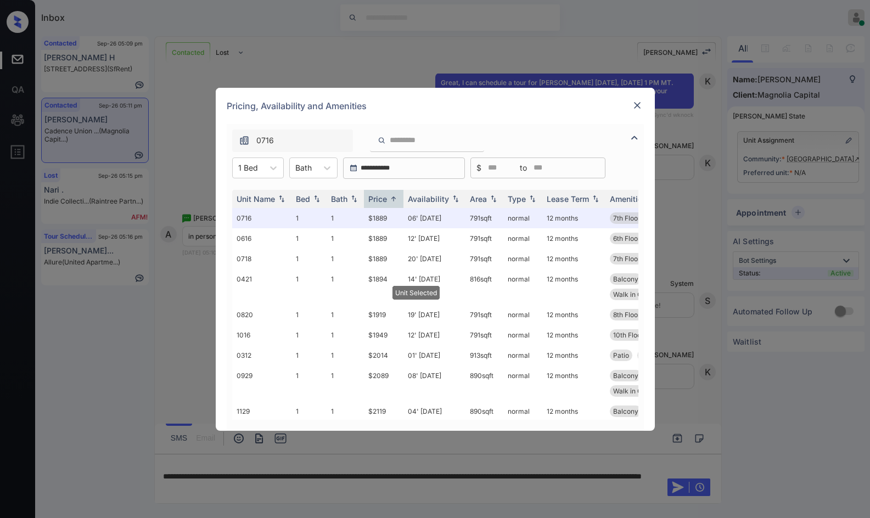
click at [638, 110] on img at bounding box center [637, 105] width 11 height 11
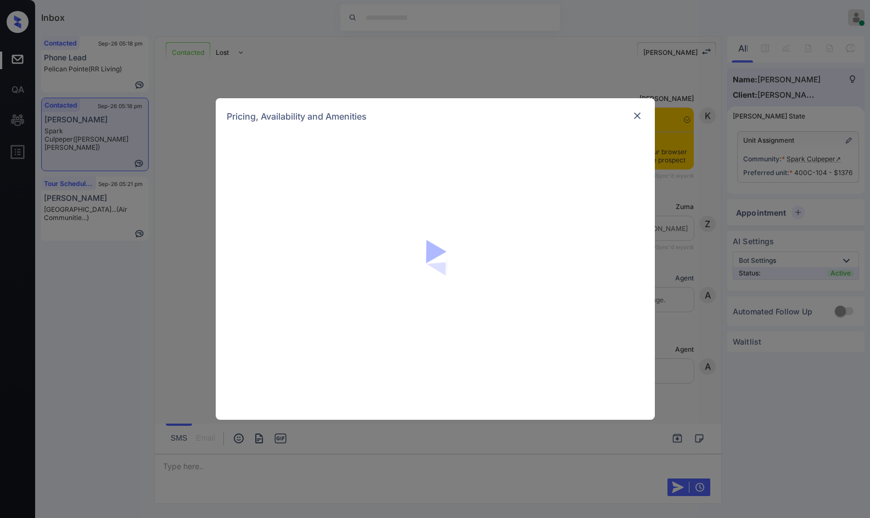
scroll to position [1222, 0]
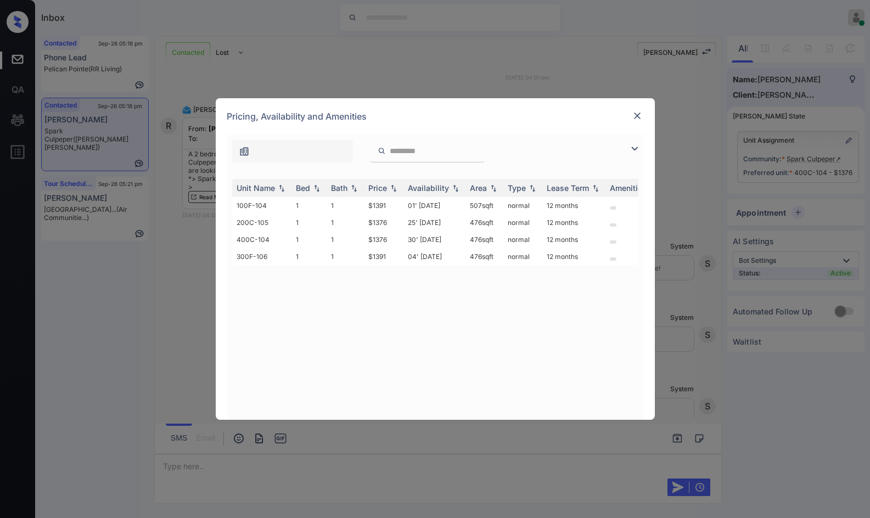
click at [641, 131] on div "Pricing, Availability and Amenities" at bounding box center [435, 116] width 439 height 36
click at [640, 120] on img at bounding box center [637, 115] width 11 height 11
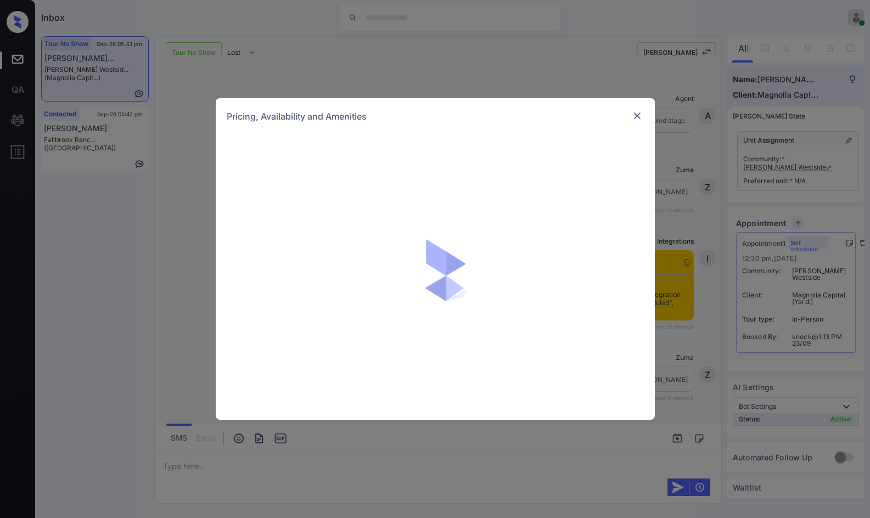
scroll to position [2163, 0]
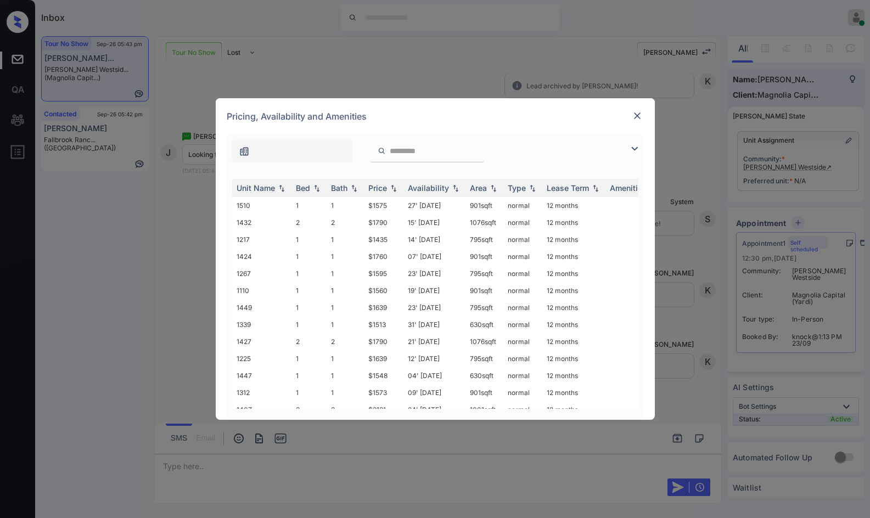
click at [634, 151] on img at bounding box center [634, 148] width 13 height 13
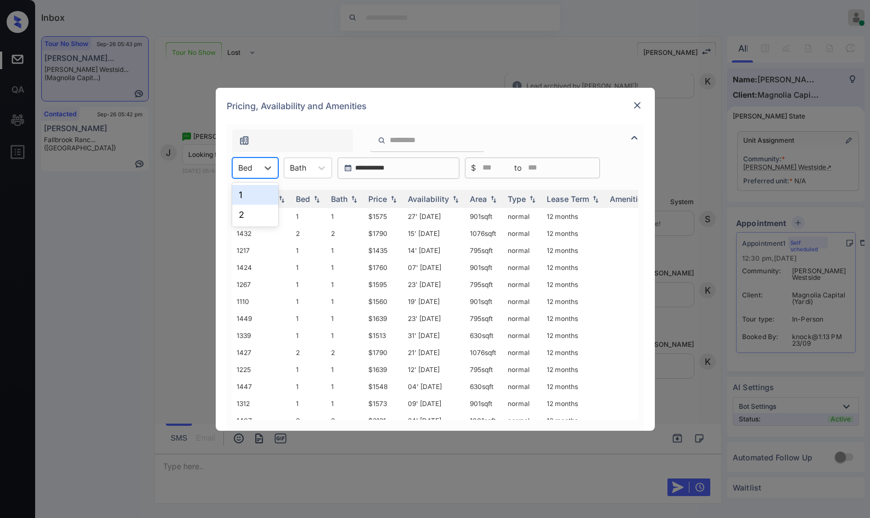
click at [255, 169] on div "Bed" at bounding box center [245, 168] width 25 height 16
click at [255, 191] on div "1" at bounding box center [255, 195] width 46 height 20
click at [397, 199] on img at bounding box center [393, 199] width 11 height 8
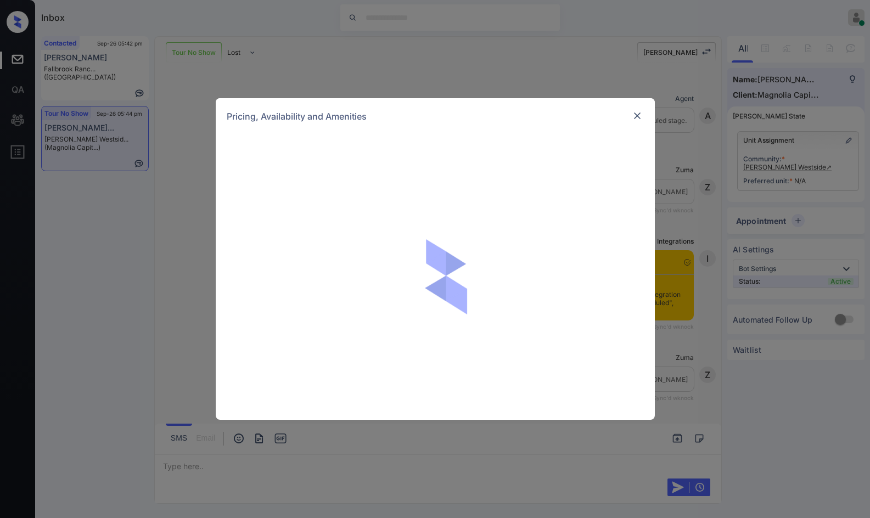
scroll to position [1985, 0]
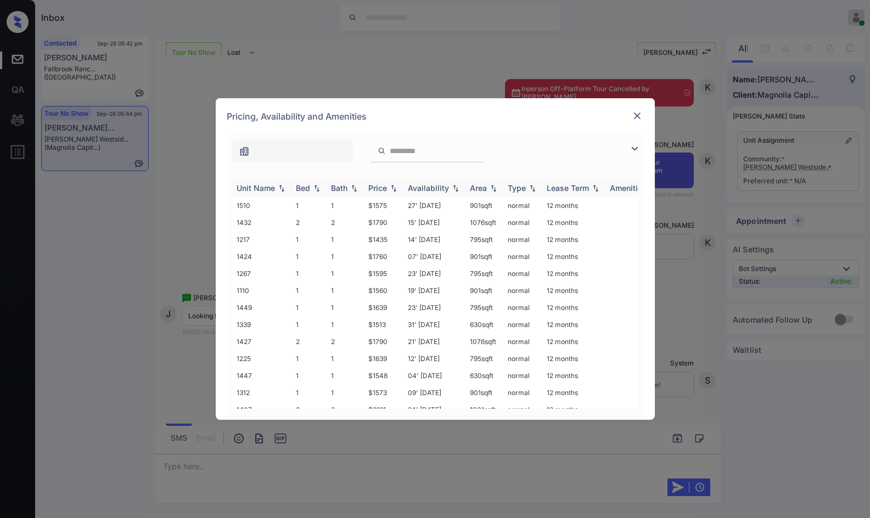
click at [391, 187] on img at bounding box center [393, 188] width 11 height 8
click at [433, 294] on td "04' [DATE]" at bounding box center [435, 290] width 62 height 17
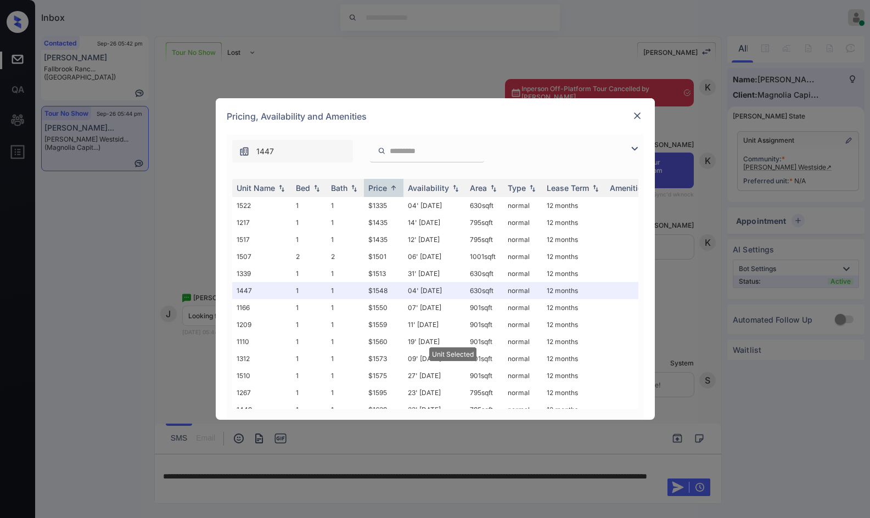
click at [631, 115] on div at bounding box center [637, 115] width 13 height 13
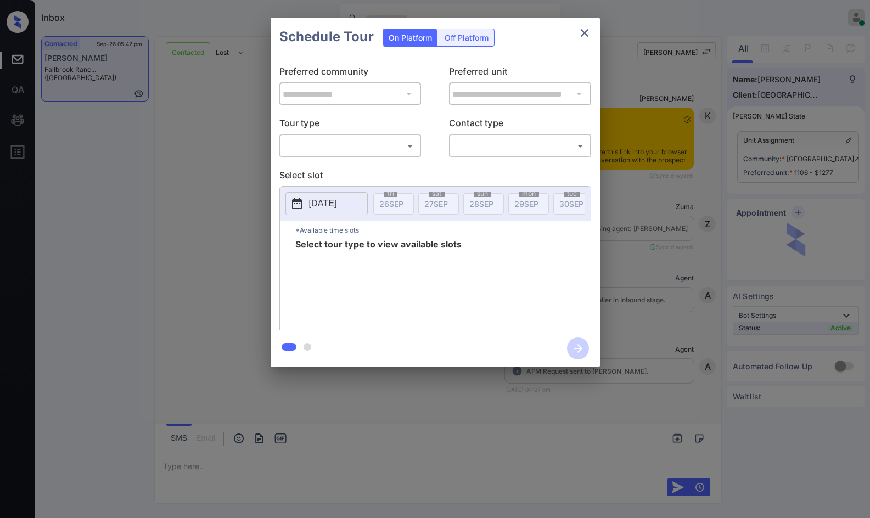
scroll to position [3978, 0]
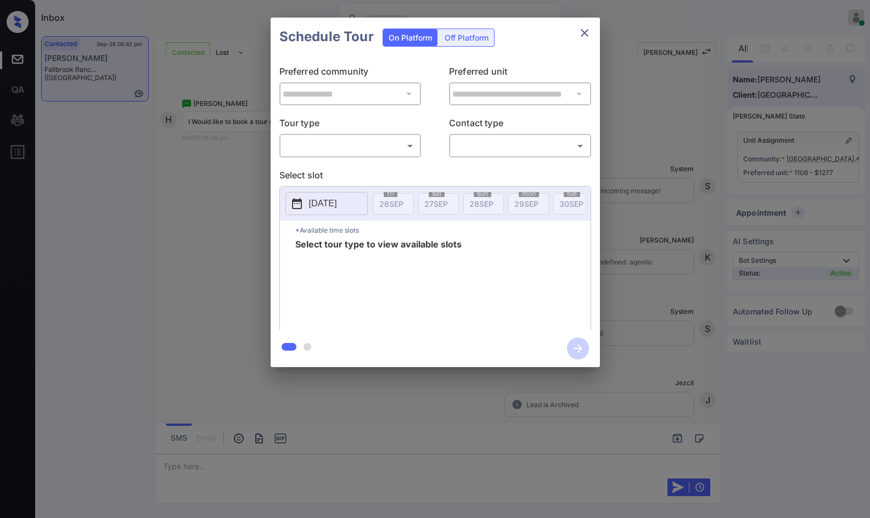
click at [349, 143] on body "Inbox Jezcil Usanastre Online Set yourself offline Set yourself on break Profil…" at bounding box center [435, 259] width 870 height 518
click at [366, 172] on li "In Person" at bounding box center [350, 170] width 136 height 20
type input "********"
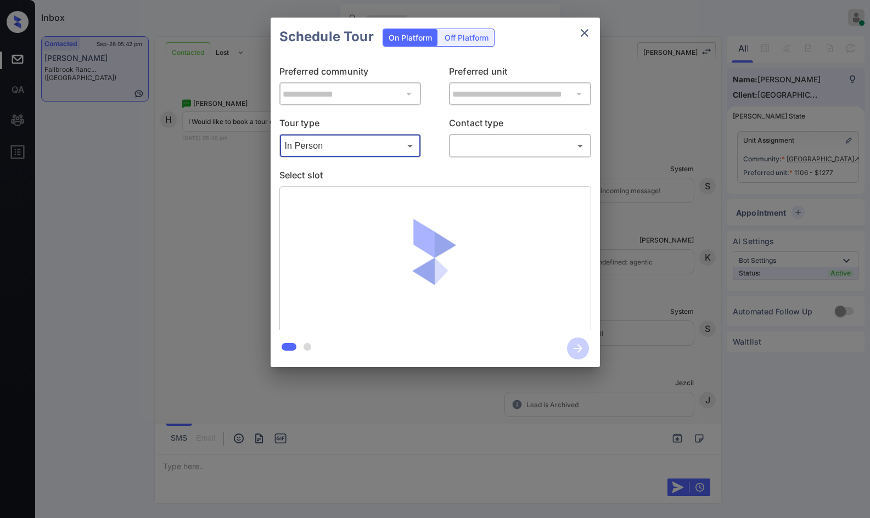
click at [526, 144] on body "Inbox Jezcil Usanastre Online Set yourself offline Set yourself on break Profil…" at bounding box center [435, 259] width 870 height 518
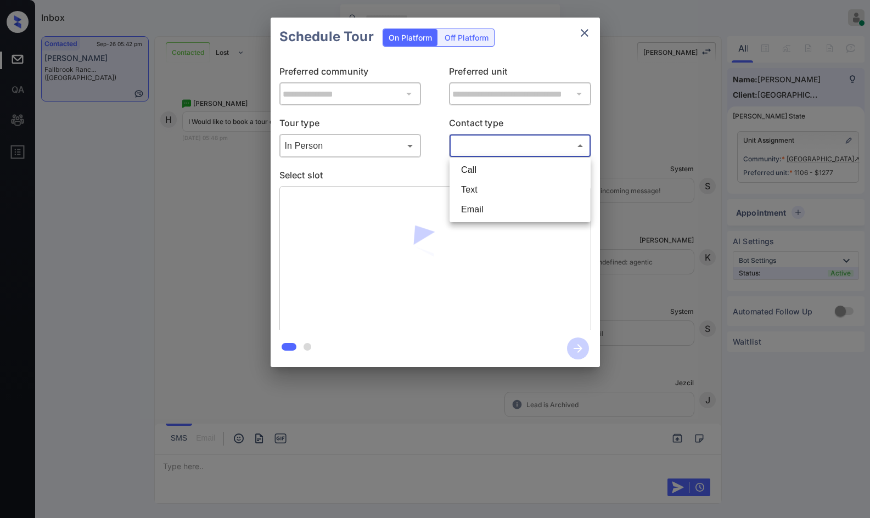
click at [517, 189] on li "Text" at bounding box center [520, 190] width 136 height 20
type input "****"
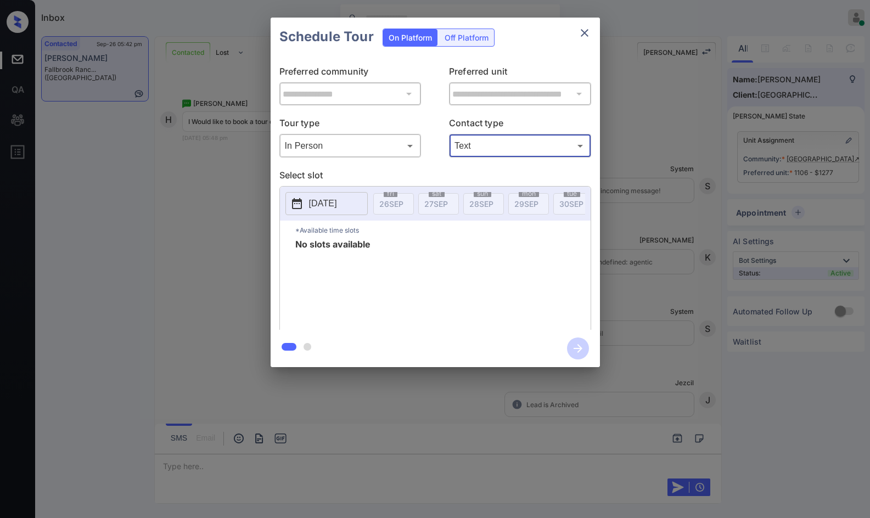
click at [337, 208] on p "2025-09-26" at bounding box center [323, 203] width 28 height 13
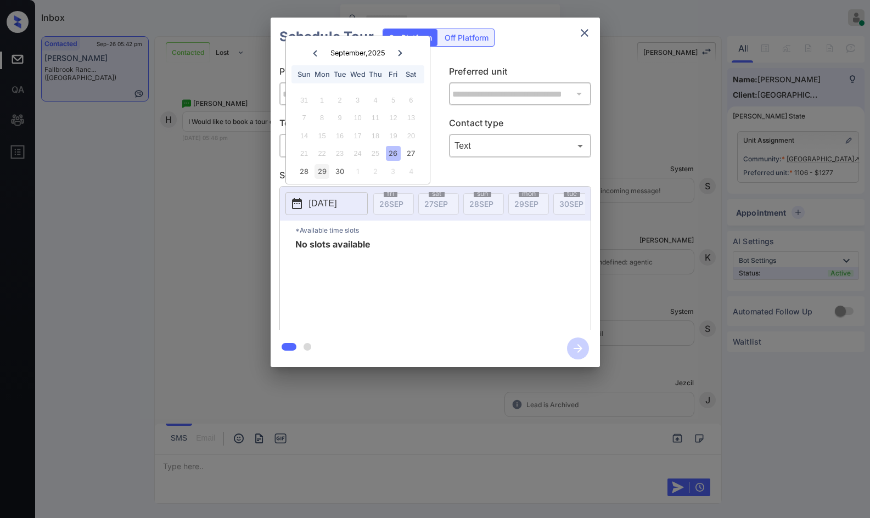
click at [320, 177] on div "29" at bounding box center [322, 171] width 15 height 15
click at [247, 202] on div "**********" at bounding box center [435, 192] width 870 height 385
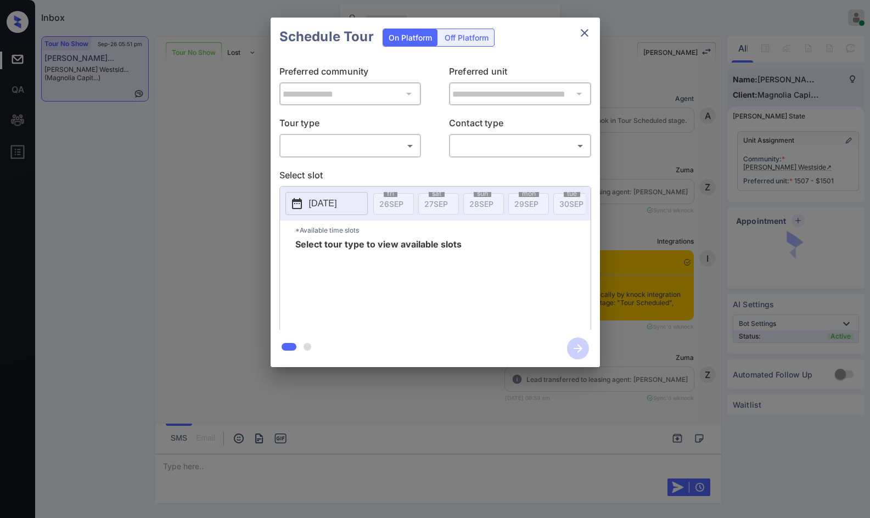
scroll to position [3311, 0]
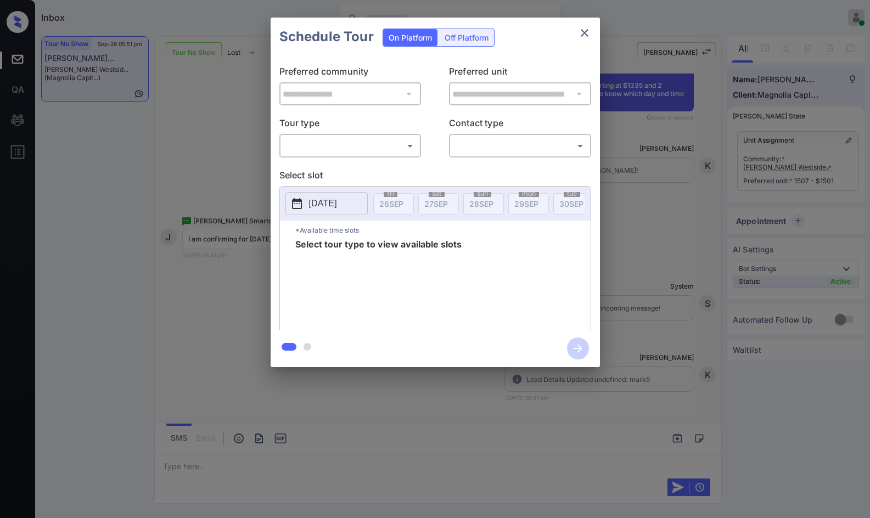
click at [367, 153] on body "Inbox Jezcil Usanastre Online Set yourself offline Set yourself on break Profil…" at bounding box center [435, 259] width 870 height 518
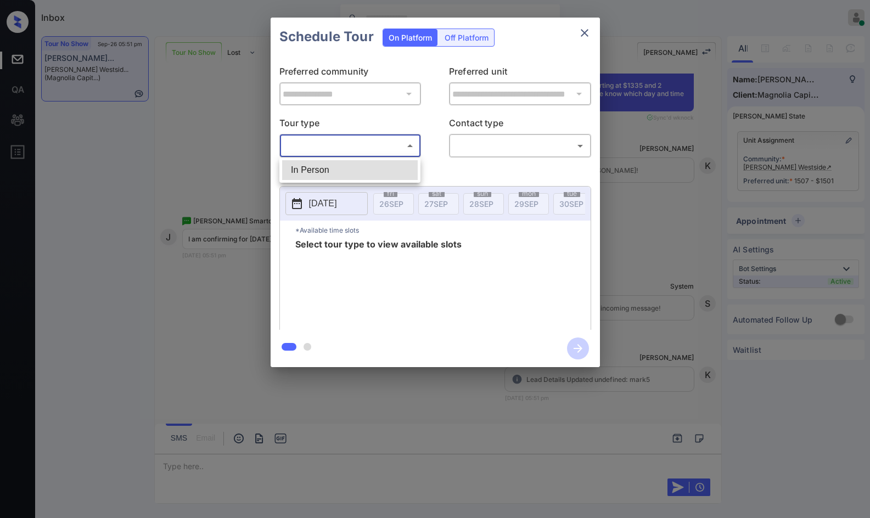
click at [367, 166] on li "In Person" at bounding box center [350, 170] width 136 height 20
type input "********"
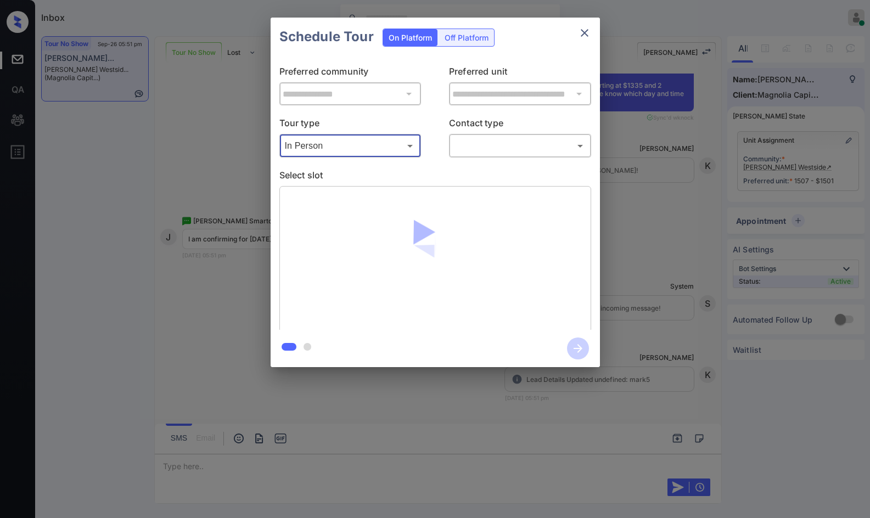
click at [518, 162] on div "**********" at bounding box center [435, 193] width 329 height 274
click at [523, 156] on div "​ ​" at bounding box center [520, 146] width 142 height 24
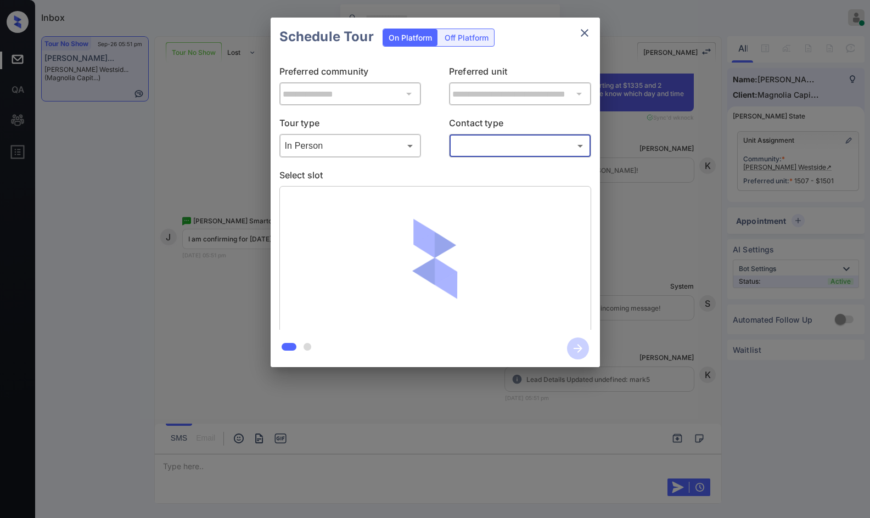
click at [517, 149] on body "Inbox Jezcil Usanastre Online Set yourself offline Set yourself on break Profil…" at bounding box center [435, 259] width 870 height 518
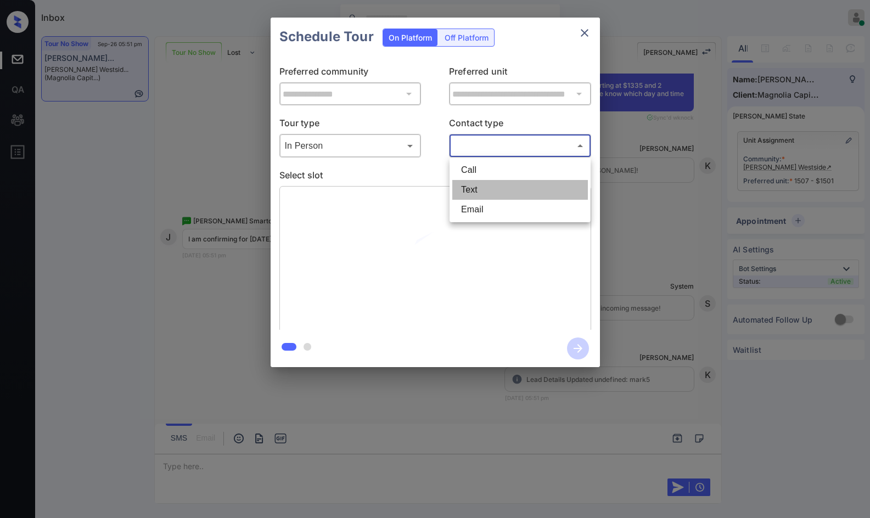
click at [497, 189] on li "Text" at bounding box center [520, 190] width 136 height 20
type input "****"
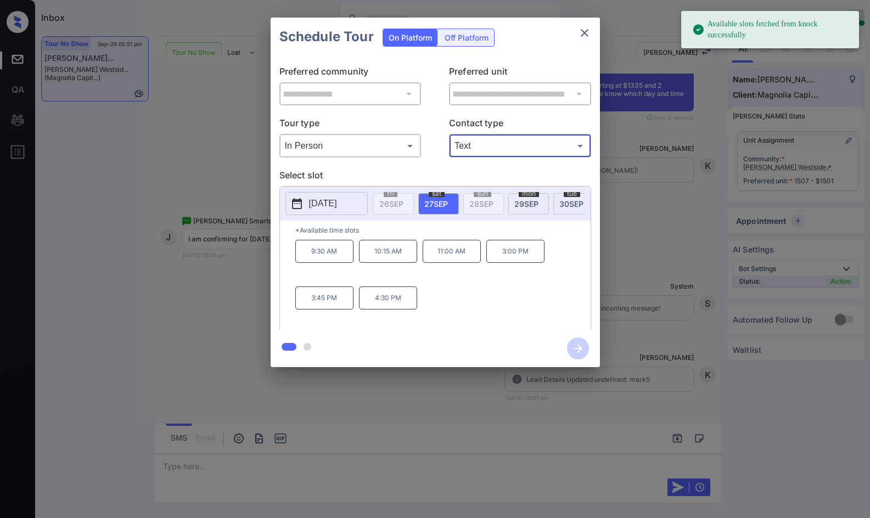
click at [564, 199] on span "30 SEP" at bounding box center [572, 203] width 24 height 9
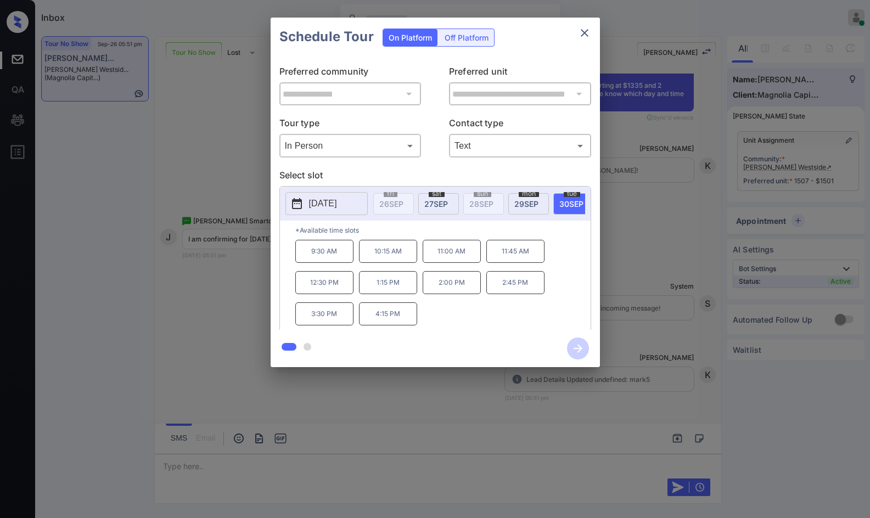
click at [175, 231] on div "**********" at bounding box center [435, 192] width 870 height 385
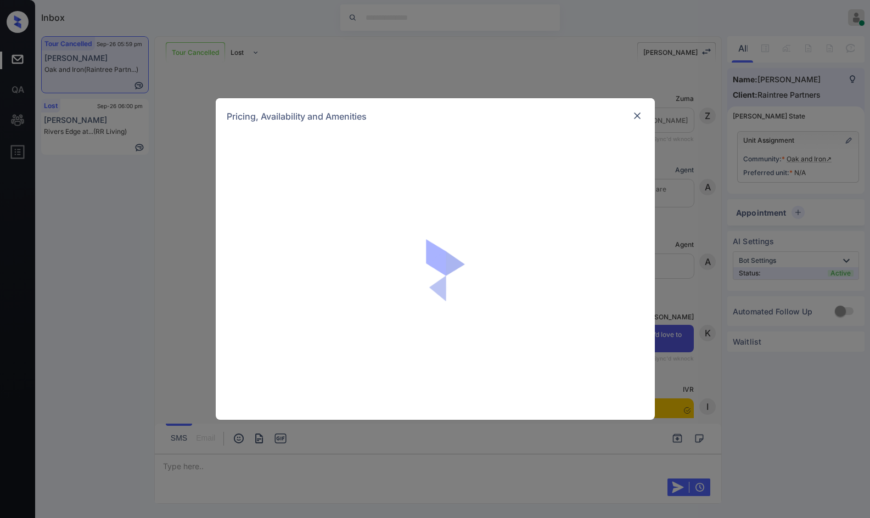
scroll to position [1436, 0]
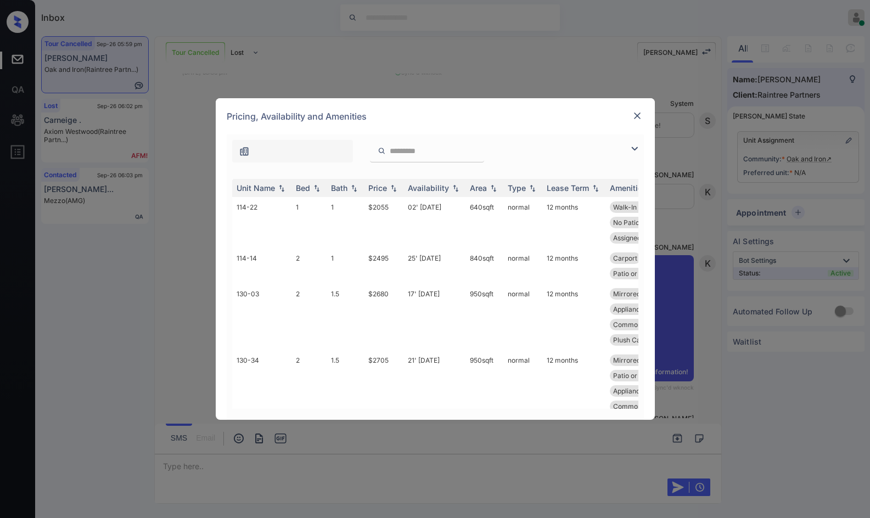
click at [404, 156] on div at bounding box center [427, 151] width 114 height 23
click at [407, 147] on input "search" at bounding box center [434, 151] width 90 height 9
paste input "******"
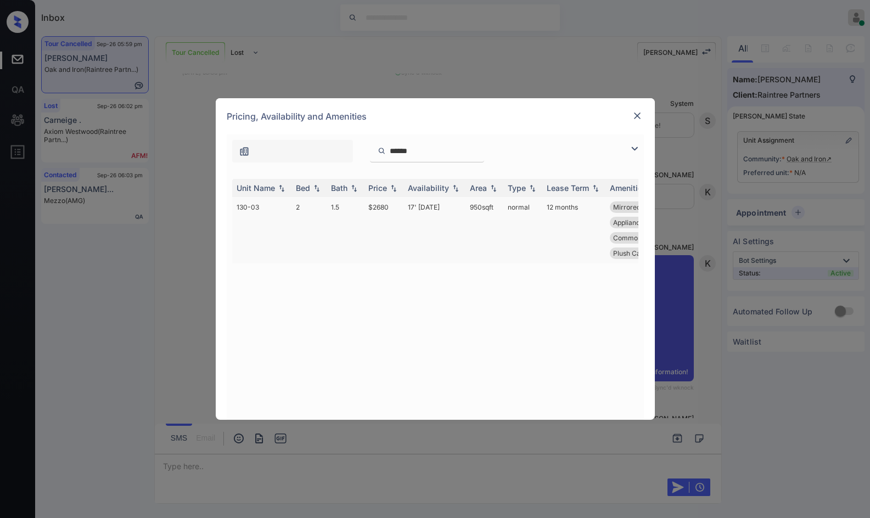
type input "******"
click at [393, 212] on td "$2680" at bounding box center [384, 230] width 40 height 66
click at [393, 210] on td "$2680" at bounding box center [384, 230] width 40 height 66
click at [489, 207] on td "950 sqft" at bounding box center [485, 230] width 38 height 66
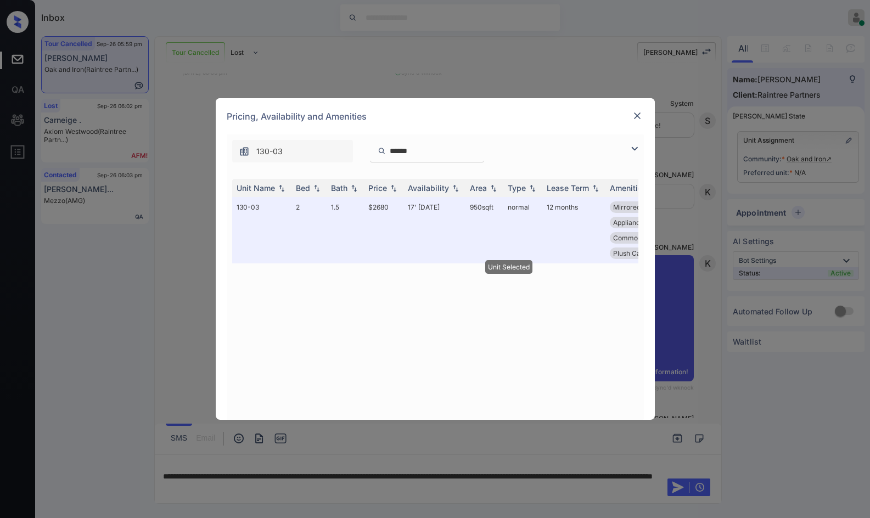
click at [635, 113] on img at bounding box center [637, 115] width 11 height 11
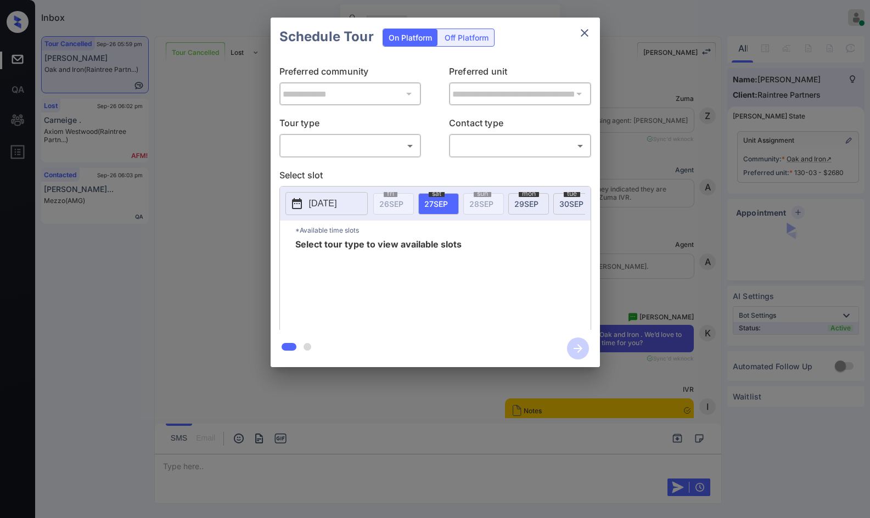
scroll to position [2996, 0]
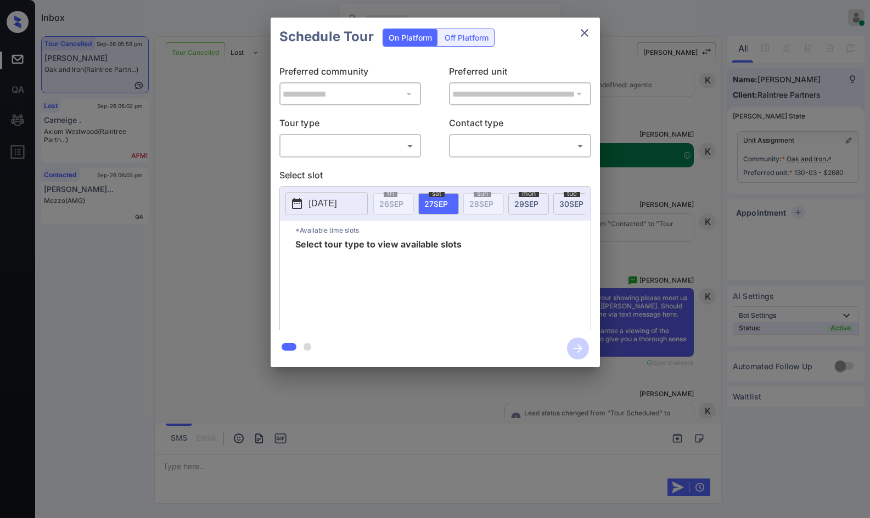
click at [785, 251] on div "**********" at bounding box center [435, 192] width 870 height 385
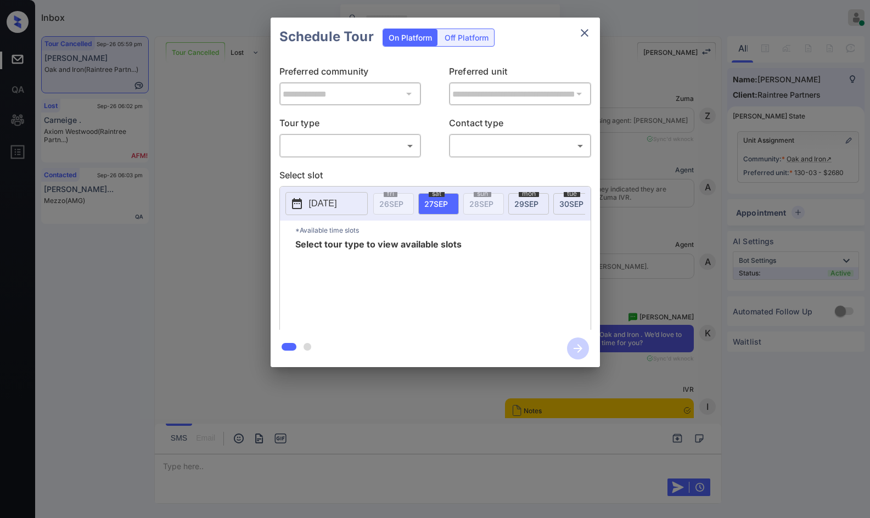
scroll to position [2996, 0]
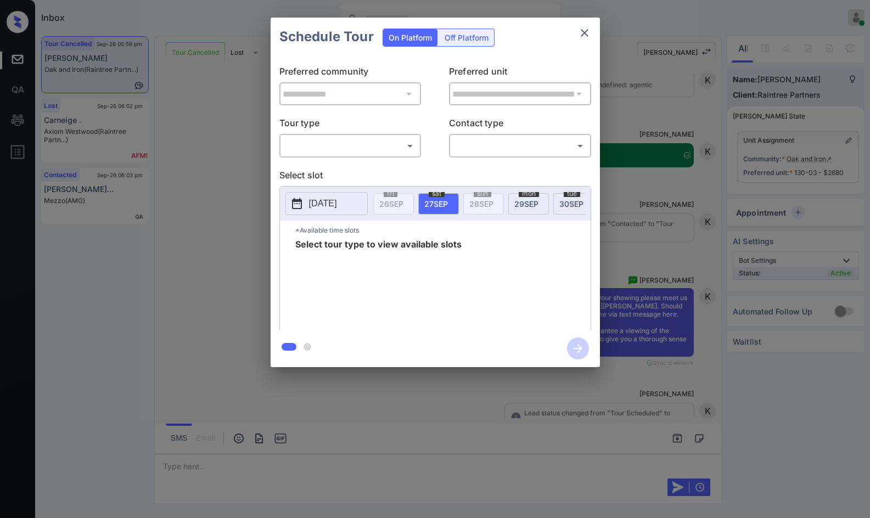
click at [290, 130] on p "Tour type" at bounding box center [350, 125] width 142 height 18
click at [307, 147] on body "Inbox Jezcil Usanastre Online Set yourself offline Set yourself on break Profil…" at bounding box center [435, 259] width 870 height 518
click at [314, 171] on li "In Person" at bounding box center [350, 170] width 136 height 20
type input "********"
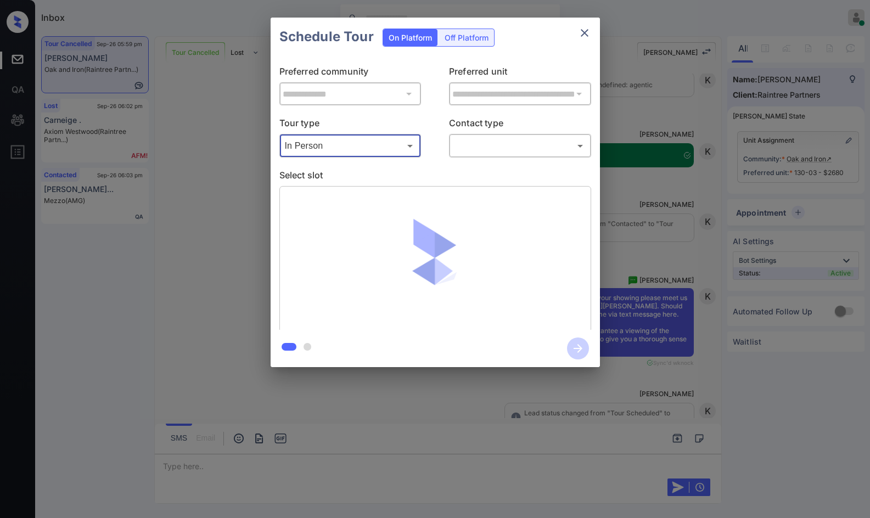
click at [460, 141] on body "Inbox Jezcil Usanastre Online Set yourself offline Set yourself on break Profil…" at bounding box center [435, 259] width 870 height 518
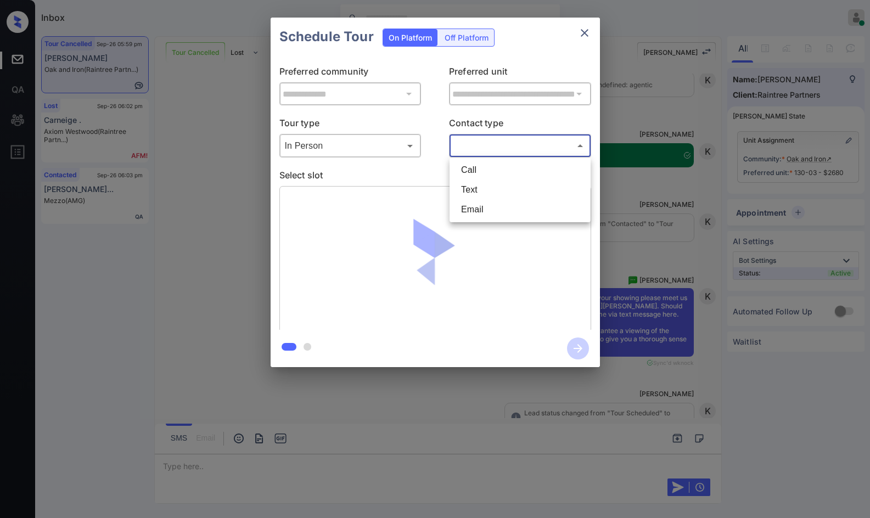
click at [491, 200] on li "Email" at bounding box center [520, 210] width 136 height 20
click at [504, 152] on body "Inbox Jezcil Usanastre Online Set yourself offline Set yourself on break Profil…" at bounding box center [435, 259] width 870 height 518
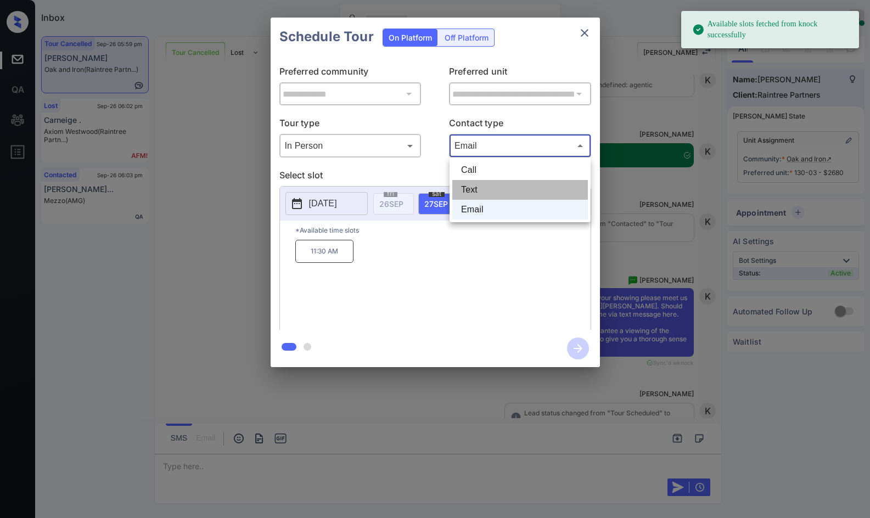
click at [504, 190] on li "Text" at bounding box center [520, 190] width 136 height 20
type input "****"
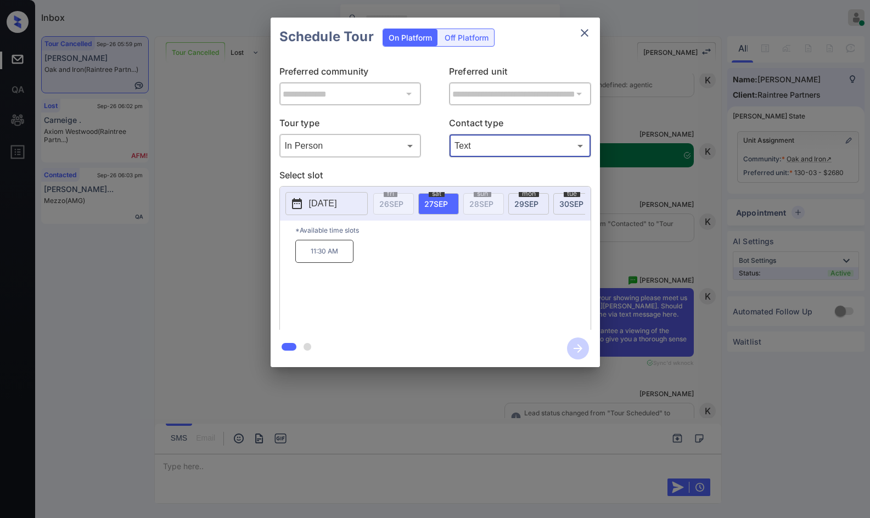
click at [527, 205] on span "29 SEP" at bounding box center [526, 203] width 24 height 9
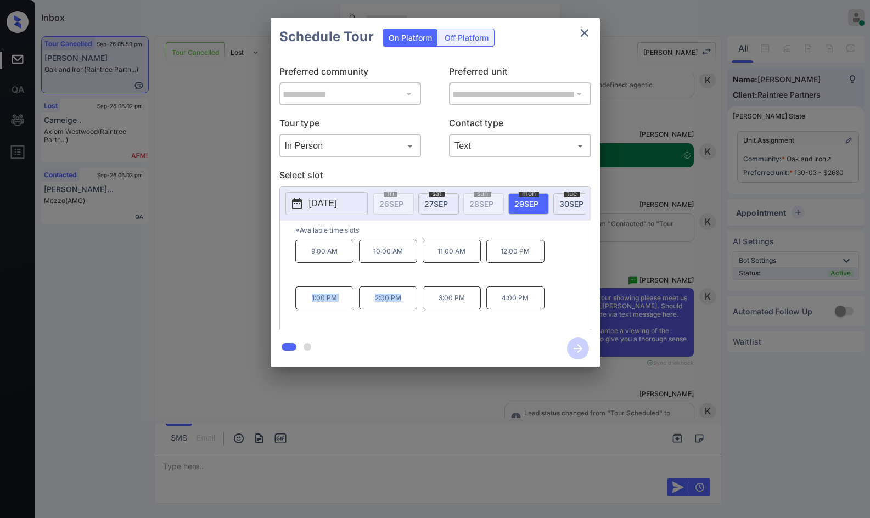
drag, startPoint x: 346, startPoint y: 308, endPoint x: 402, endPoint y: 310, distance: 55.5
click at [402, 310] on div "9:00 AM 10:00 AM 11:00 AM 12:00 PM 1:00 PM 2:00 PM 3:00 PM 4:00 PM" at bounding box center [442, 284] width 295 height 88
copy div "1:00 PM 2:00 PM"
click at [231, 271] on div "**********" at bounding box center [435, 192] width 870 height 385
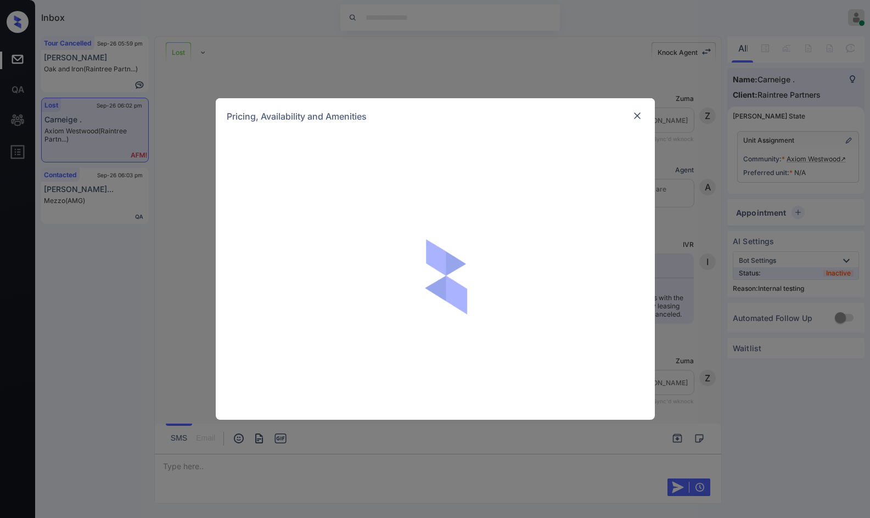
scroll to position [28767, 0]
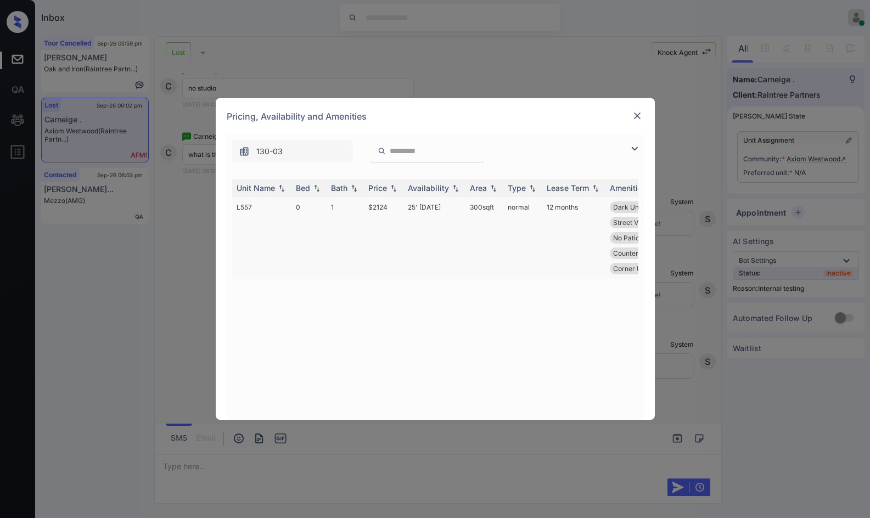
click at [394, 214] on td "$2124" at bounding box center [384, 238] width 40 height 82
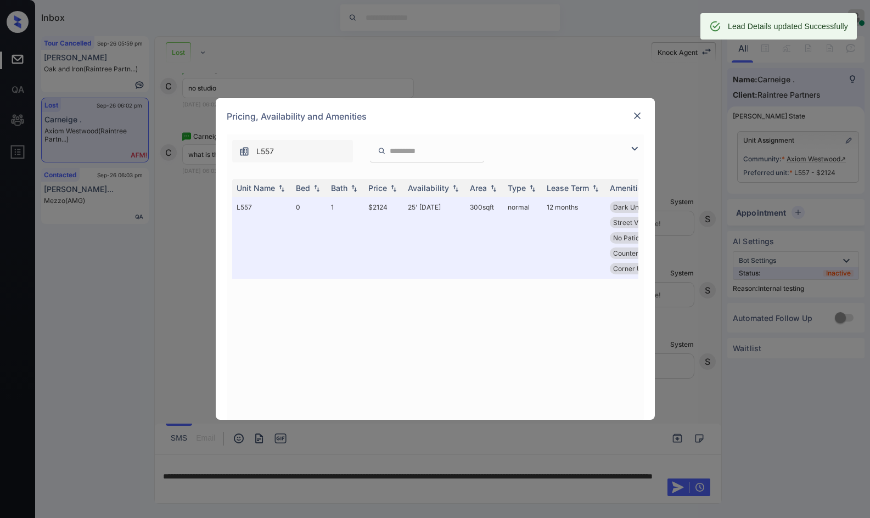
click at [633, 120] on img at bounding box center [637, 115] width 11 height 11
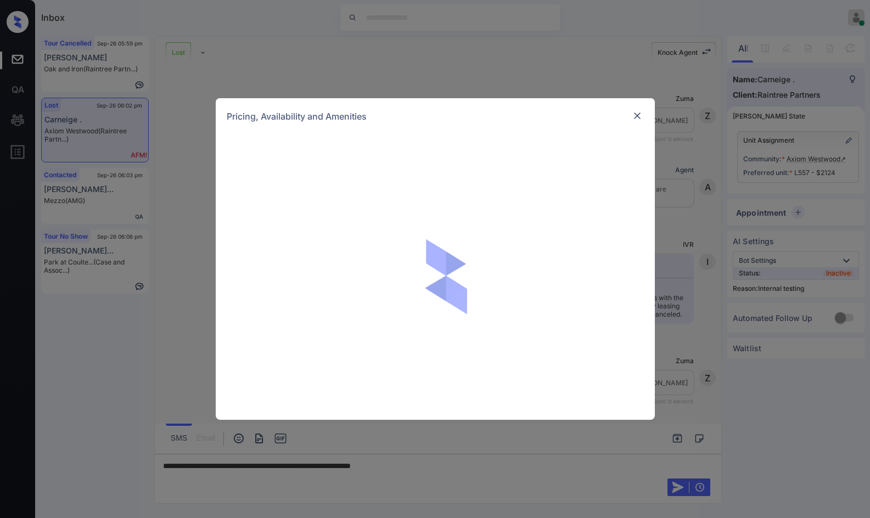
scroll to position [28784, 0]
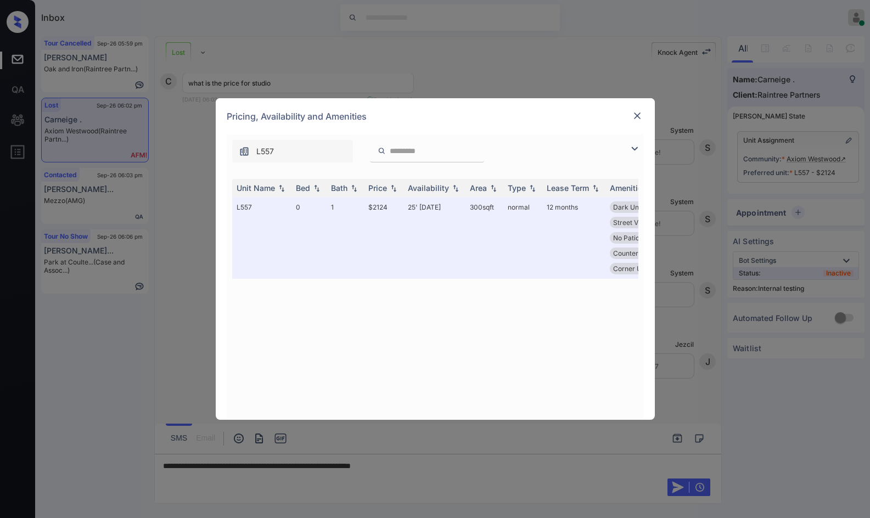
click at [635, 117] on img at bounding box center [637, 115] width 11 height 11
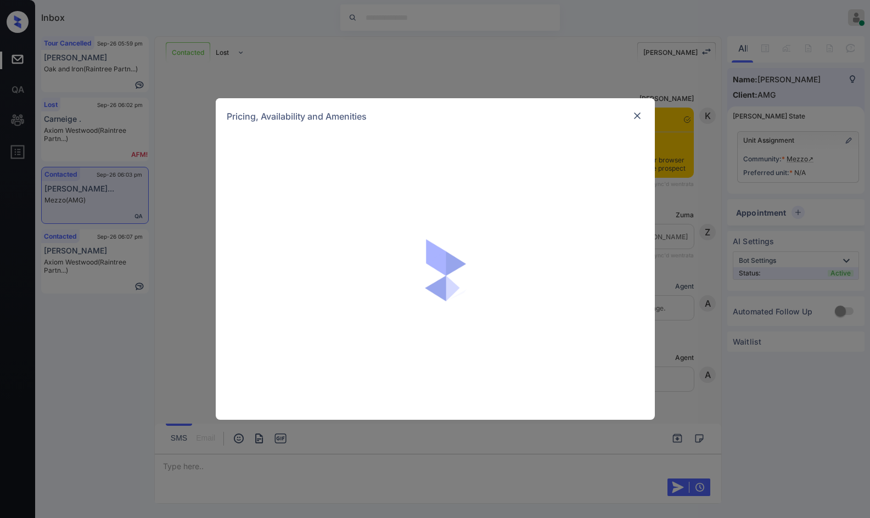
scroll to position [924, 0]
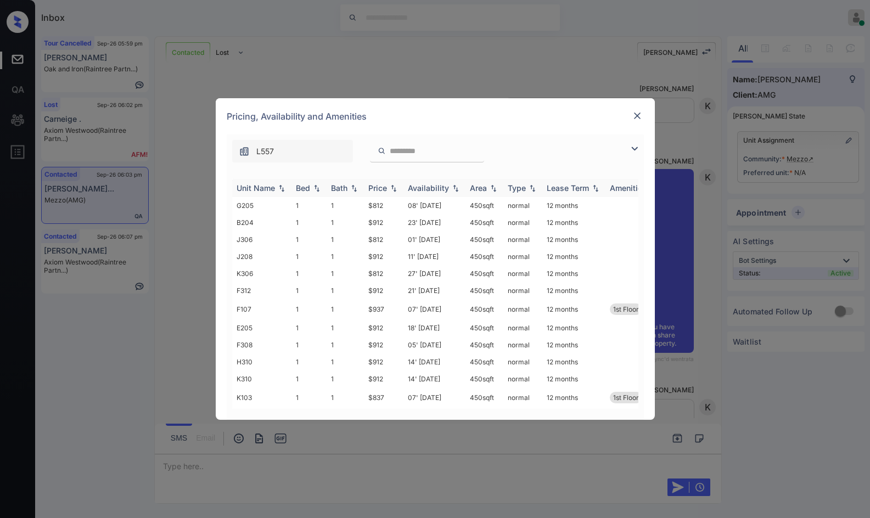
click at [636, 148] on img at bounding box center [634, 148] width 13 height 13
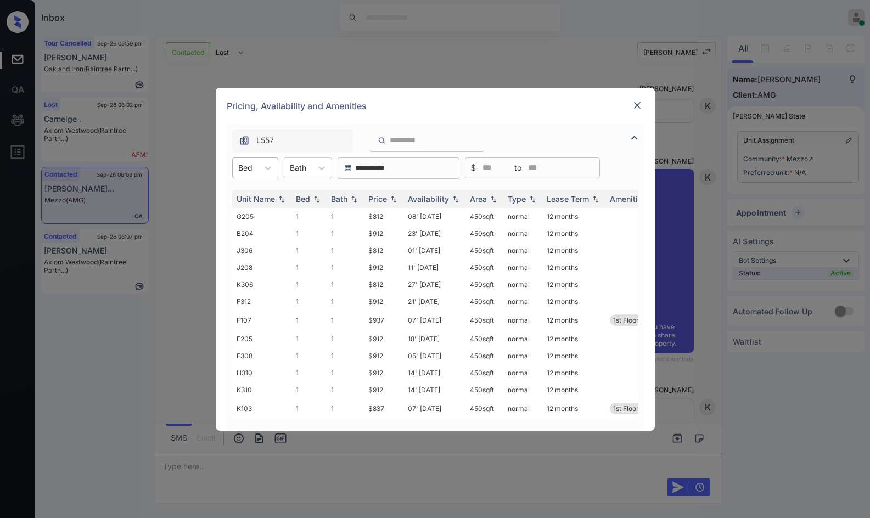
click at [249, 170] on div at bounding box center [245, 168] width 14 height 12
drag, startPoint x: 259, startPoint y: 197, endPoint x: 277, endPoint y: 192, distance: 19.3
click at [258, 197] on div "1" at bounding box center [255, 195] width 46 height 20
click at [384, 213] on td "$812" at bounding box center [384, 216] width 40 height 17
drag, startPoint x: 384, startPoint y: 213, endPoint x: 591, endPoint y: 99, distance: 236.4
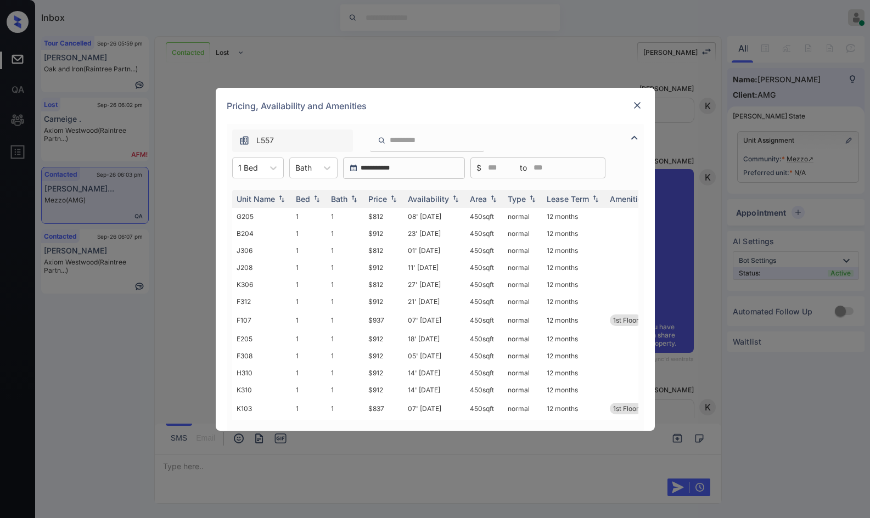
click at [385, 213] on td "$812" at bounding box center [384, 216] width 40 height 17
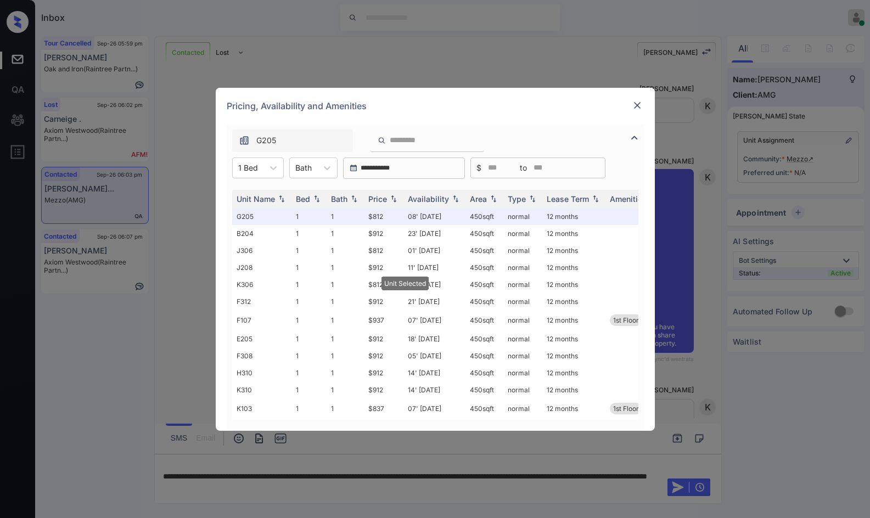
click at [644, 100] on div at bounding box center [637, 105] width 13 height 13
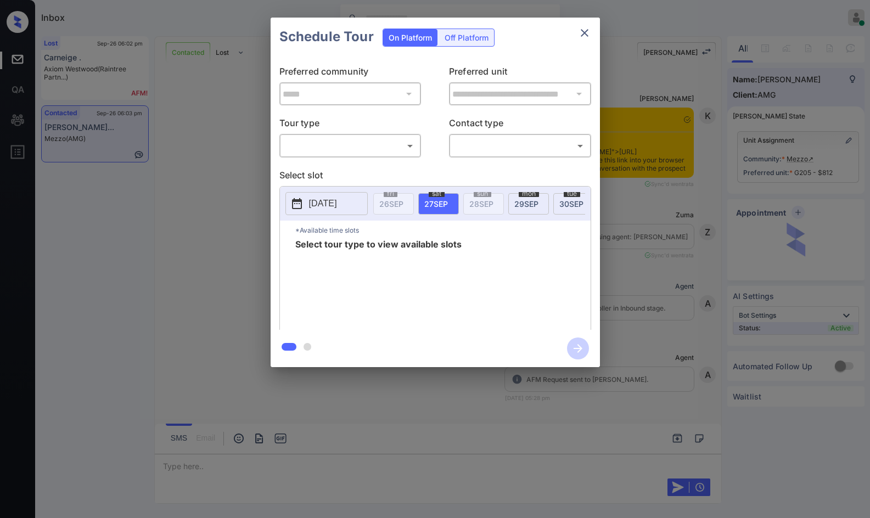
scroll to position [1615, 0]
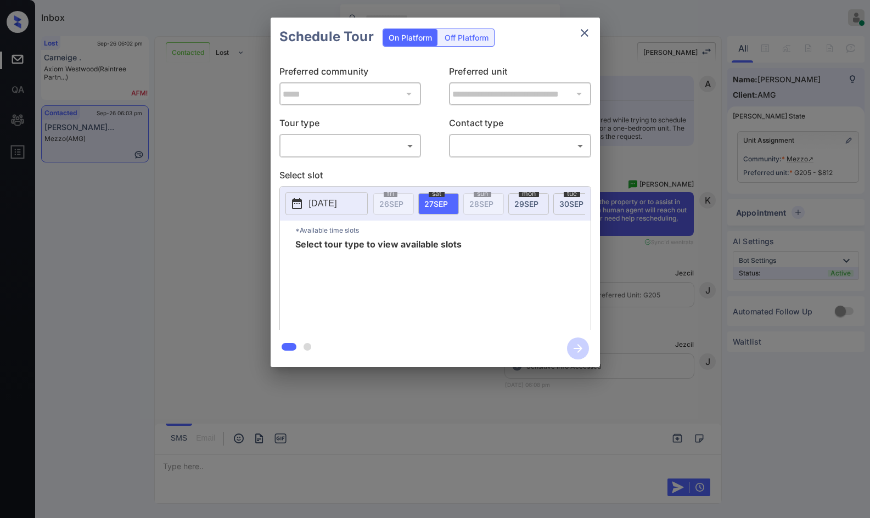
click at [381, 139] on body "Inbox Jezcil Usanastre Online Set yourself offline Set yourself on break Profil…" at bounding box center [435, 259] width 870 height 518
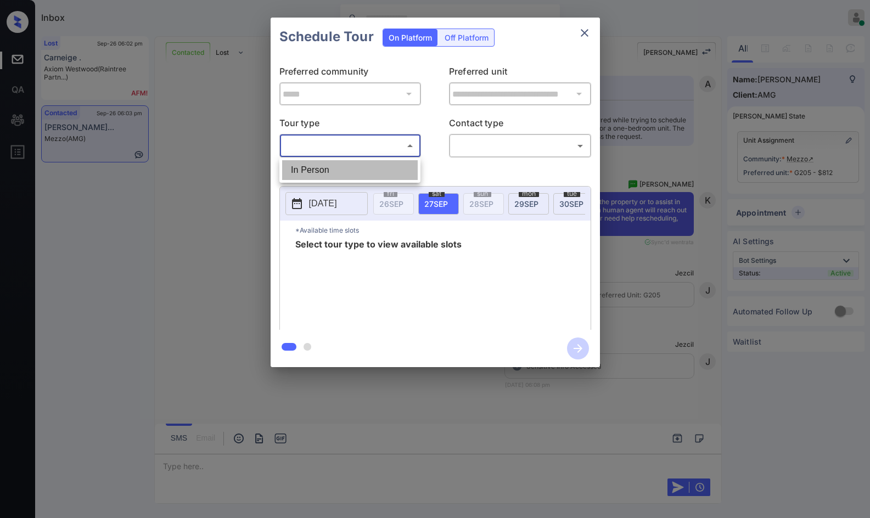
click at [385, 169] on li "In Person" at bounding box center [350, 170] width 136 height 20
type input "********"
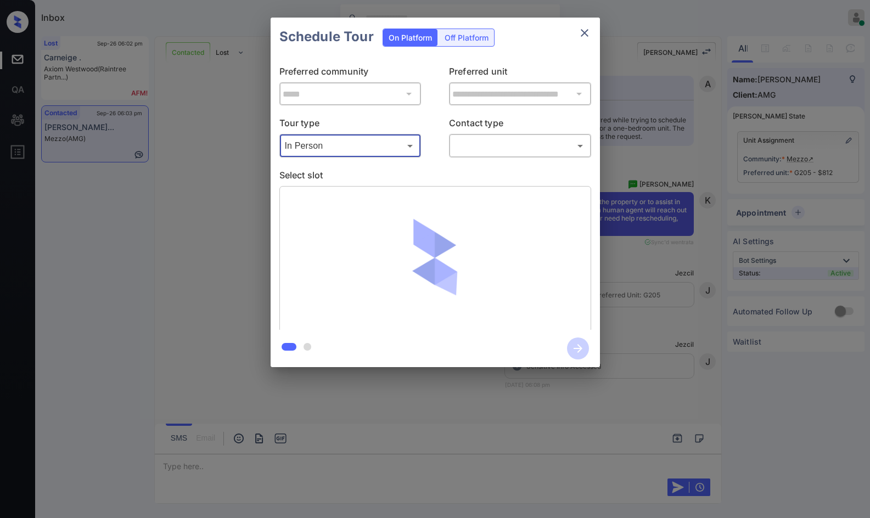
click at [475, 139] on body "Inbox Jezcil Usanastre Online Set yourself offline Set yourself on break Profil…" at bounding box center [435, 259] width 870 height 518
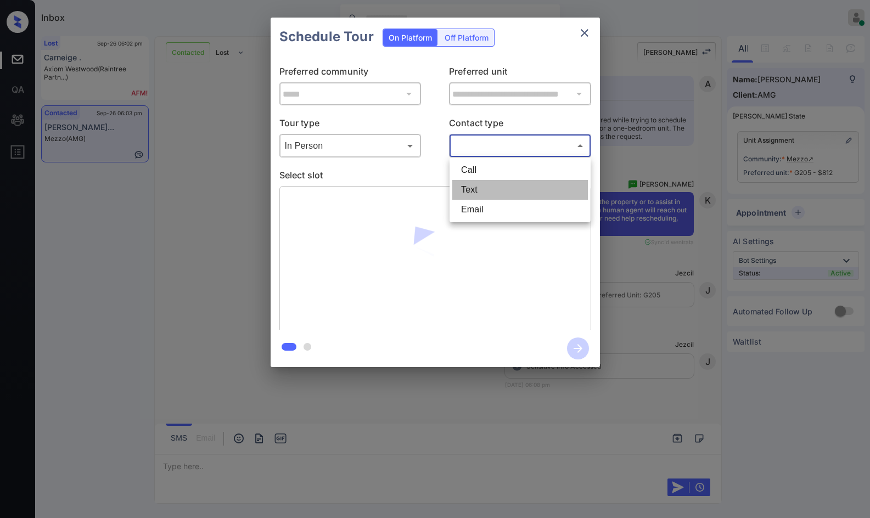
click at [490, 186] on li "Text" at bounding box center [520, 190] width 136 height 20
type input "****"
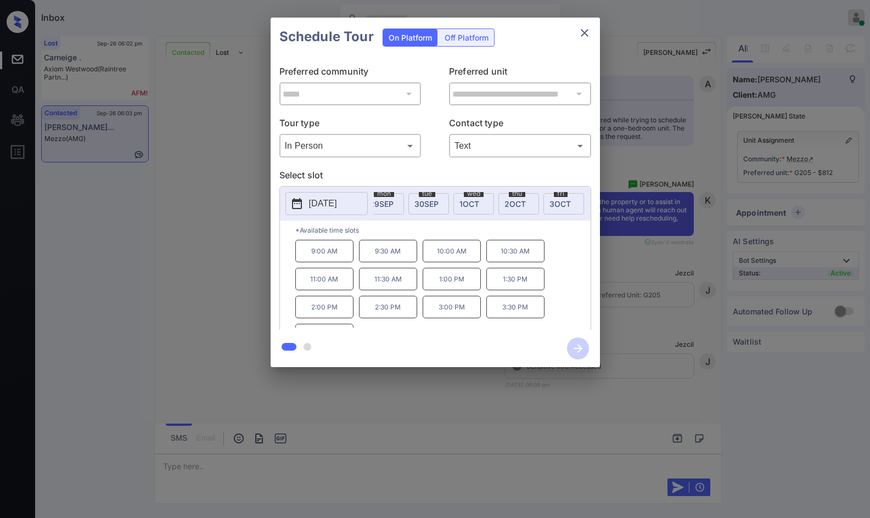
scroll to position [0, 217]
click at [653, 231] on div "**********" at bounding box center [435, 192] width 870 height 385
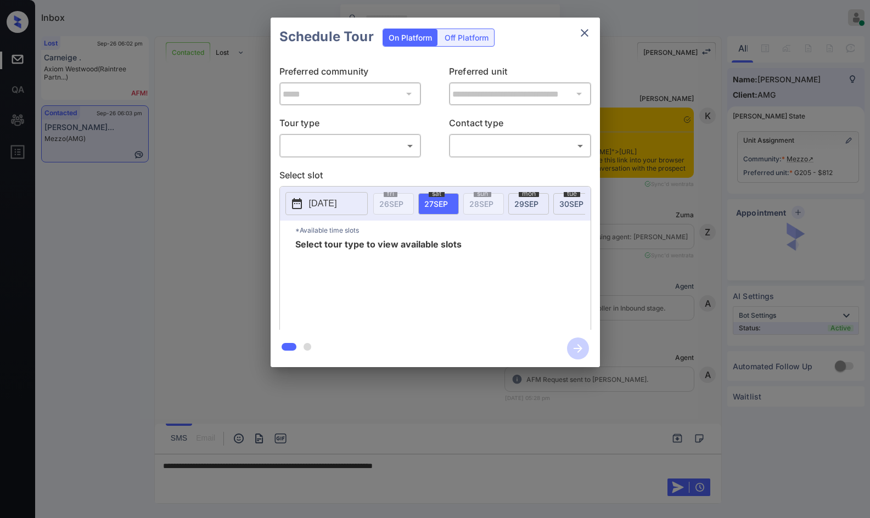
scroll to position [1615, 0]
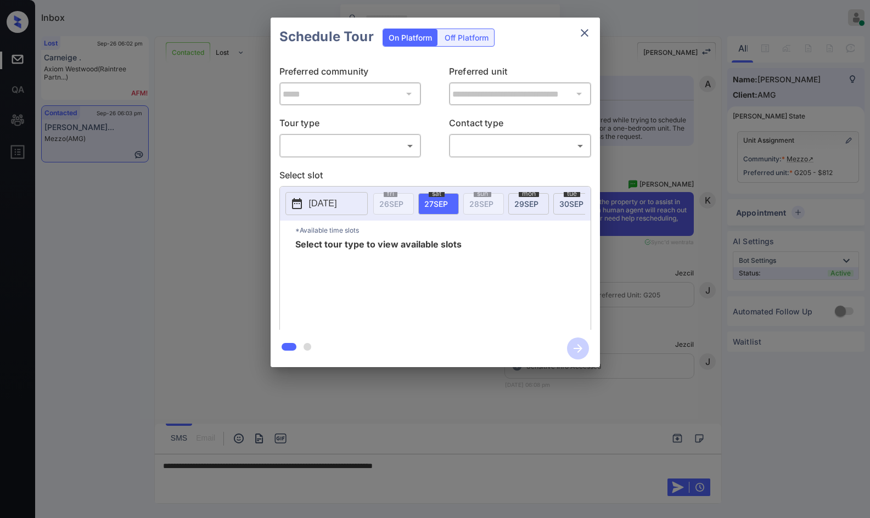
click at [396, 153] on body "Inbox Jezcil Usanastre Online Set yourself offline Set yourself on break Profil…" at bounding box center [435, 259] width 870 height 518
click at [376, 172] on li "In Person" at bounding box center [350, 170] width 136 height 20
type input "********"
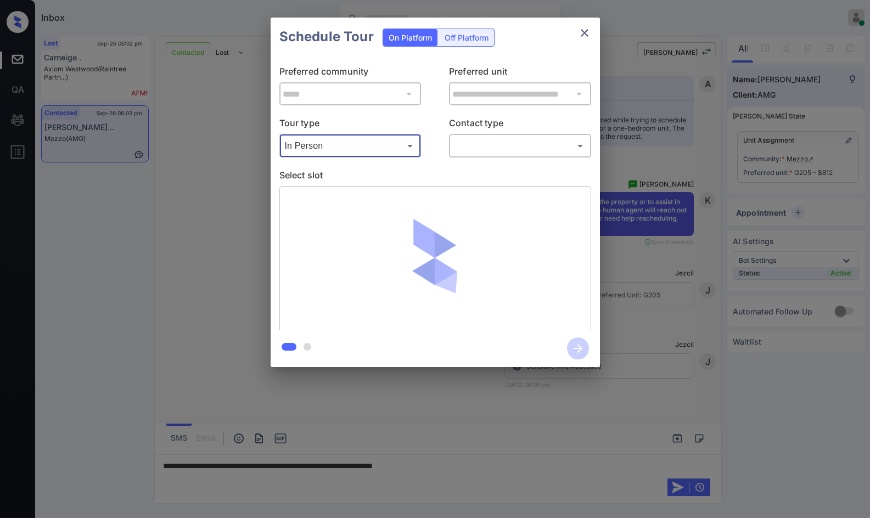
click at [488, 148] on body "Inbox Jezcil Usanastre Online Set yourself offline Set yourself on break Profil…" at bounding box center [435, 259] width 870 height 518
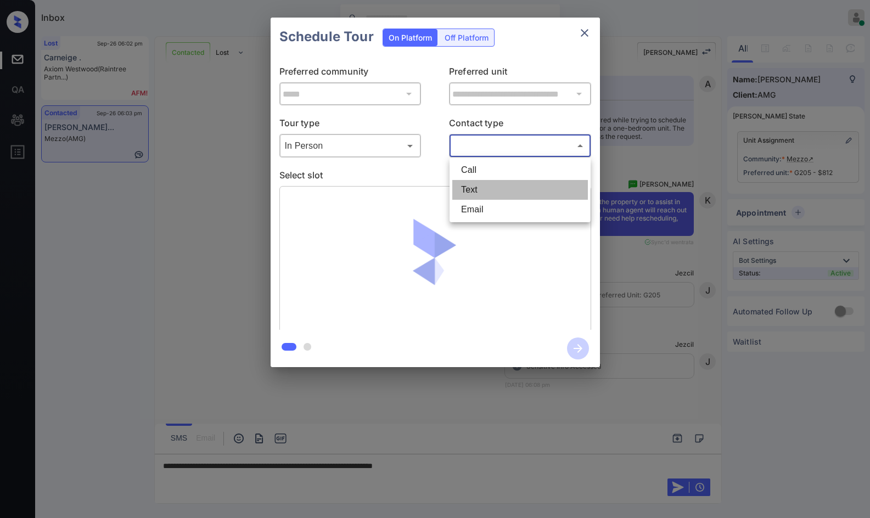
click at [494, 194] on li "Text" at bounding box center [520, 190] width 136 height 20
type input "****"
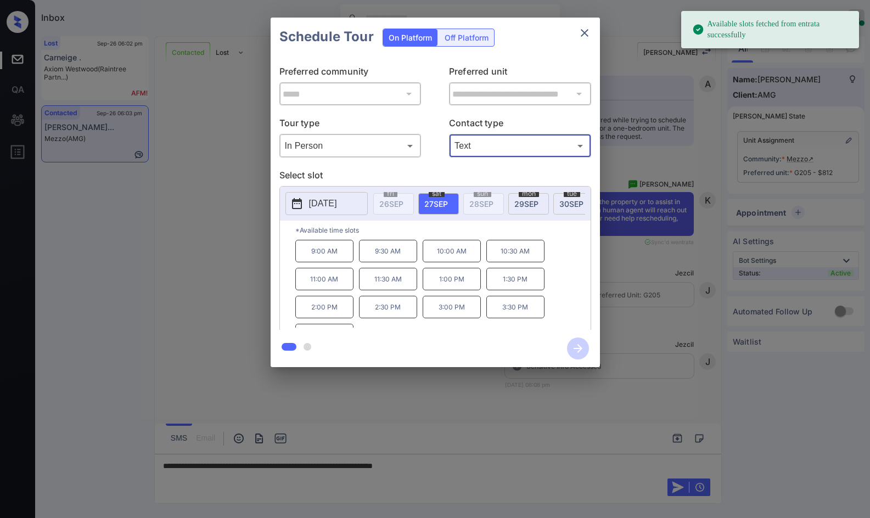
click at [355, 202] on button "[DATE]" at bounding box center [327, 203] width 82 height 23
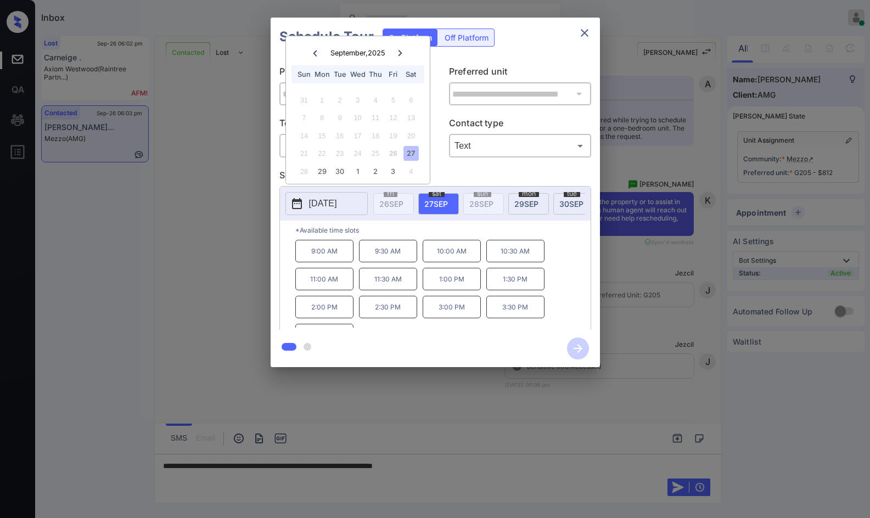
click at [402, 53] on icon at bounding box center [401, 53] width 4 height 6
click at [190, 297] on div "**********" at bounding box center [435, 192] width 870 height 385
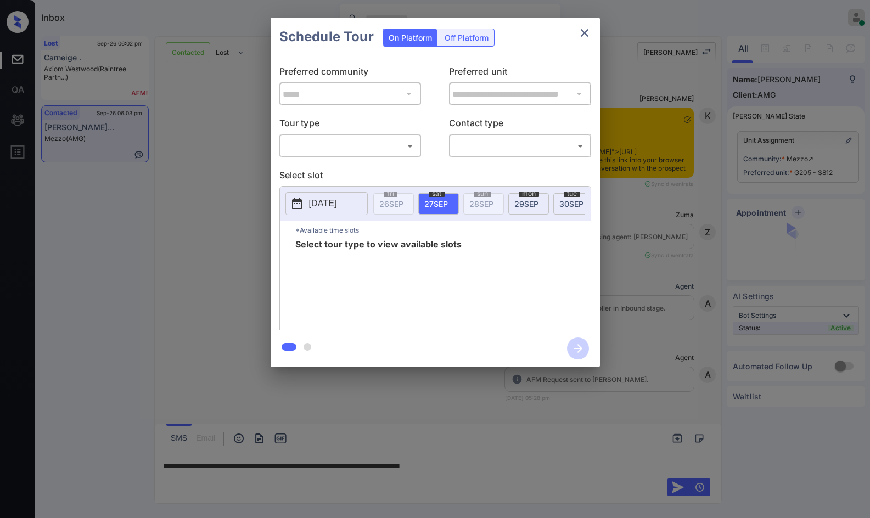
scroll to position [1615, 0]
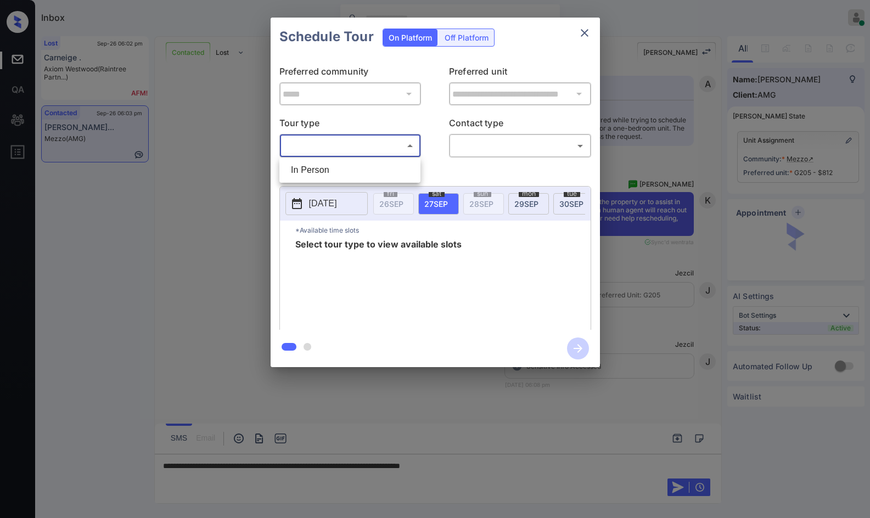
drag, startPoint x: 391, startPoint y: 153, endPoint x: 385, endPoint y: 167, distance: 15.5
click at [391, 153] on body "Inbox Jezcil Usanastre Online Set yourself offline Set yourself on break Profil…" at bounding box center [435, 259] width 870 height 518
click at [385, 167] on li "In Person" at bounding box center [350, 170] width 136 height 20
type input "********"
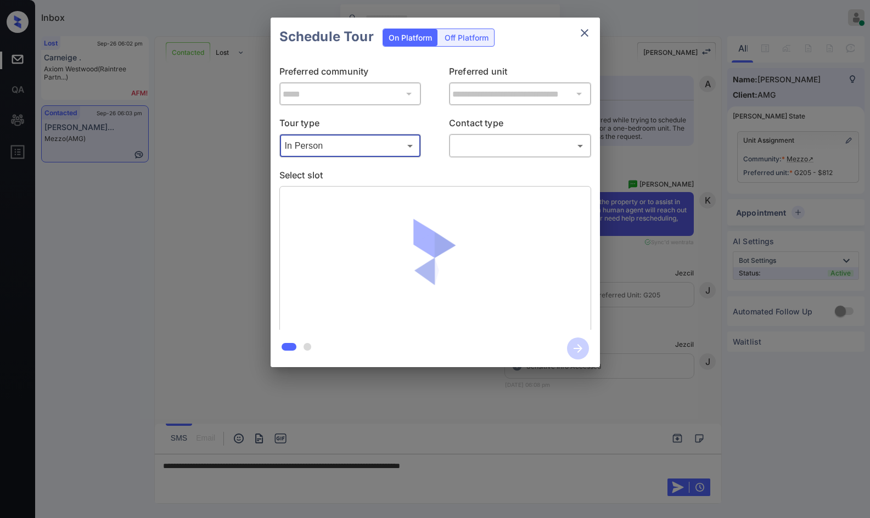
click at [462, 146] on body "Inbox Jezcil Usanastre Online Set yourself offline Set yourself on break Profil…" at bounding box center [435, 259] width 870 height 518
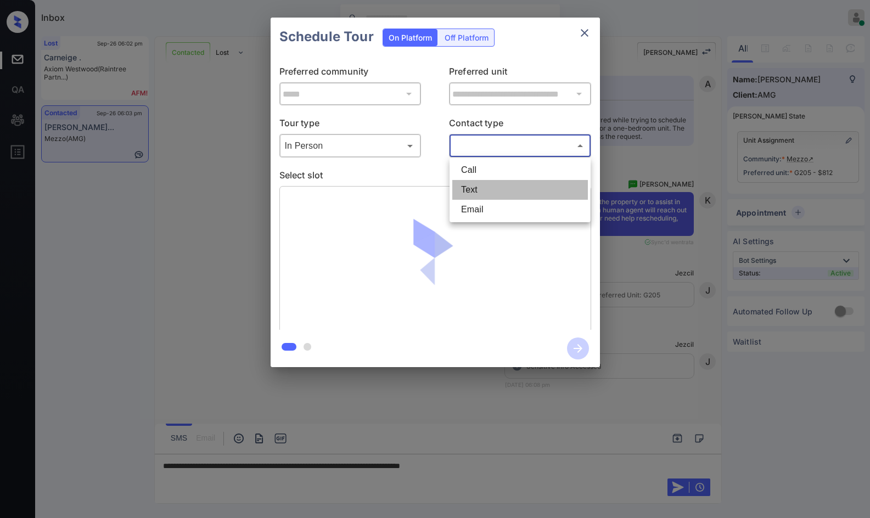
click at [488, 181] on li "Text" at bounding box center [520, 190] width 136 height 20
type input "****"
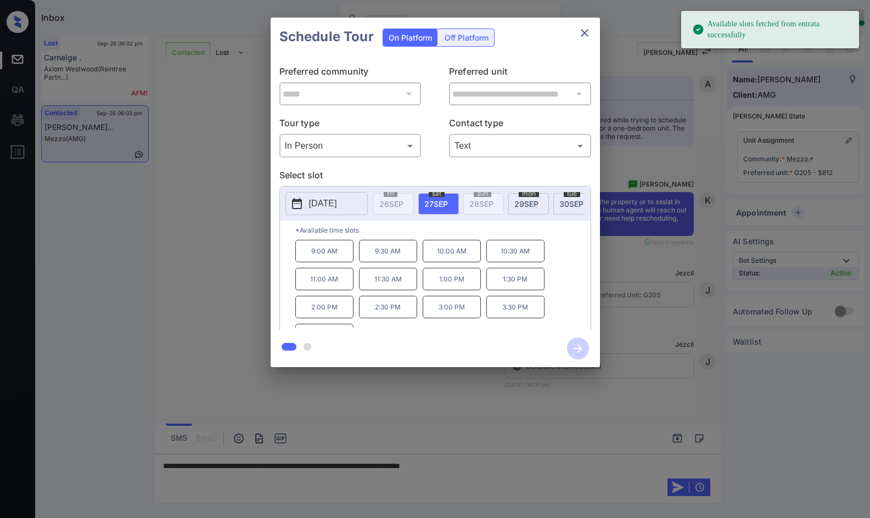
click at [363, 207] on button "[DATE]" at bounding box center [327, 203] width 82 height 23
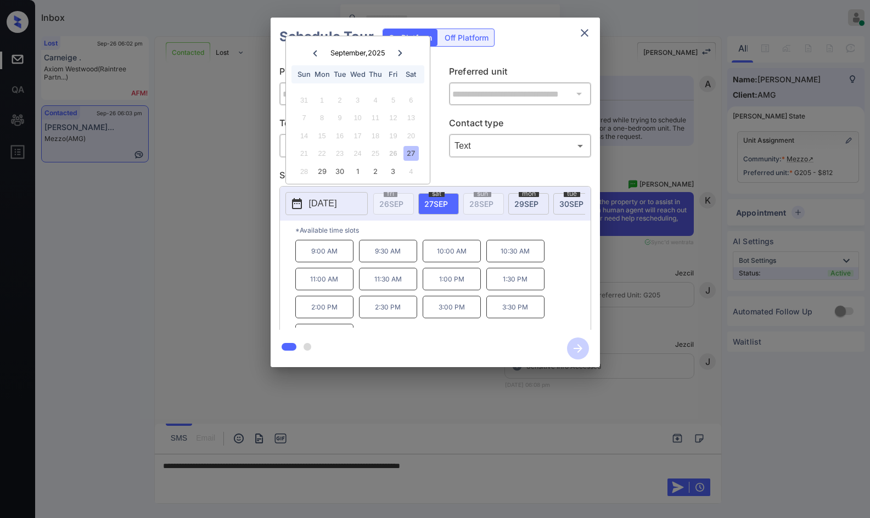
click at [404, 52] on div at bounding box center [400, 53] width 15 height 14
click at [240, 201] on div "**********" at bounding box center [435, 192] width 870 height 385
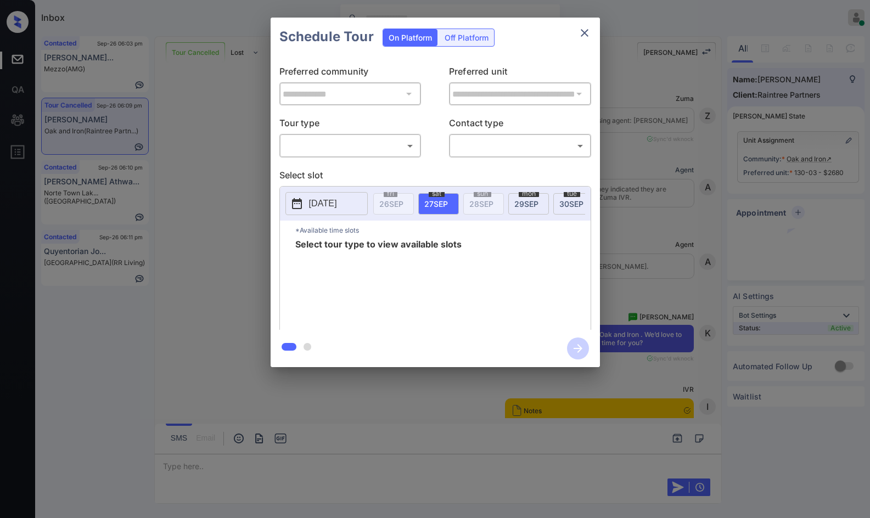
scroll to position [4242, 0]
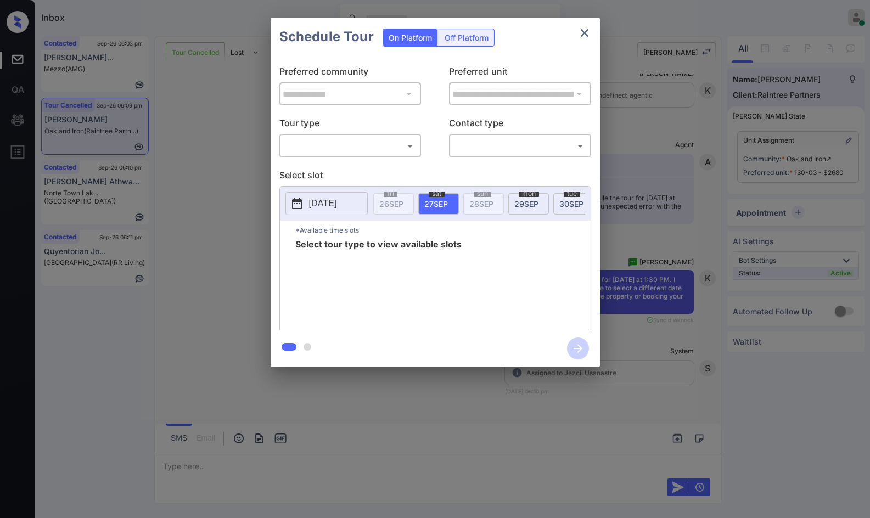
click at [359, 148] on body "Inbox Jezcil Usanastre Online Set yourself offline Set yourself on break Profil…" at bounding box center [435, 259] width 870 height 518
click at [355, 174] on li "In Person" at bounding box center [350, 170] width 136 height 20
type input "********"
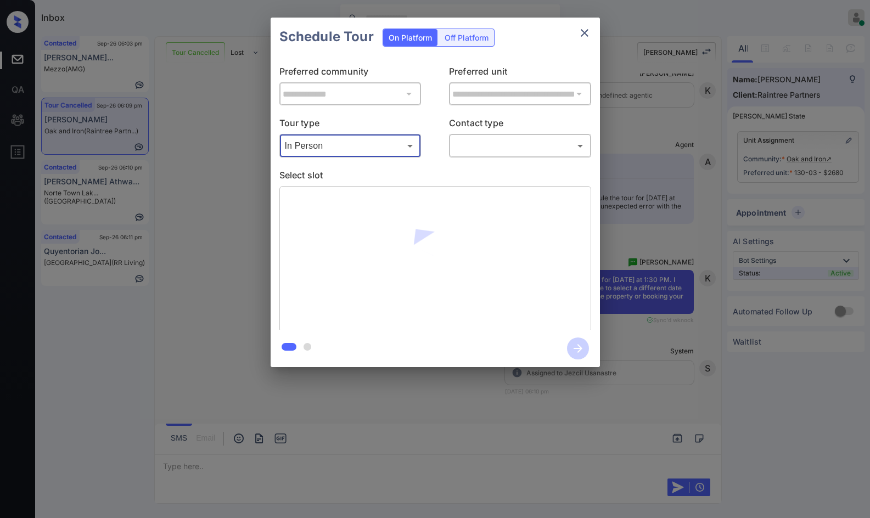
click at [516, 147] on body "Inbox Jezcil Usanastre Online Set yourself offline Set yourself on break Profil…" at bounding box center [435, 259] width 870 height 518
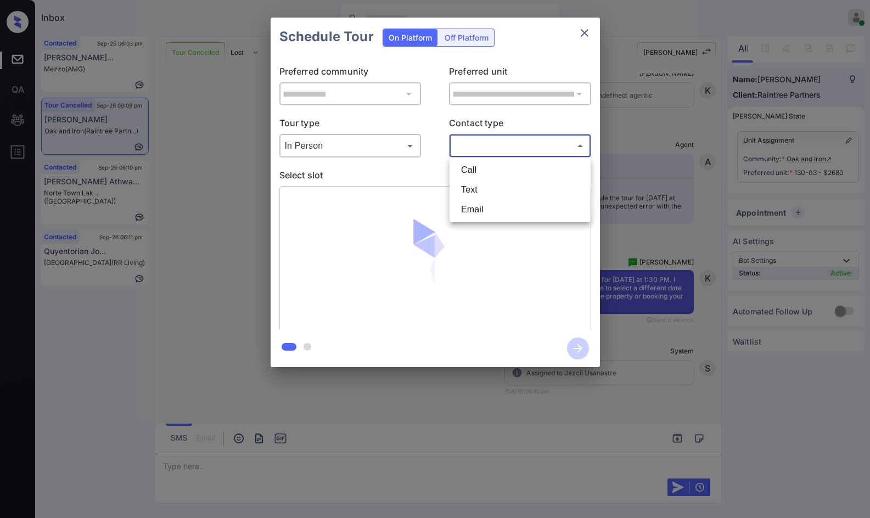
click at [501, 187] on li "Text" at bounding box center [520, 190] width 136 height 20
type input "****"
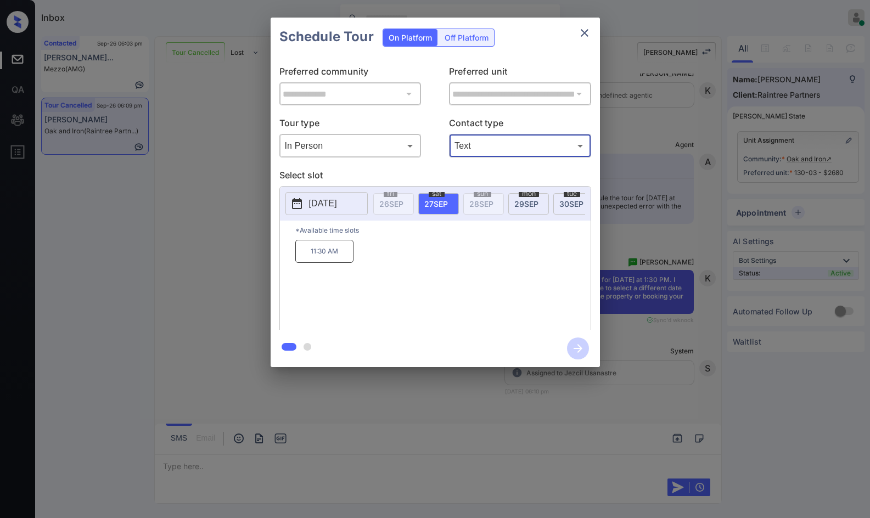
click at [534, 202] on span "[DATE]" at bounding box center [526, 203] width 24 height 9
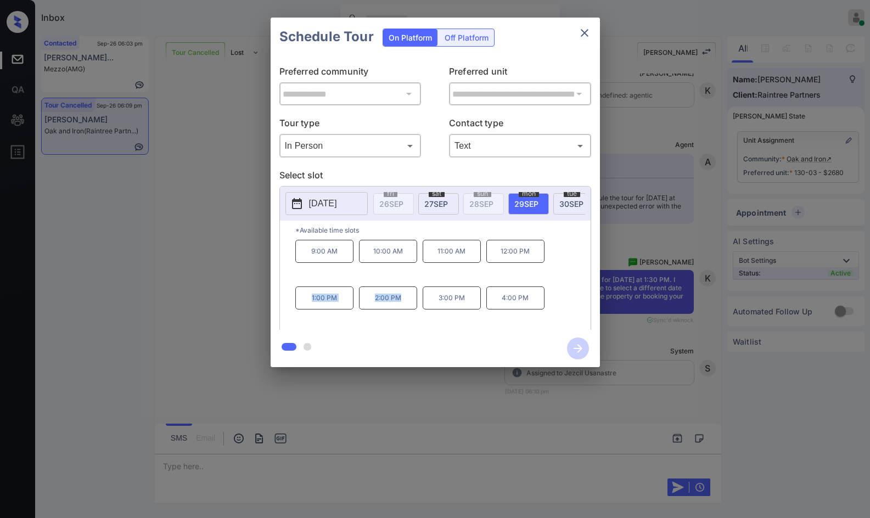
drag, startPoint x: 279, startPoint y: 315, endPoint x: 377, endPoint y: 301, distance: 99.2
click at [413, 302] on div "2025-09-29 fri 26 SEP sat 27 SEP sun 28 SEP mon 29 SEP tue 30 SEP wed 1 OCT thu…" at bounding box center [435, 260] width 312 height 148
copy div "1:00 PM 2:00 PM"
click at [228, 305] on div "**********" at bounding box center [435, 192] width 870 height 385
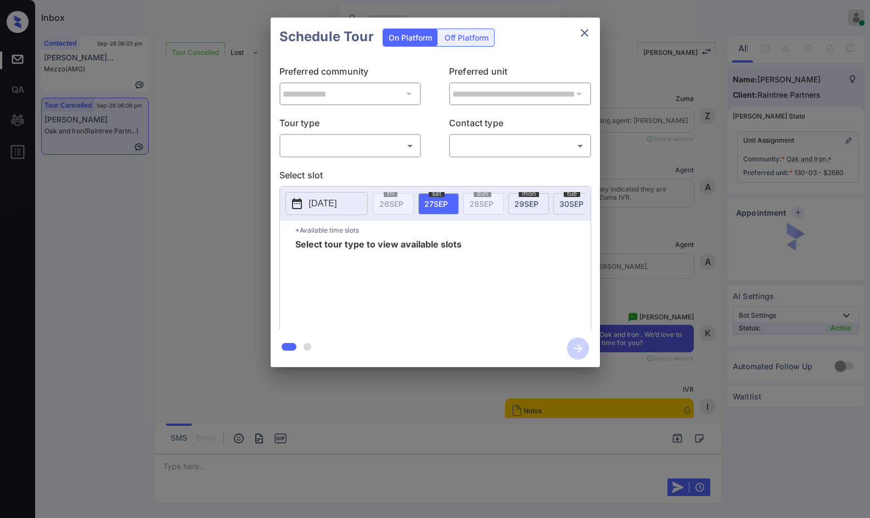
scroll to position [4242, 0]
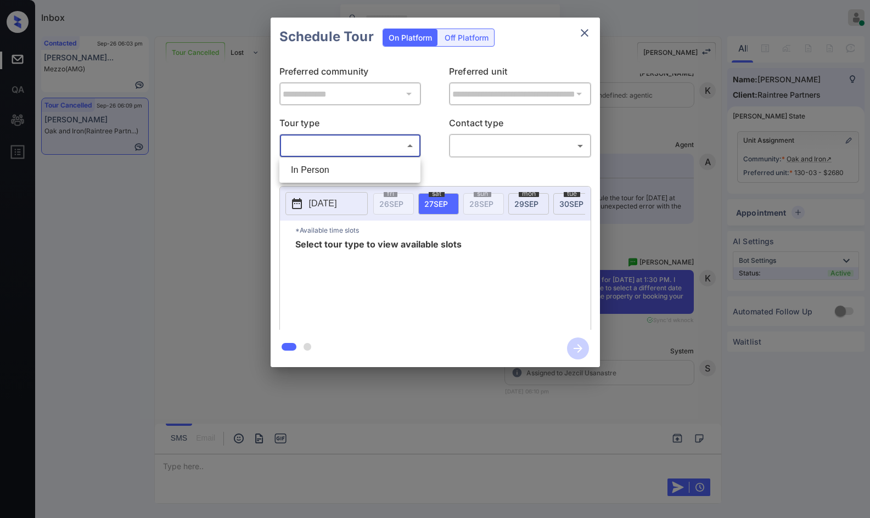
click at [350, 144] on body "Inbox Jezcil Usanastre Online Set yourself offline Set yourself on break Profil…" at bounding box center [435, 259] width 870 height 518
click at [353, 164] on li "In Person" at bounding box center [350, 170] width 136 height 20
type input "********"
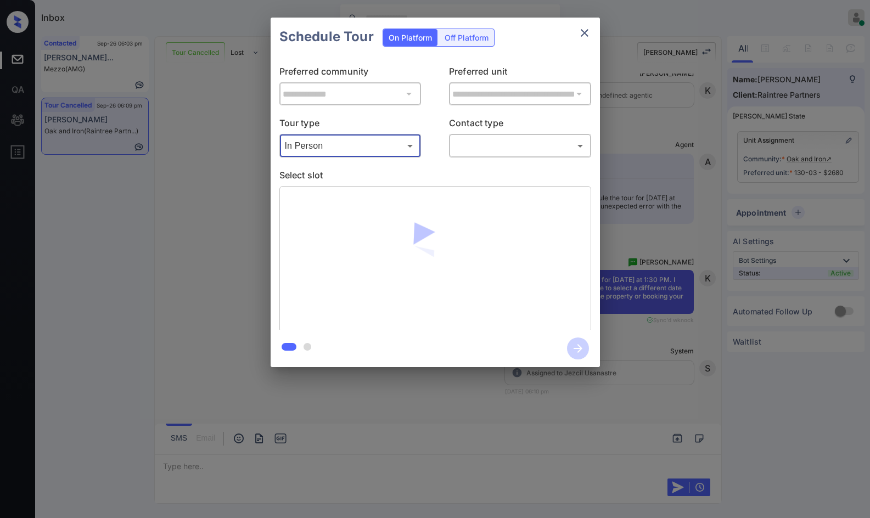
click at [479, 146] on body "Inbox Jezcil Usanastre Online Set yourself offline Set yourself on break Profil…" at bounding box center [435, 259] width 870 height 518
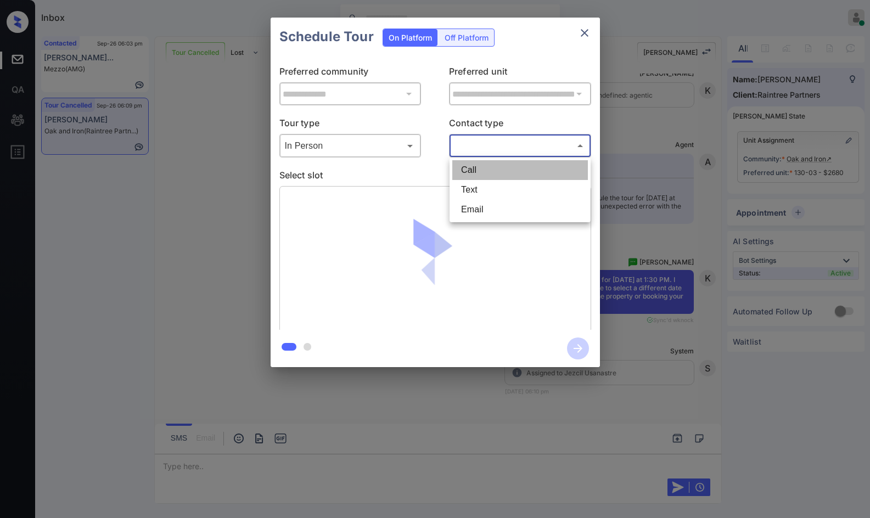
click at [488, 176] on li "Call" at bounding box center [520, 170] width 136 height 20
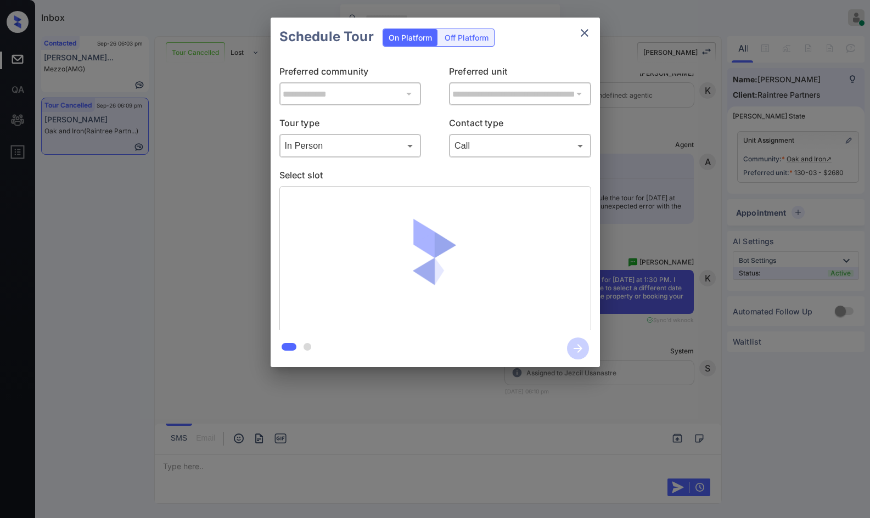
click at [498, 156] on div "Call **** ​" at bounding box center [520, 146] width 142 height 24
click at [500, 154] on body "Inbox Jezcil Usanastre Online Set yourself offline Set yourself on break Profil…" at bounding box center [435, 259] width 870 height 518
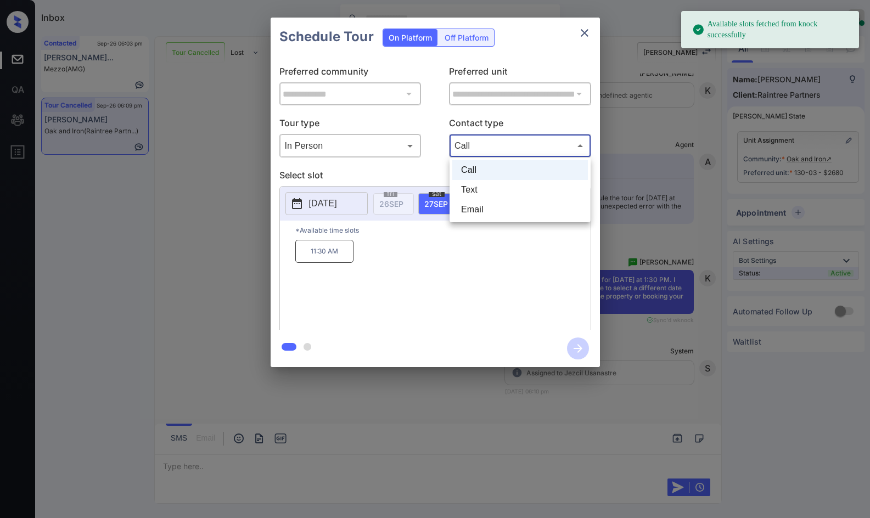
click at [503, 191] on li "Text" at bounding box center [520, 190] width 136 height 20
type input "****"
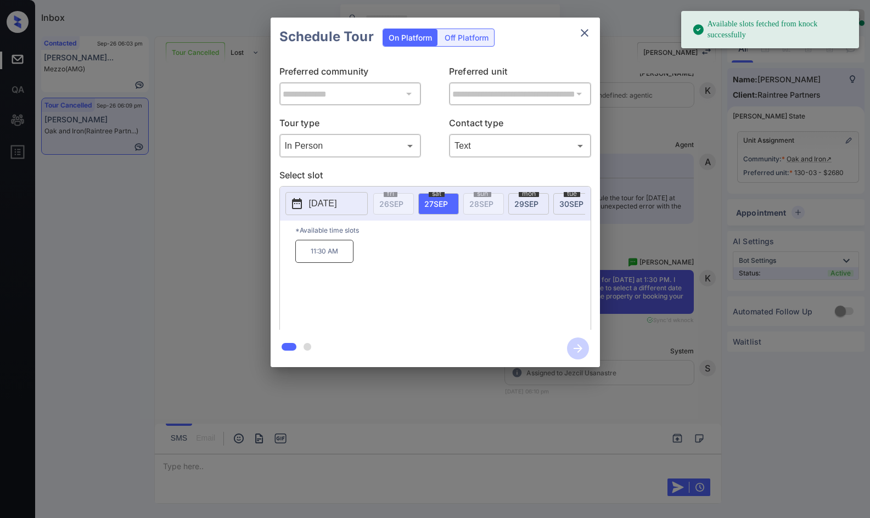
click at [542, 201] on div "mon 29 SEP" at bounding box center [528, 203] width 41 height 21
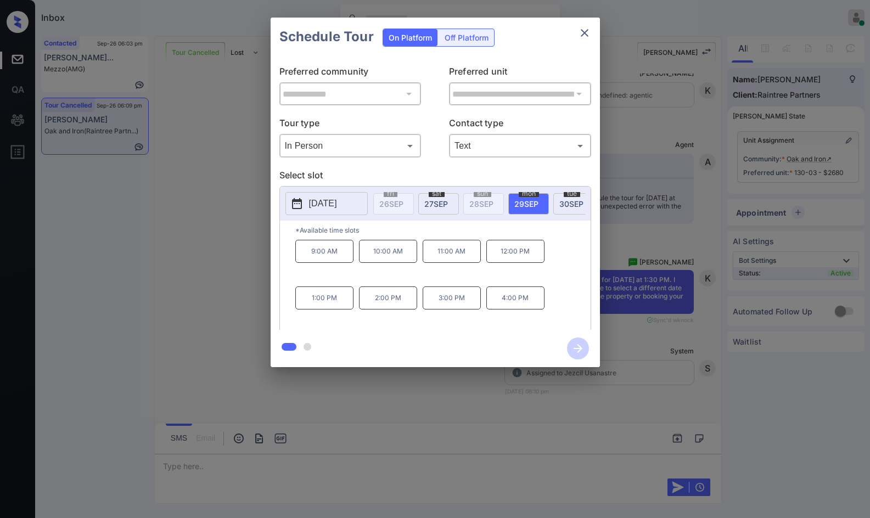
click at [337, 307] on p "1:00 PM" at bounding box center [324, 298] width 58 height 23
click at [578, 344] on icon "button" at bounding box center [578, 349] width 22 height 22
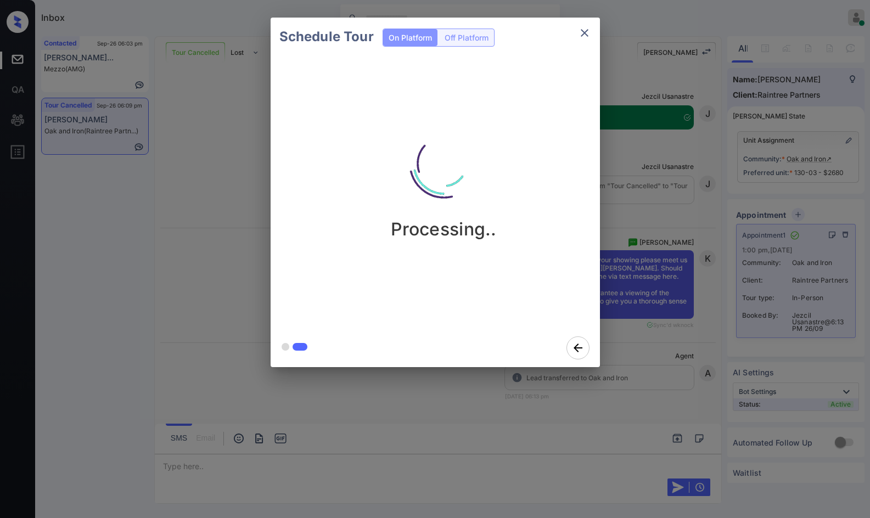
scroll to position [4573, 0]
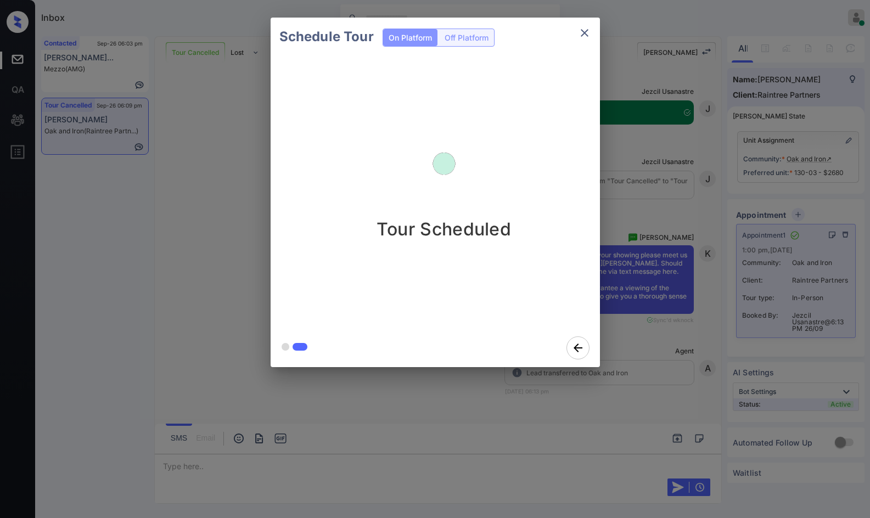
click at [181, 296] on div "Schedule Tour On Platform Off Platform Tour Scheduled" at bounding box center [435, 192] width 870 height 385
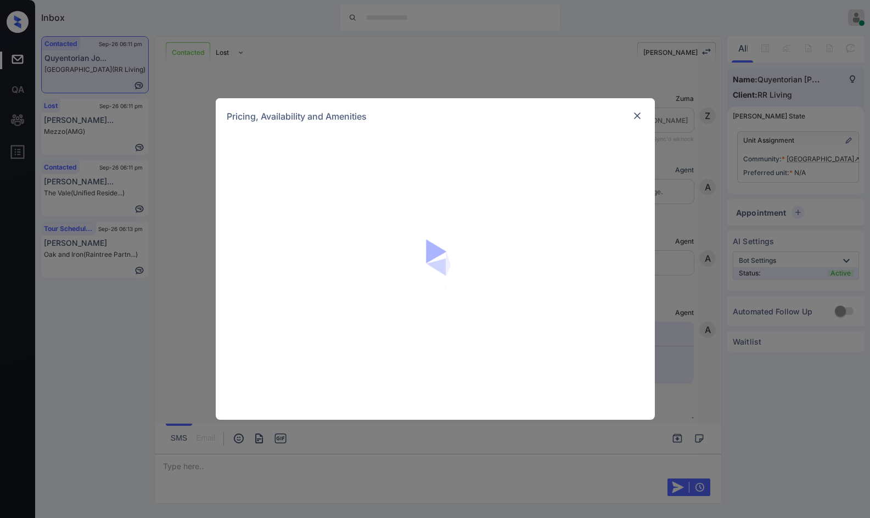
scroll to position [1060, 0]
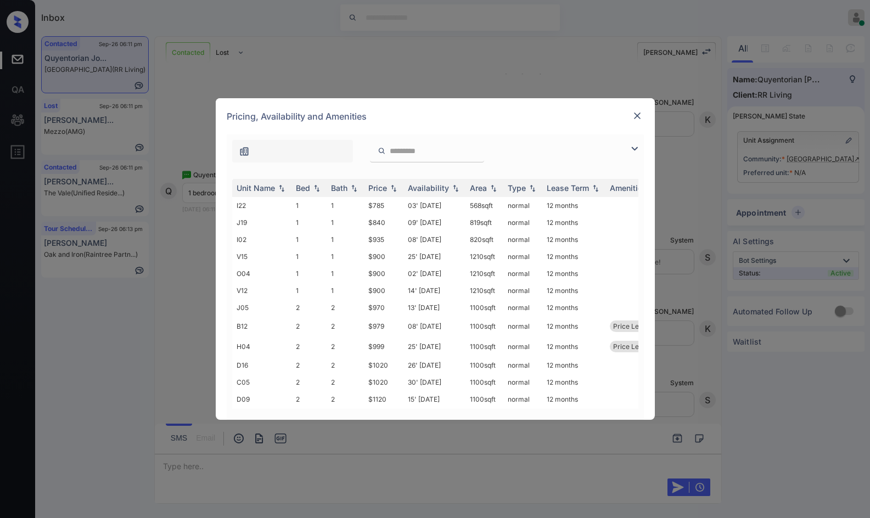
click at [634, 145] on img at bounding box center [634, 148] width 13 height 13
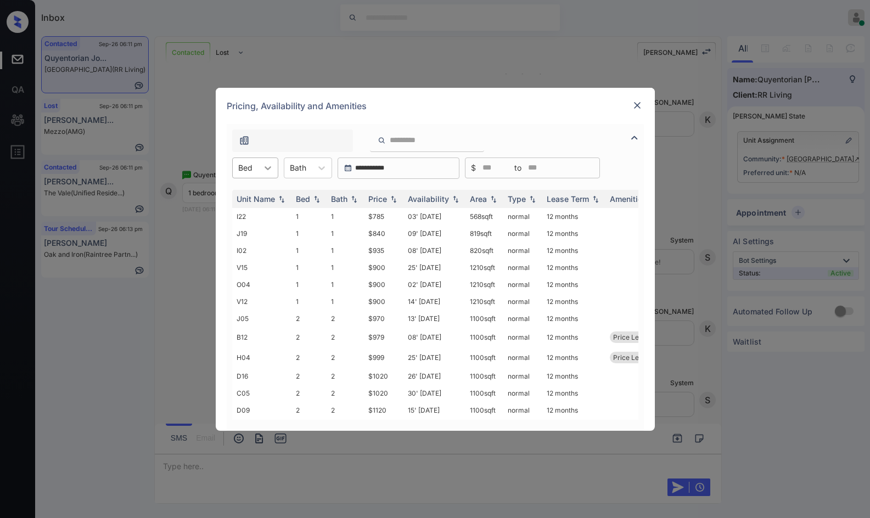
click at [265, 174] on div at bounding box center [268, 168] width 20 height 20
click at [263, 191] on div "1" at bounding box center [255, 195] width 46 height 20
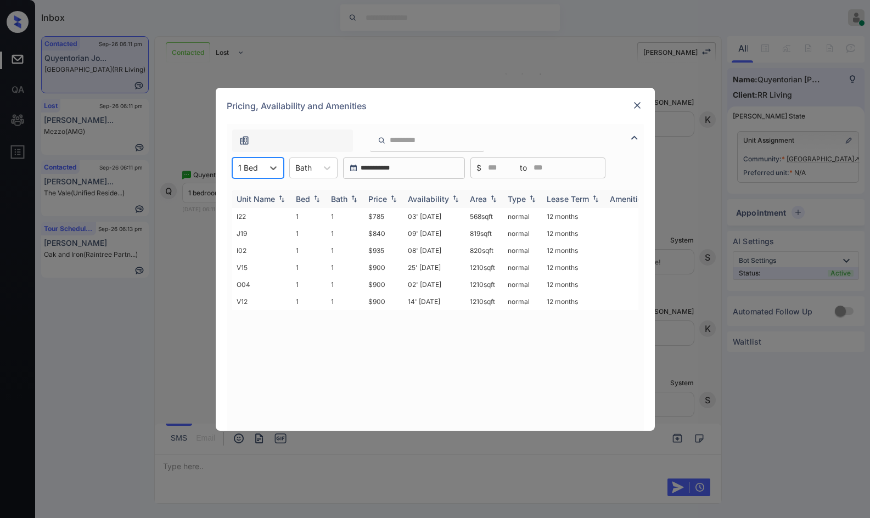
click at [396, 198] on img at bounding box center [393, 199] width 11 height 8
drag, startPoint x: 361, startPoint y: 213, endPoint x: 390, endPoint y: 215, distance: 29.7
click at [390, 215] on tr "I22 1 1 $785 03' [DATE] 568 sqft normal 12 months" at bounding box center [519, 216] width 574 height 17
click at [390, 215] on td "$785" at bounding box center [384, 216] width 40 height 17
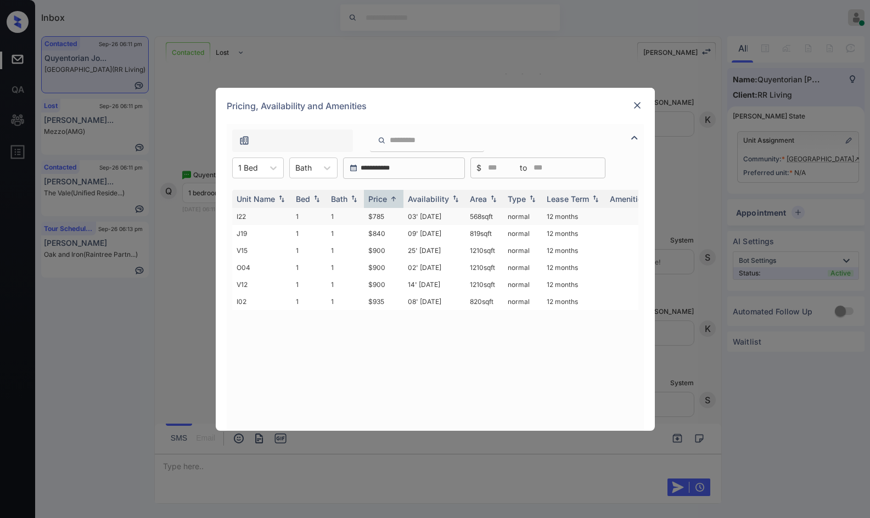
click at [390, 215] on td "$785" at bounding box center [384, 216] width 40 height 17
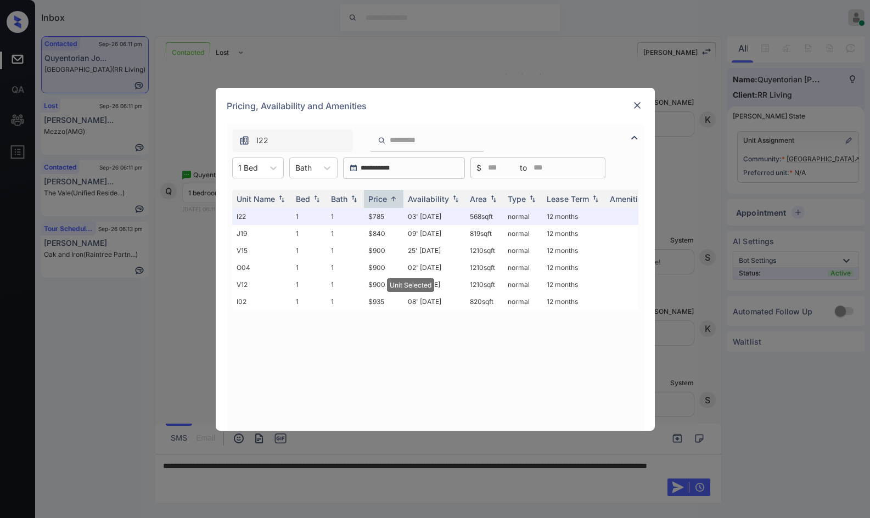
click at [635, 105] on img at bounding box center [637, 105] width 11 height 11
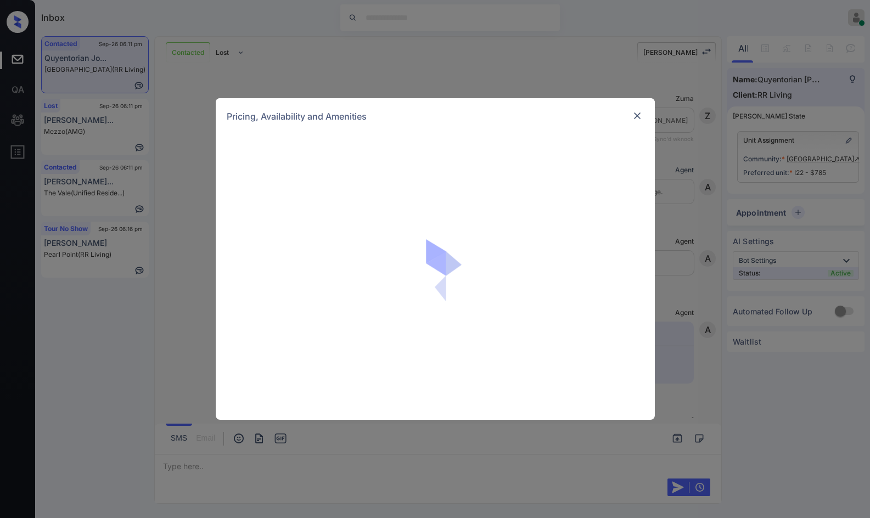
scroll to position [1252, 0]
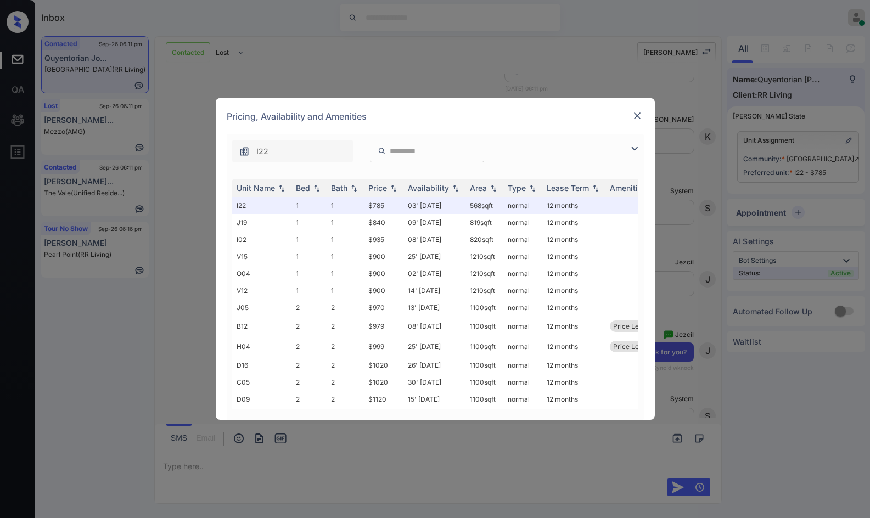
click at [636, 147] on img at bounding box center [634, 148] width 13 height 13
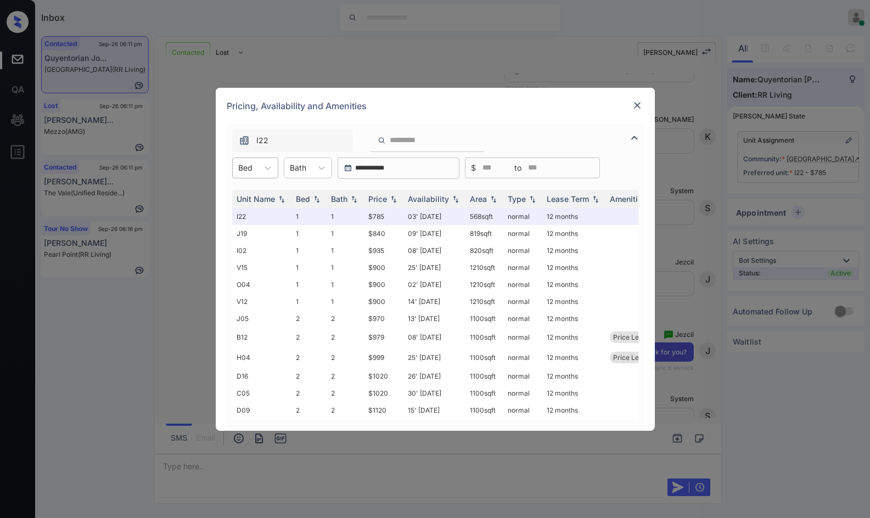
click at [233, 172] on div "Bed" at bounding box center [245, 168] width 25 height 16
click at [247, 214] on div "2" at bounding box center [255, 215] width 46 height 20
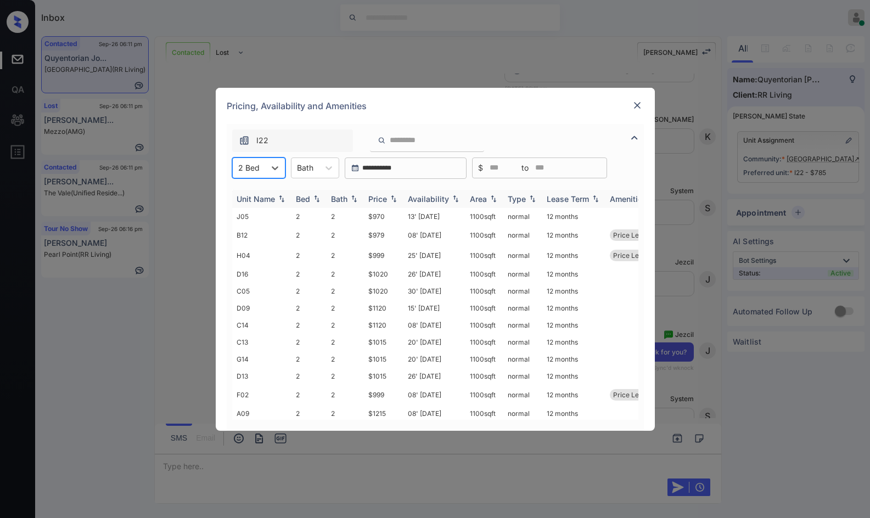
click at [396, 195] on img at bounding box center [393, 199] width 11 height 8
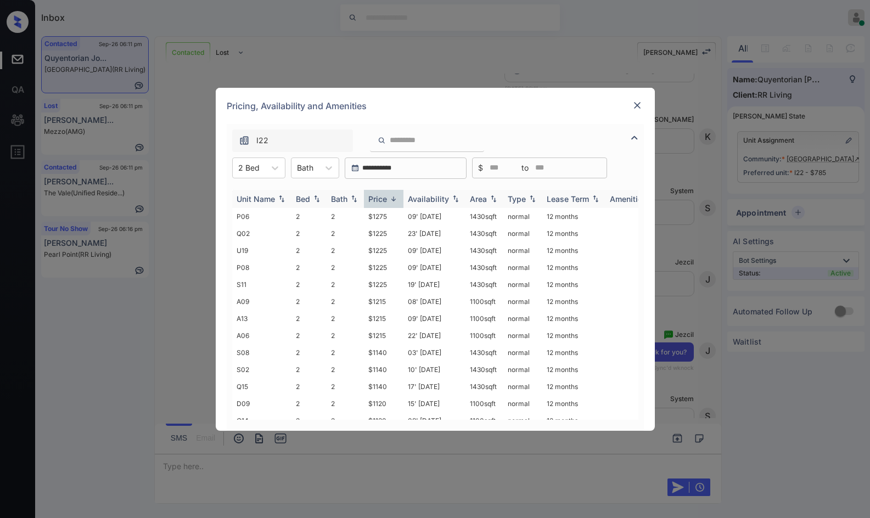
click at [396, 195] on img at bounding box center [393, 199] width 11 height 8
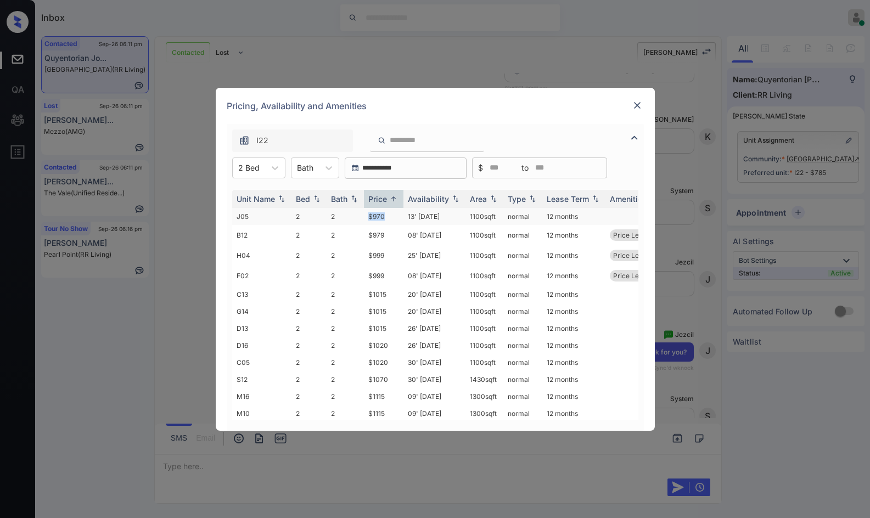
drag, startPoint x: 350, startPoint y: 219, endPoint x: 396, endPoint y: 218, distance: 46.1
click at [396, 218] on tr "J05 2 2 $970 13' Sep 25 1100 sqft normal 12 months" at bounding box center [519, 216] width 574 height 17
click at [396, 218] on td "$970" at bounding box center [384, 216] width 40 height 17
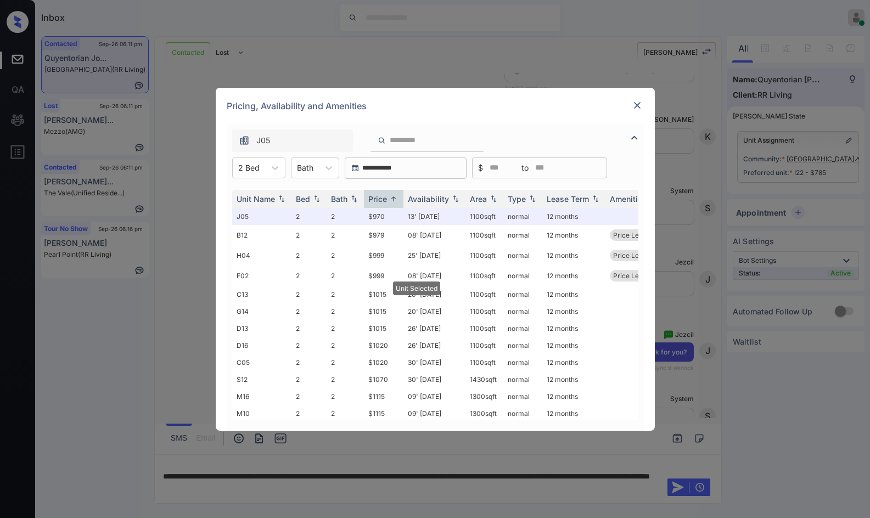
click at [635, 106] on img at bounding box center [637, 105] width 11 height 11
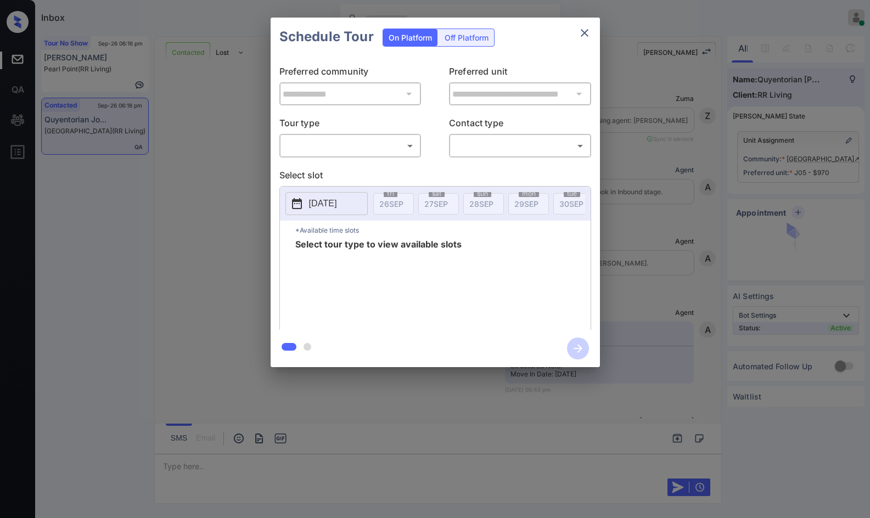
scroll to position [2821, 0]
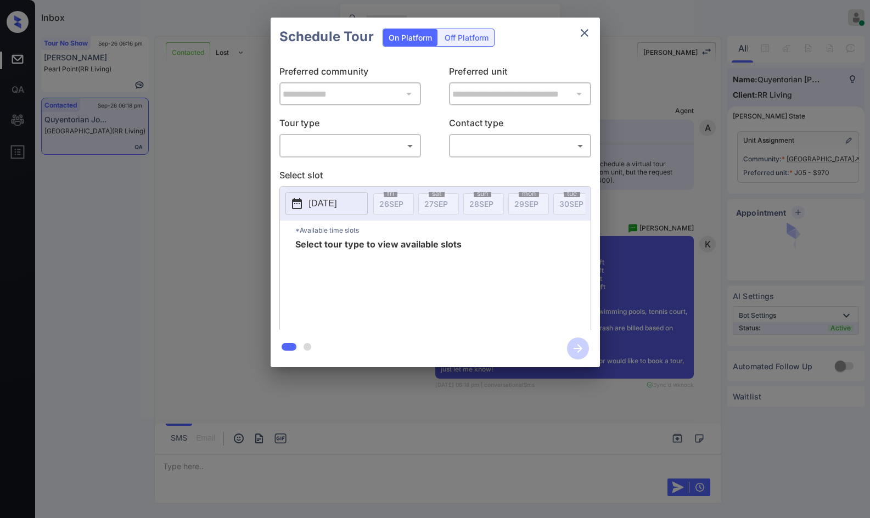
click at [375, 148] on body "Inbox Jezcil Usanastre Online Set yourself offline Set yourself on break Profil…" at bounding box center [435, 259] width 870 height 518
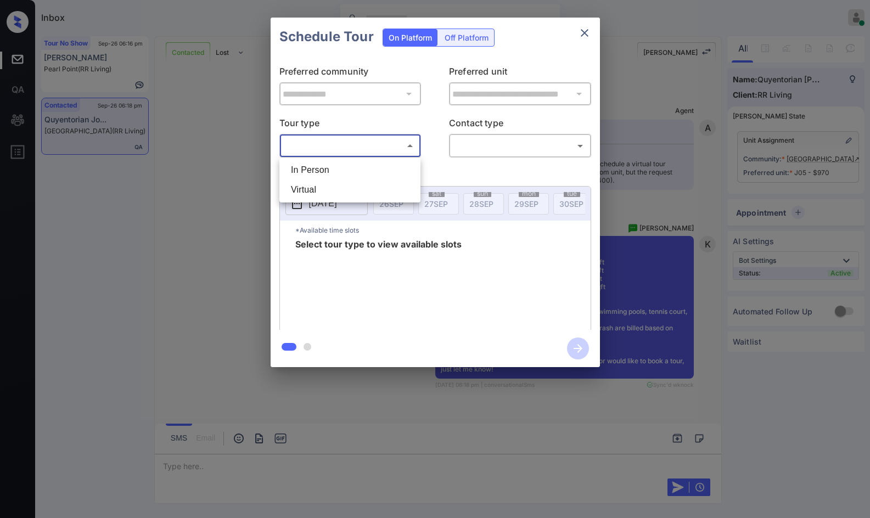
click at [257, 257] on div at bounding box center [435, 259] width 870 height 518
click at [251, 257] on div "**********" at bounding box center [435, 192] width 870 height 385
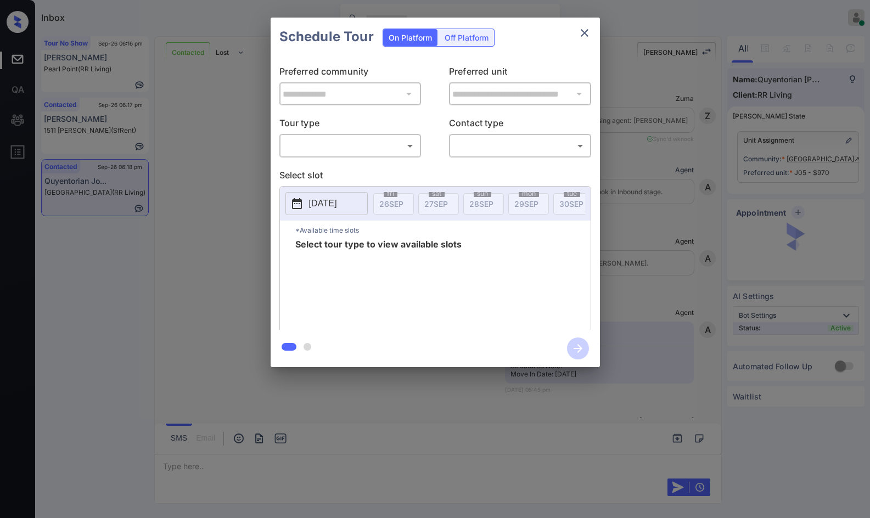
scroll to position [641, 0]
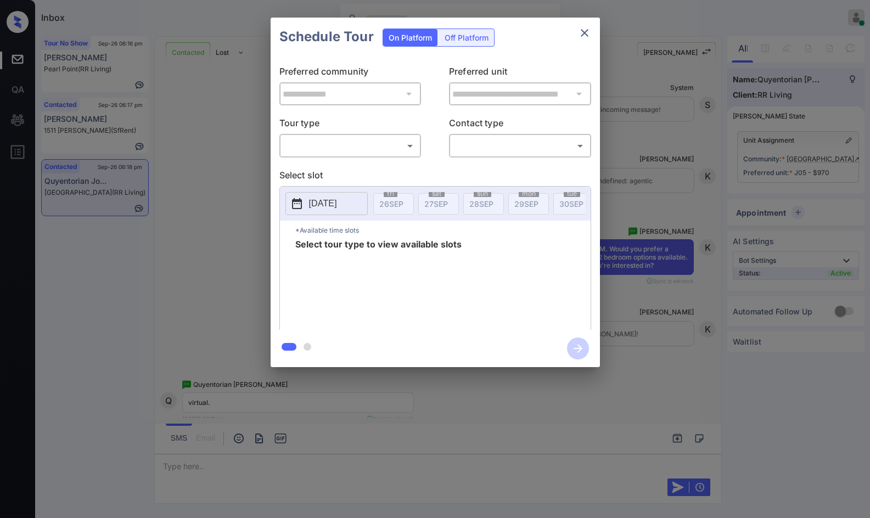
click at [412, 158] on div "**********" at bounding box center [435, 193] width 329 height 274
click at [407, 149] on body "Inbox Jezcil Usanastre Online Set yourself offline Set yourself on break Profil…" at bounding box center [435, 259] width 870 height 518
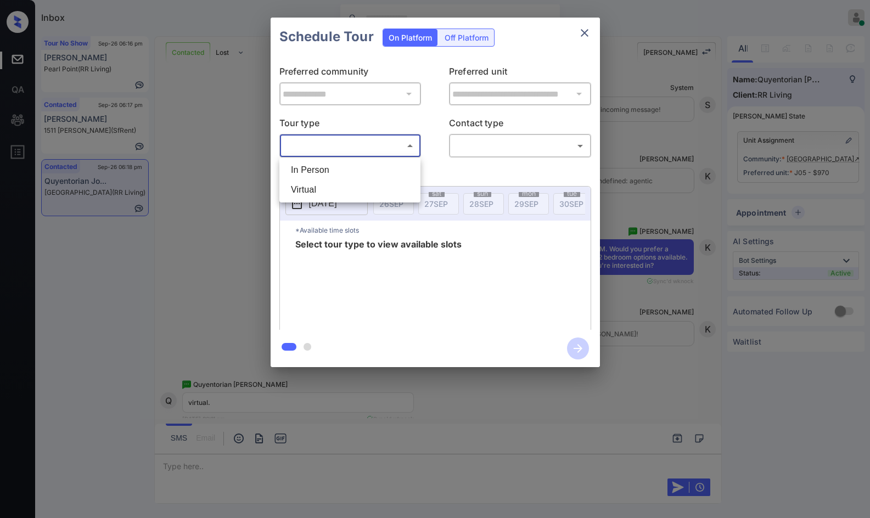
click at [351, 193] on li "Virtual" at bounding box center [350, 190] width 136 height 20
type input "*******"
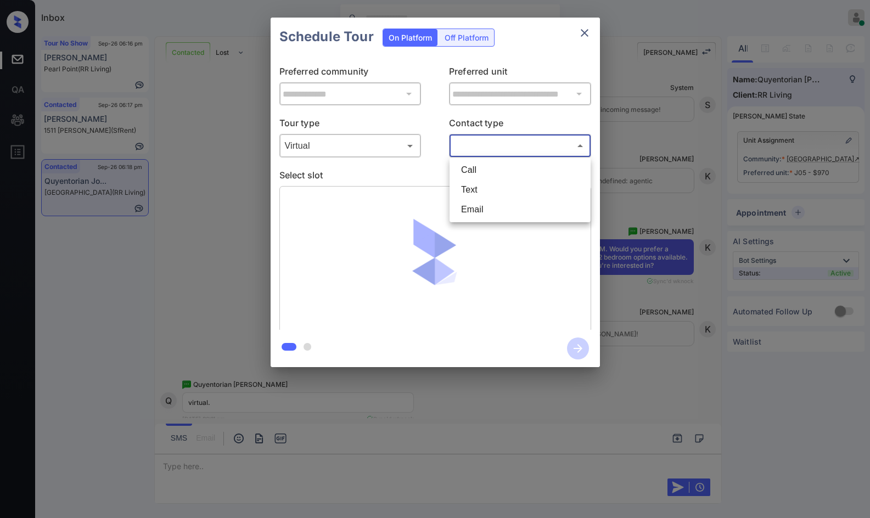
click at [466, 146] on body "Inbox Jezcil Usanastre Online Set yourself offline Set yourself on break Profil…" at bounding box center [435, 259] width 870 height 518
click at [486, 190] on li "Text" at bounding box center [520, 190] width 136 height 20
type input "****"
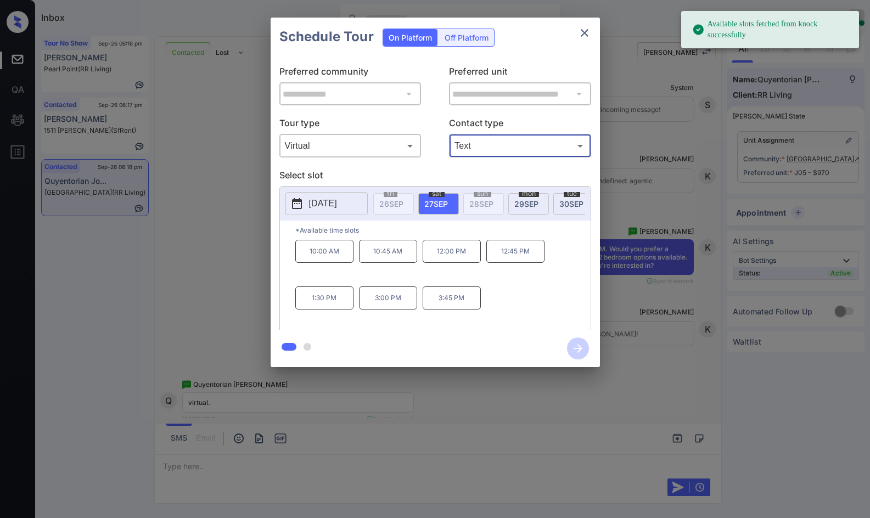
click at [519, 204] on span "29 SEP" at bounding box center [526, 203] width 24 height 9
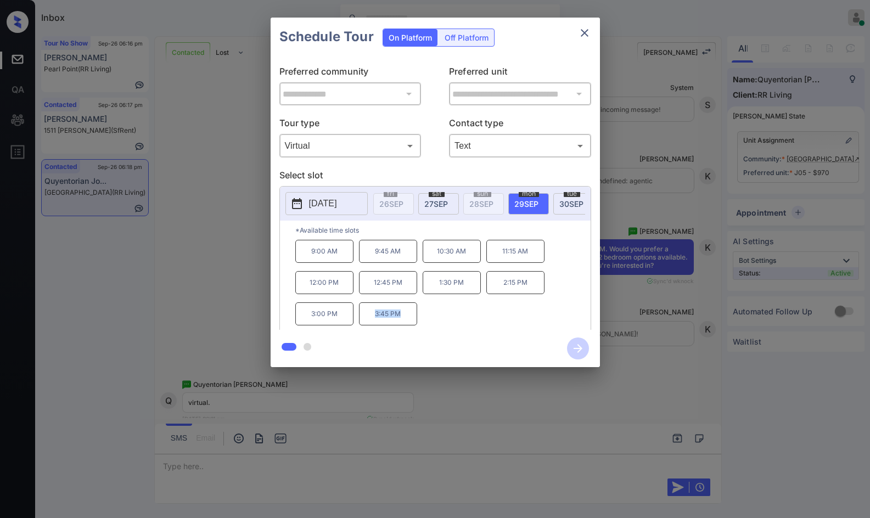
drag, startPoint x: 370, startPoint y: 323, endPoint x: 446, endPoint y: 331, distance: 76.8
click at [446, 331] on div "**********" at bounding box center [435, 193] width 329 height 350
copy div "3:45 PM"
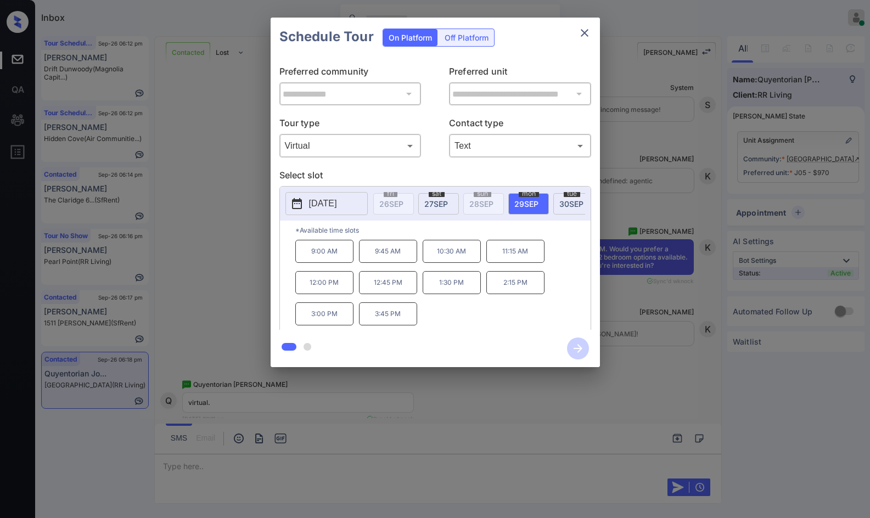
click at [236, 287] on div "**********" at bounding box center [435, 192] width 870 height 385
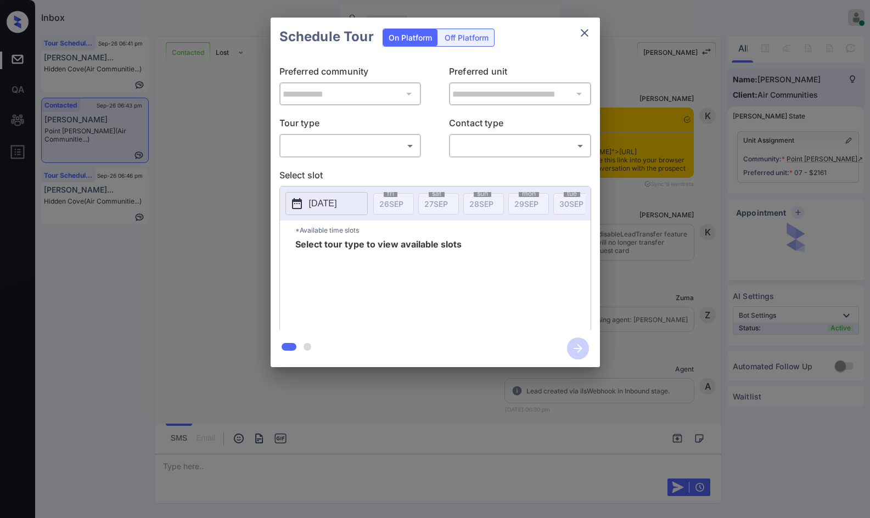
scroll to position [782, 0]
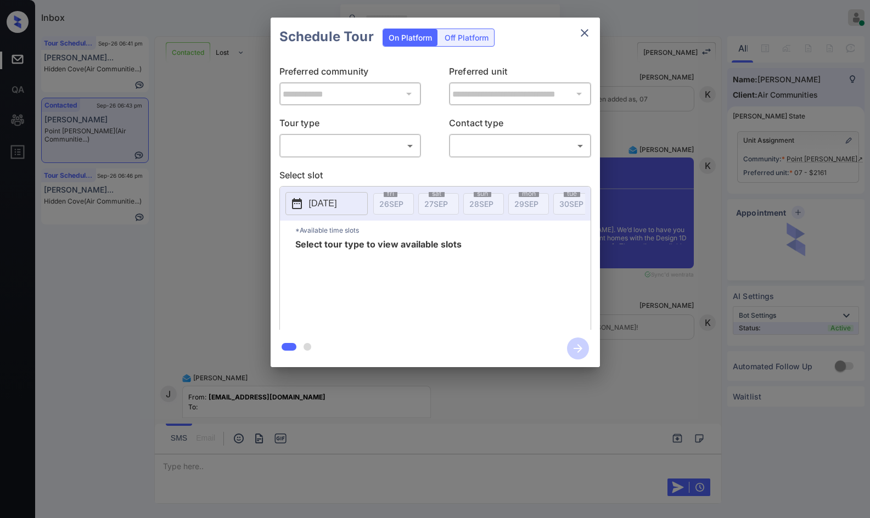
click at [338, 149] on body "Inbox Jezcil Usanastre Online Set yourself offline Set yourself on break Profil…" at bounding box center [435, 259] width 870 height 518
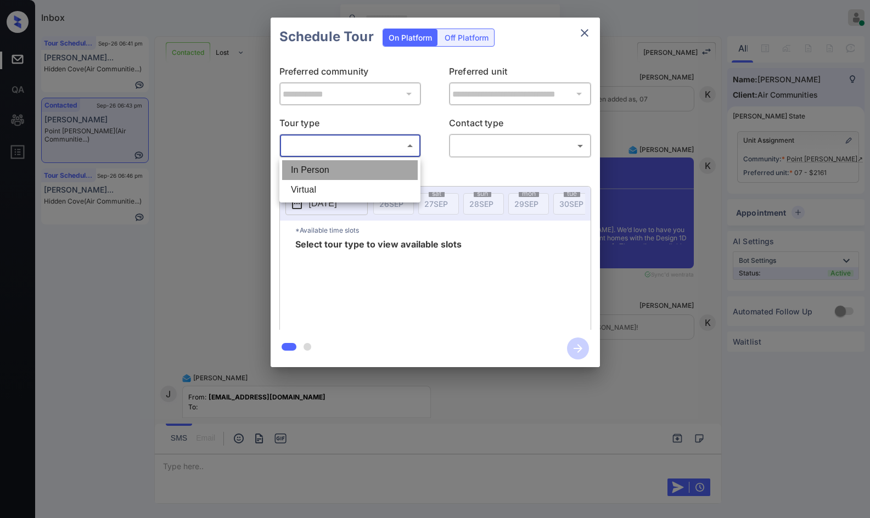
click at [343, 163] on li "In Person" at bounding box center [350, 170] width 136 height 20
type input "********"
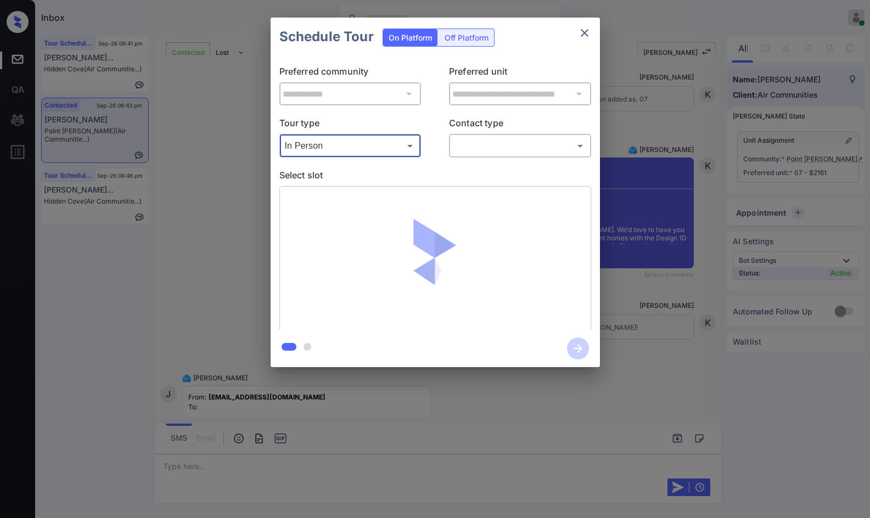
click at [509, 137] on body "Inbox Jezcil Usanastre Online Set yourself offline Set yourself on break Profil…" at bounding box center [435, 259] width 870 height 518
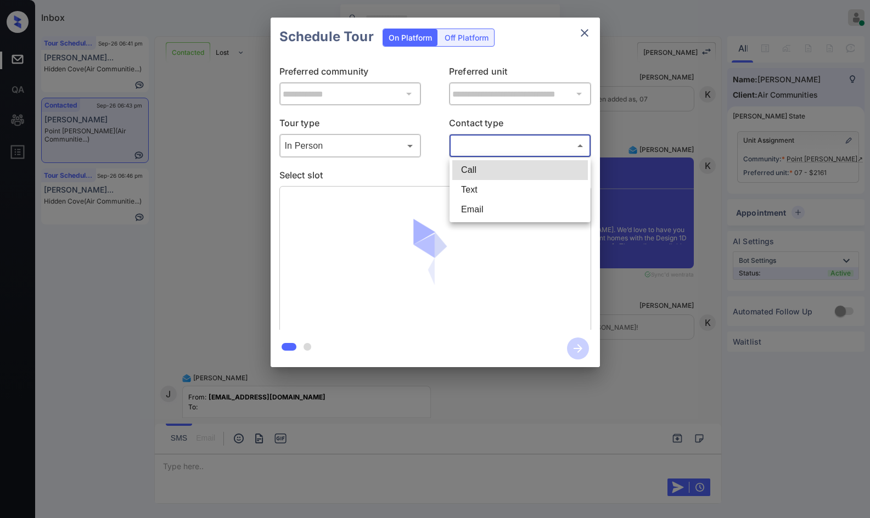
click at [505, 215] on li "Email" at bounding box center [520, 210] width 136 height 20
type input "*****"
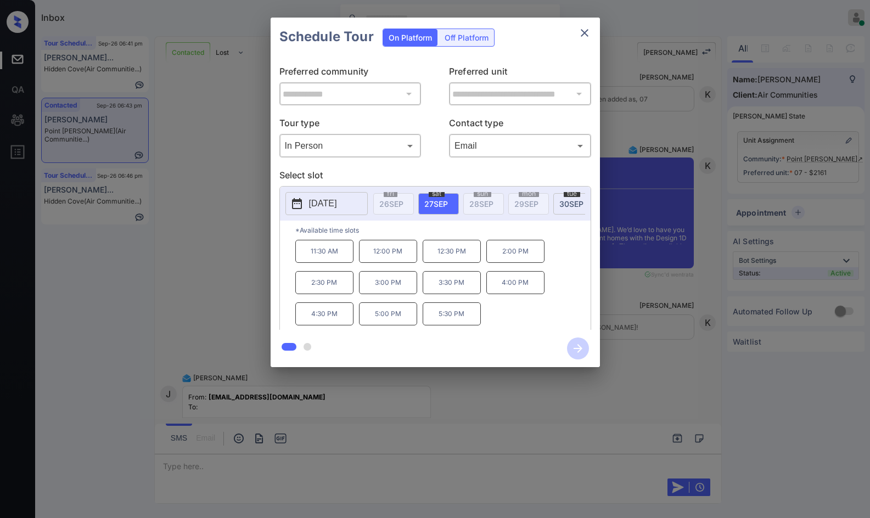
click at [561, 205] on span "30 SEP" at bounding box center [572, 203] width 24 height 9
click at [337, 208] on p "2025-09-30" at bounding box center [323, 203] width 28 height 13
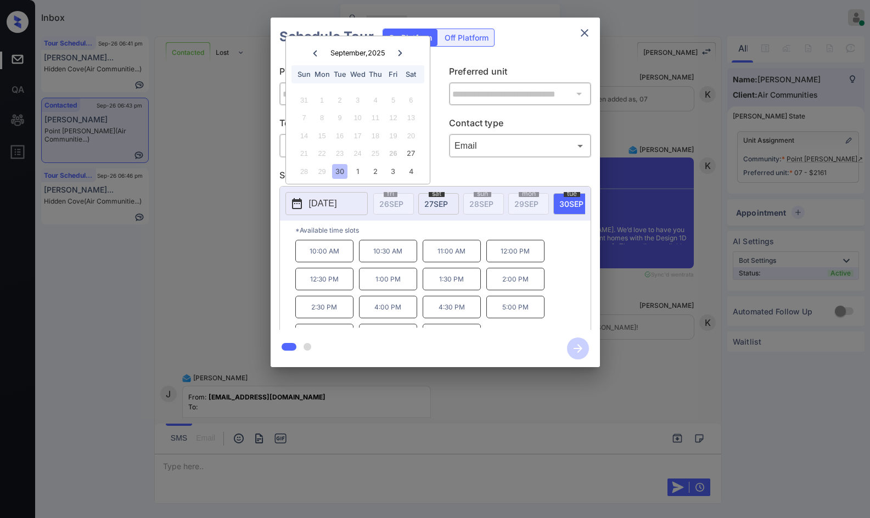
click at [402, 45] on div "September , 2025 Sun Mon Tue Wed Thu Fri Sat" at bounding box center [358, 62] width 144 height 52
click at [401, 48] on div at bounding box center [400, 53] width 15 height 14
click at [234, 219] on div "**********" at bounding box center [435, 192] width 870 height 385
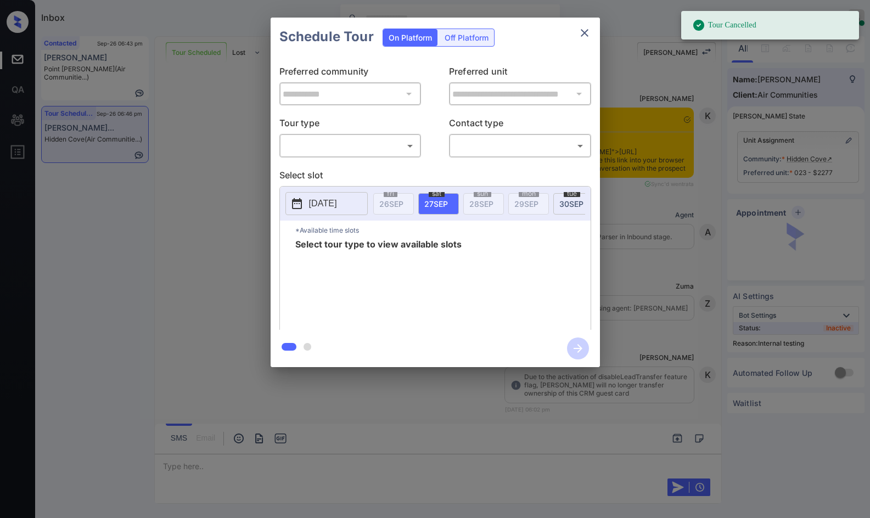
scroll to position [4073, 0]
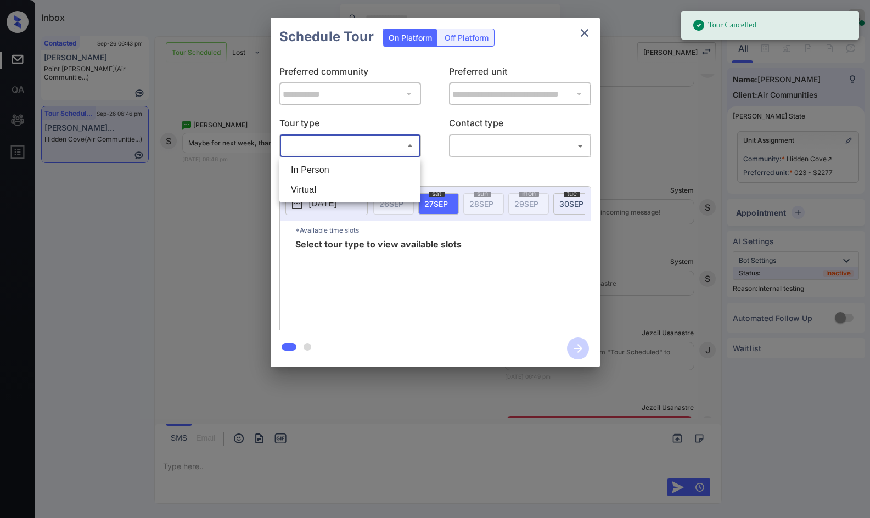
click at [306, 155] on body "Tour Cancelled Inbox Jezcil Usanastre Online Set yourself offline Set yourself …" at bounding box center [435, 259] width 870 height 518
click at [331, 173] on li "In Person" at bounding box center [350, 170] width 136 height 20
type input "********"
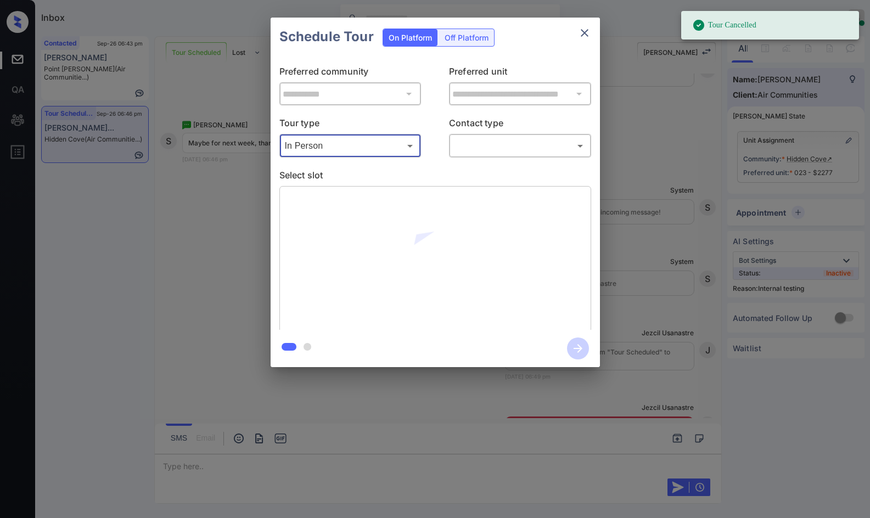
click at [474, 147] on body "Tour Cancelled Inbox Jezcil Usanastre Online Set yourself offline Set yourself …" at bounding box center [435, 259] width 870 height 518
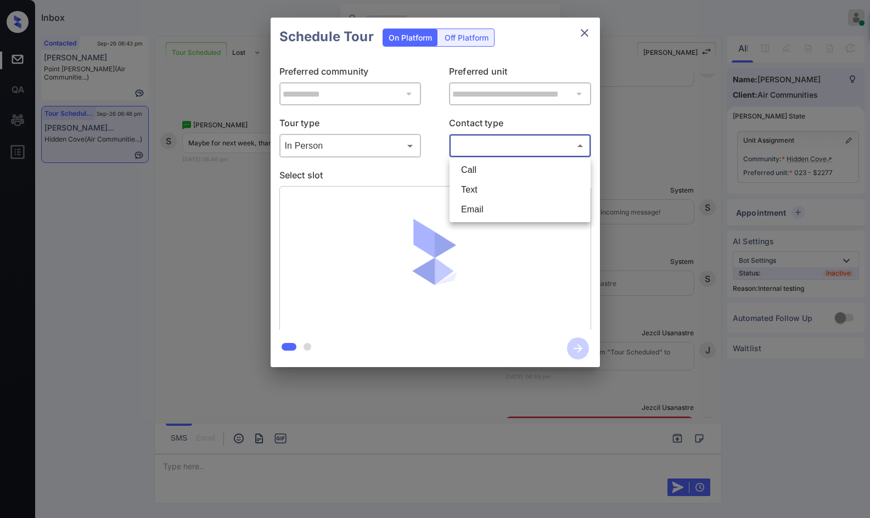
click at [482, 191] on li "Text" at bounding box center [520, 190] width 136 height 20
type input "****"
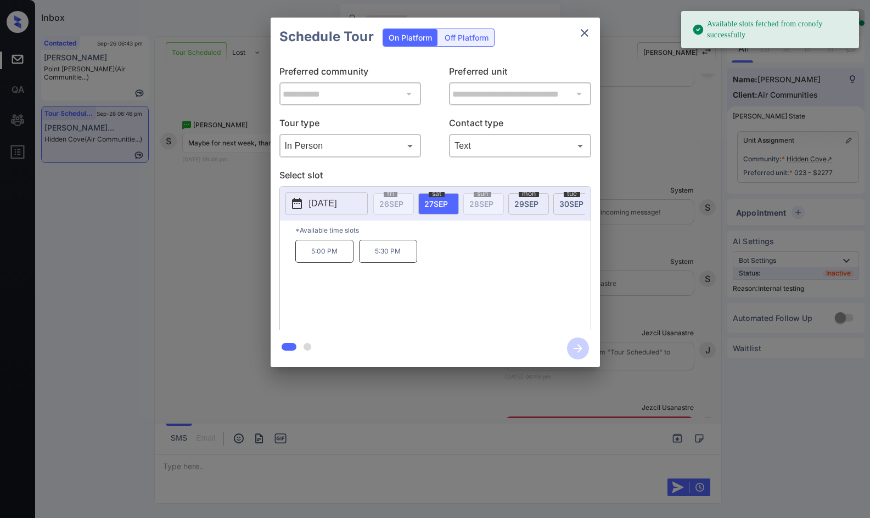
click at [337, 206] on p "2025-09-27" at bounding box center [323, 203] width 28 height 13
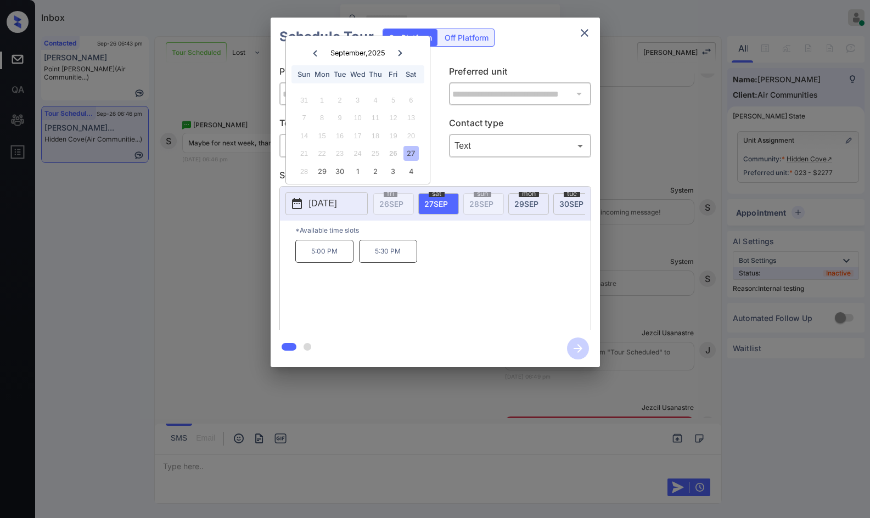
click at [189, 302] on div "**********" at bounding box center [435, 192] width 870 height 385
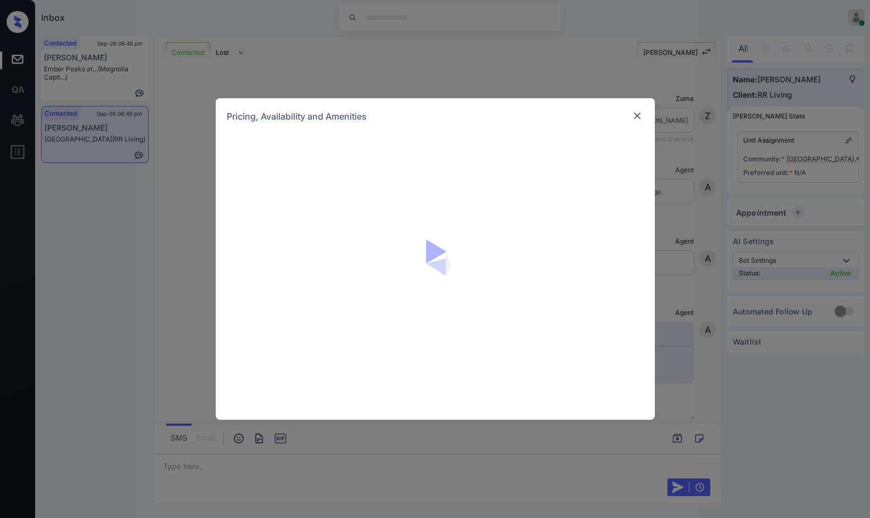
scroll to position [494, 0]
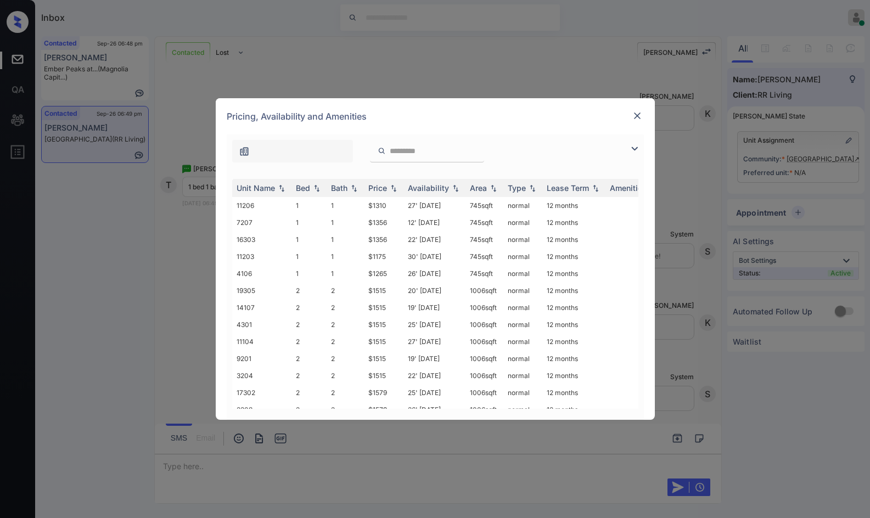
click at [639, 149] on img at bounding box center [634, 148] width 13 height 13
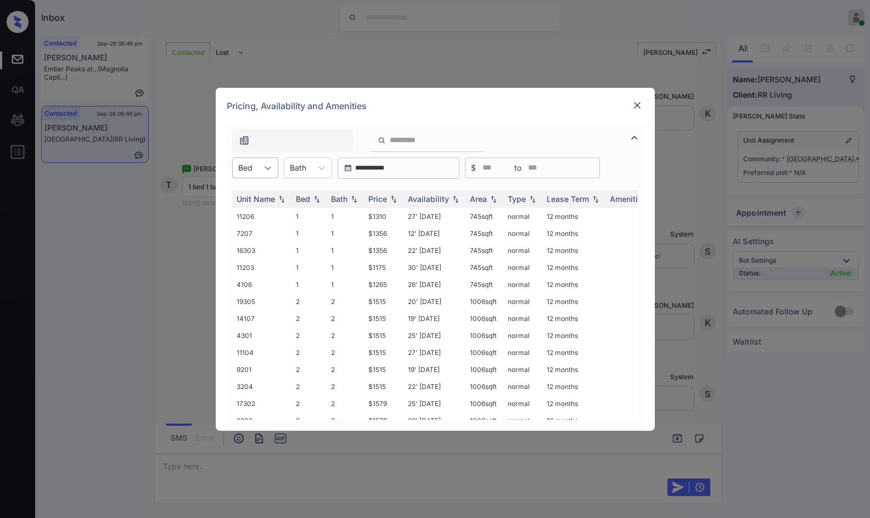
click at [268, 176] on div at bounding box center [268, 168] width 20 height 20
click at [265, 197] on div "1" at bounding box center [255, 195] width 46 height 20
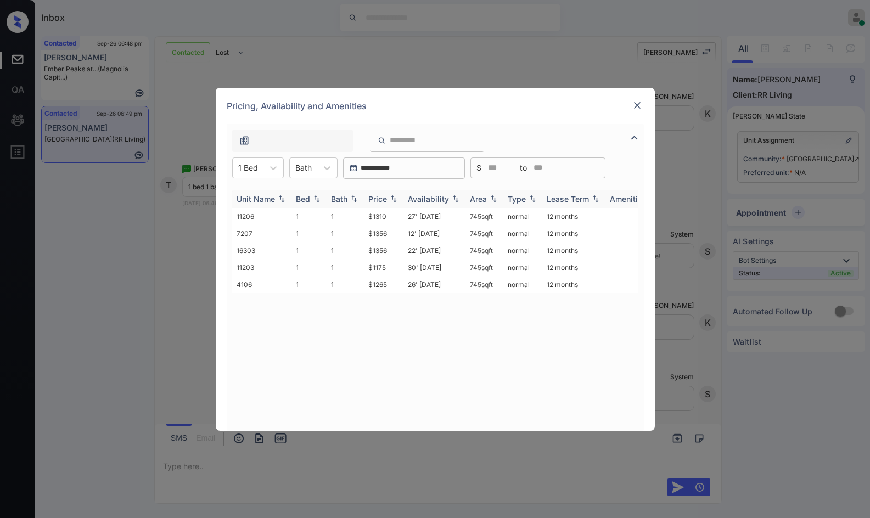
click at [389, 197] on img at bounding box center [393, 199] width 11 height 8
drag, startPoint x: 345, startPoint y: 212, endPoint x: 419, endPoint y: 215, distance: 73.7
click at [419, 215] on tr "11203 1 1 $1175 30' [DATE] 745 sqft normal 12 months" at bounding box center [519, 216] width 574 height 17
click at [409, 231] on td "26' [DATE]" at bounding box center [435, 233] width 62 height 17
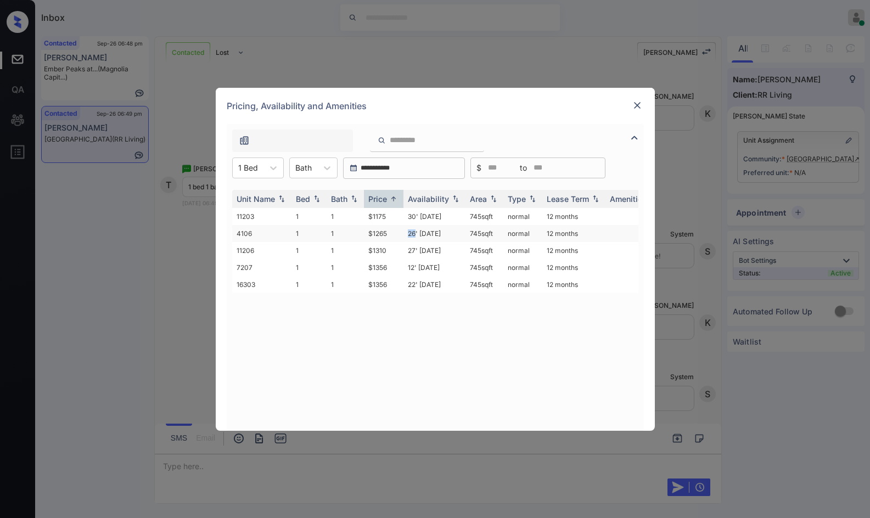
click at [407, 230] on td "26' [DATE]" at bounding box center [435, 233] width 62 height 17
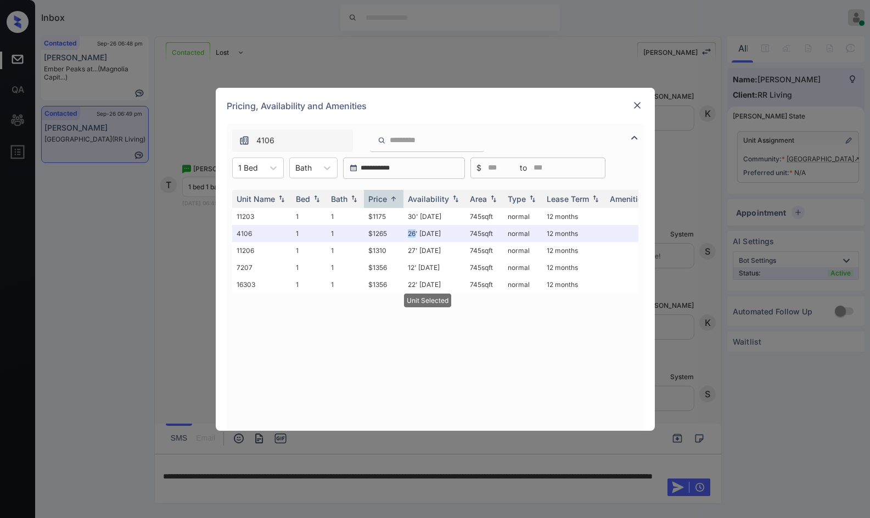
click at [640, 103] on img at bounding box center [637, 105] width 11 height 11
